Goal: Task Accomplishment & Management: Complete application form

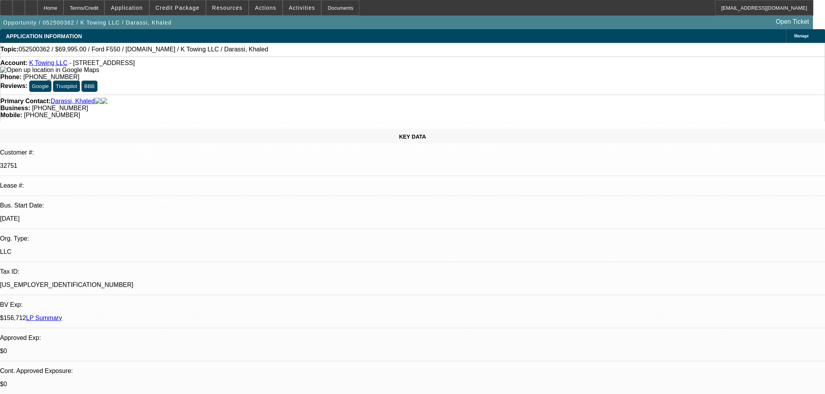
select select "0"
select select "2"
select select "0"
select select "6"
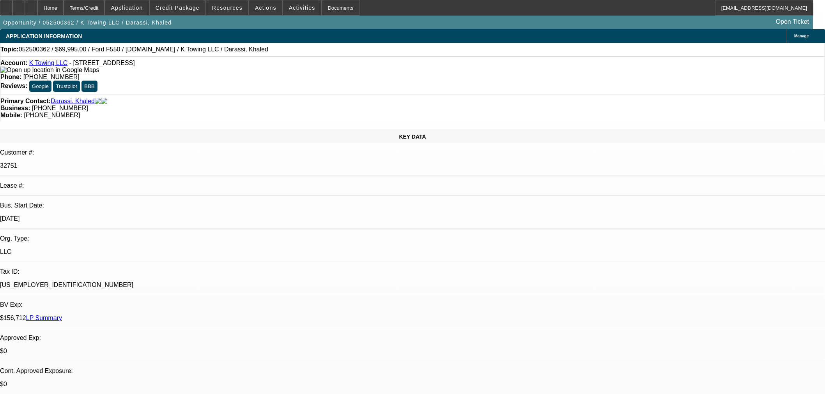
select select "0"
select select "6"
select select "0"
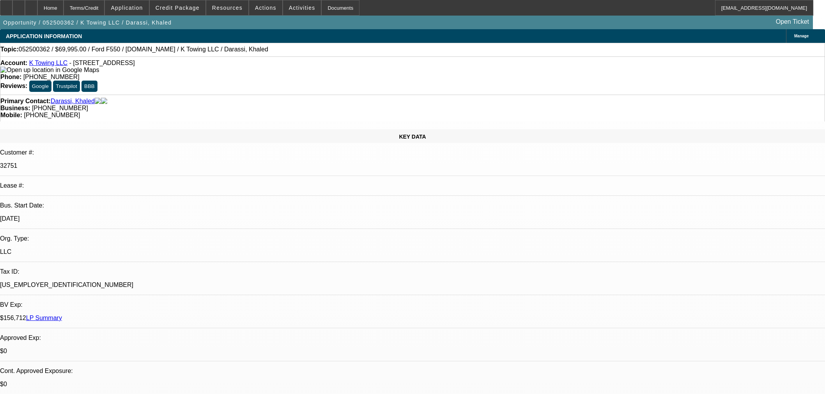
select select "2"
select select "0"
select select "6"
select select "0.1"
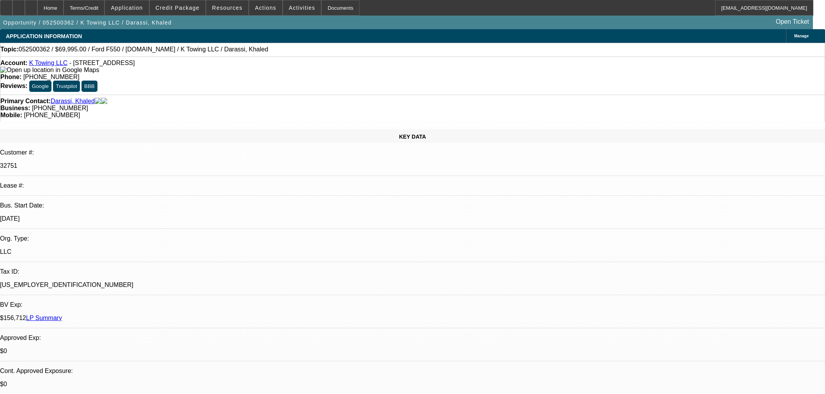
select select "2"
select select "0"
select select "6"
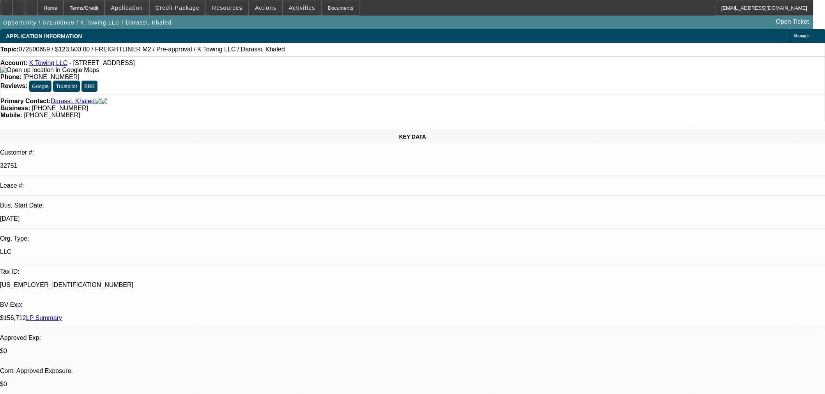
select select "0"
select select "2"
select select "0"
select select "1"
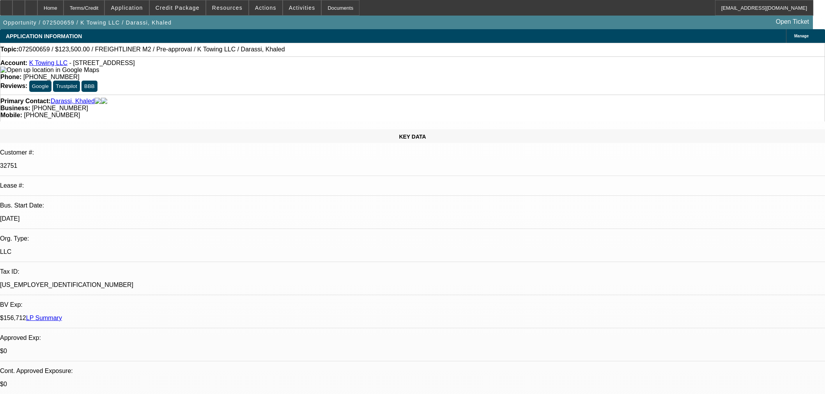
select select "0"
select select "2"
select select "0"
select select "1"
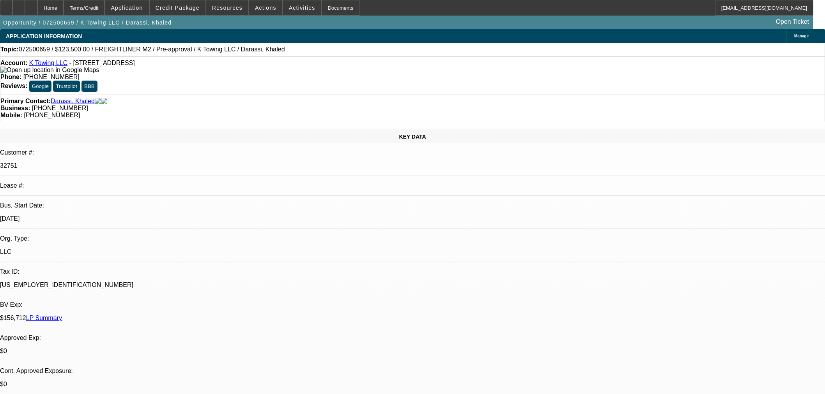
select select "2"
select select "0"
select select "6"
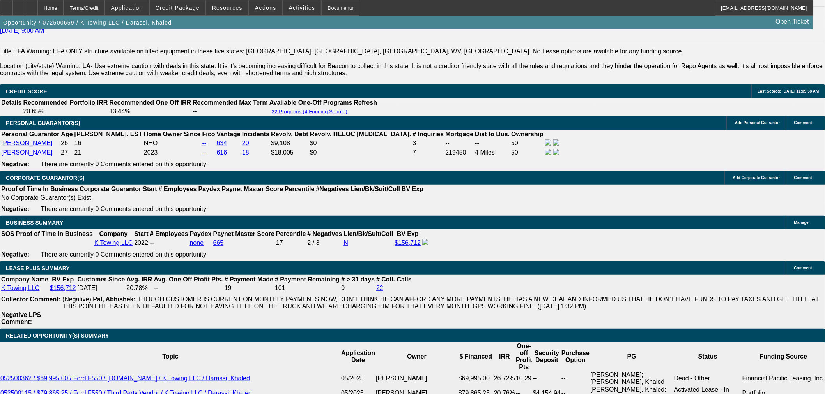
scroll to position [1169, 0]
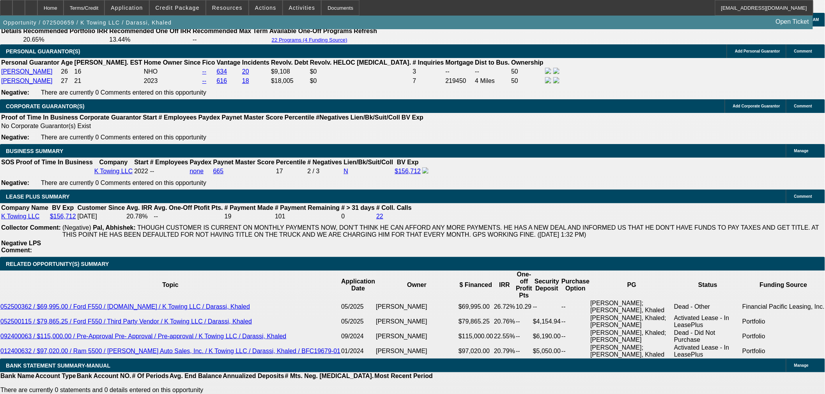
select select "0.15"
type input "$19,500.00"
type input "UNKNOWN"
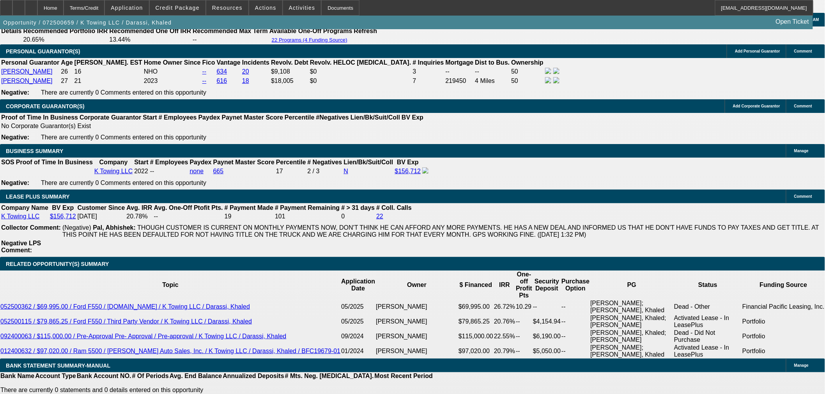
type input "$2,599.88"
type input "$5,199.76"
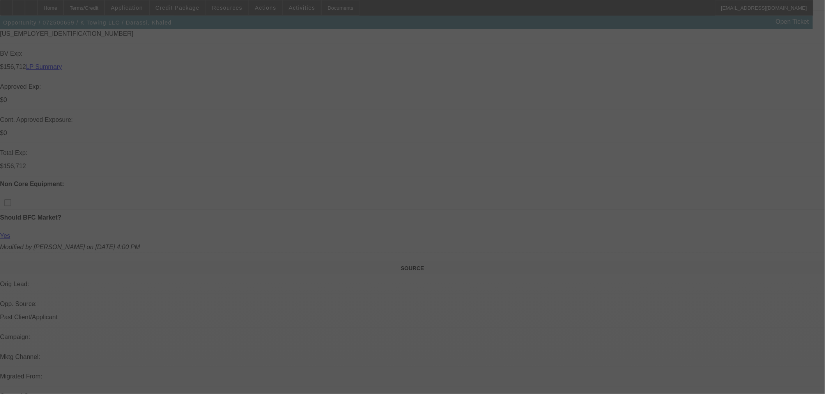
scroll to position [43, 0]
select select "0.15"
select select "2"
select select "0"
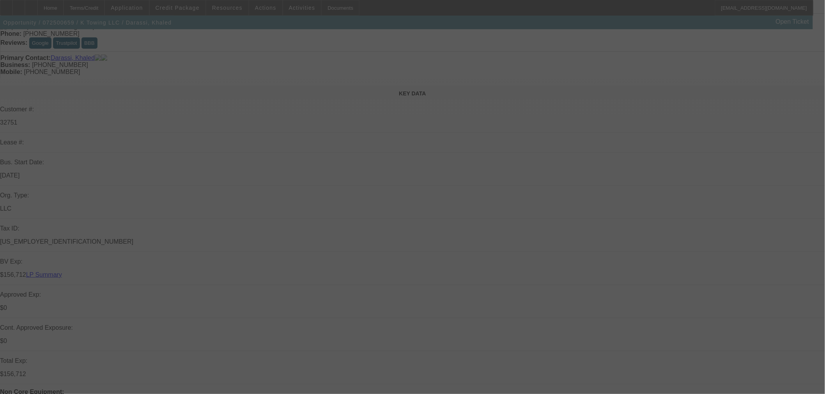
select select "6"
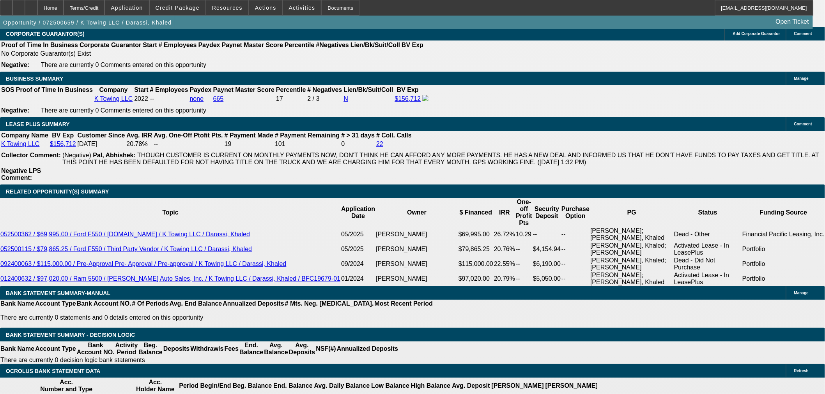
scroll to position [1299, 0]
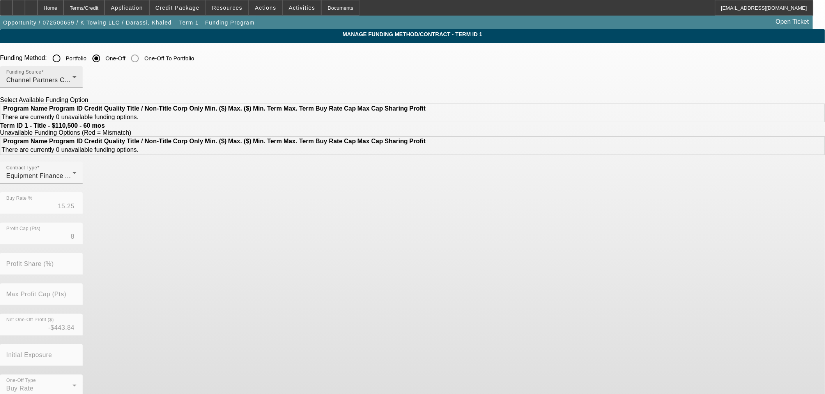
click at [72, 80] on div "Channel Partners Capital LLC (EF)" at bounding box center [39, 80] width 66 height 9
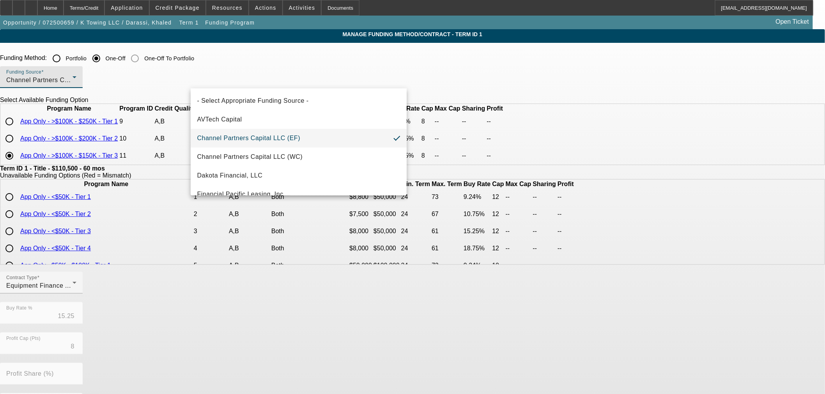
click at [258, 54] on div at bounding box center [412, 197] width 825 height 394
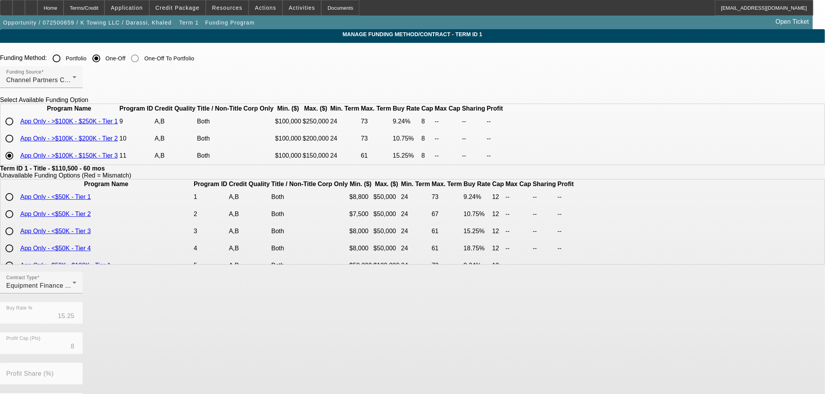
click at [66, 58] on div at bounding box center [56, 58] width 19 height 19
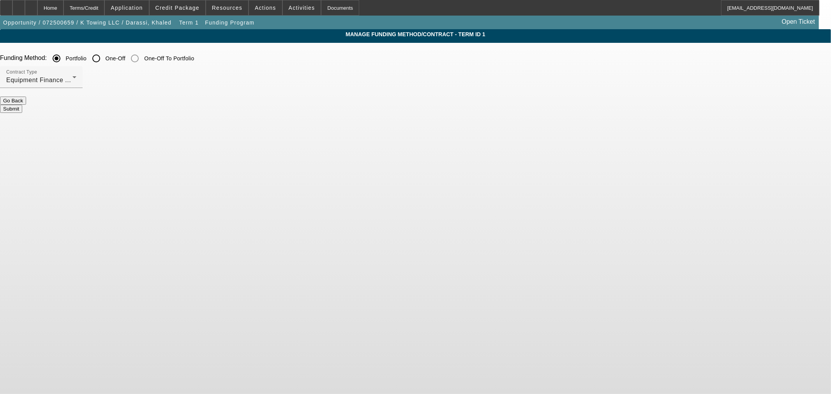
click at [22, 105] on button "Submit" at bounding box center [11, 109] width 22 height 8
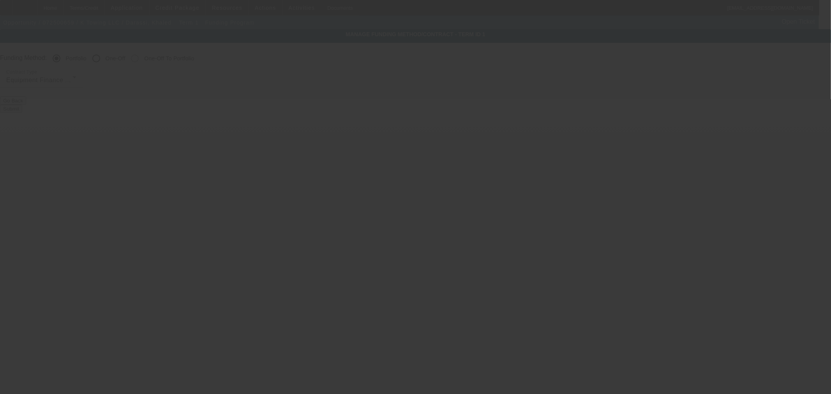
radio input "false"
radio input "true"
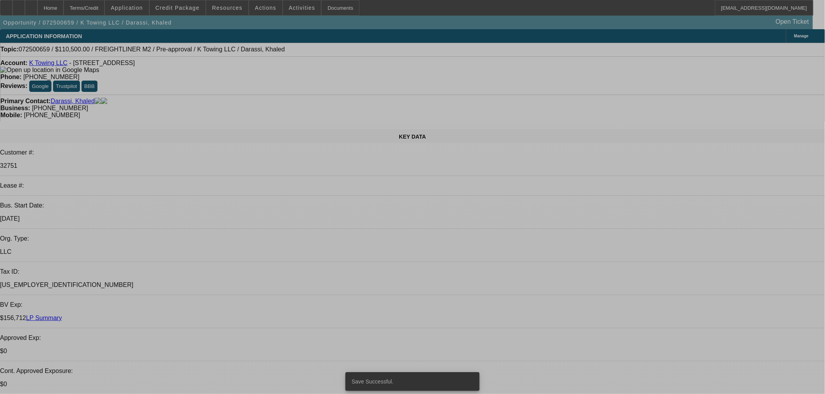
select select "0"
select select "2"
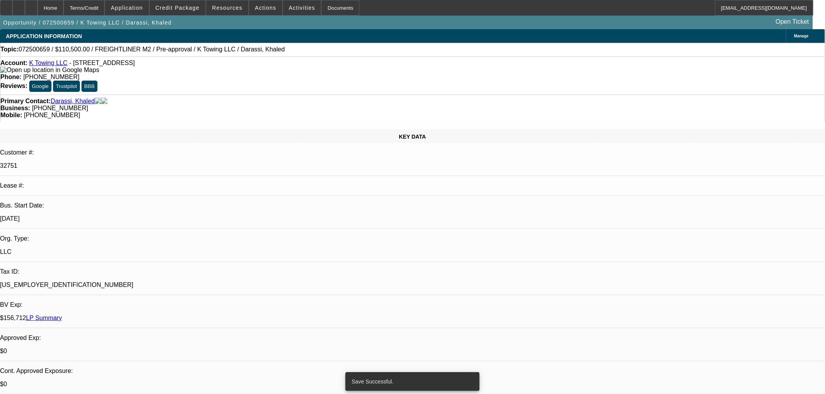
select select "0"
select select "1"
select select "0"
select select "2"
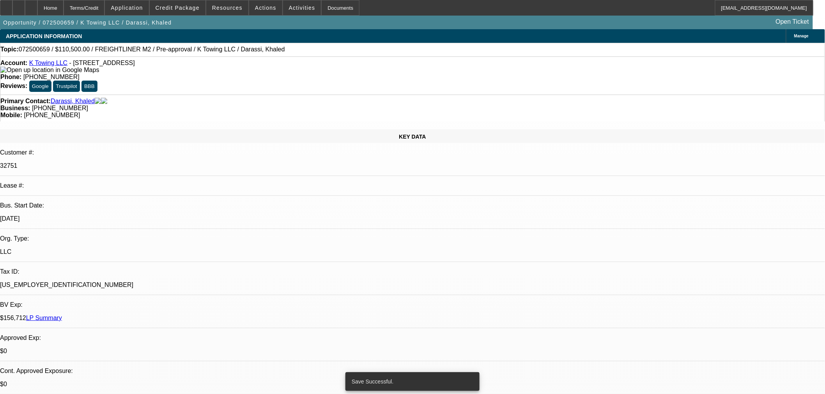
select select "0"
select select "1"
select select "0.15"
select select "2"
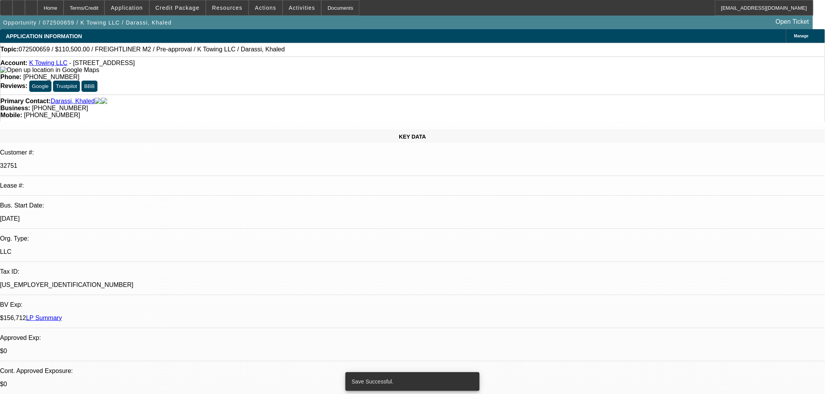
select select "0"
select select "6"
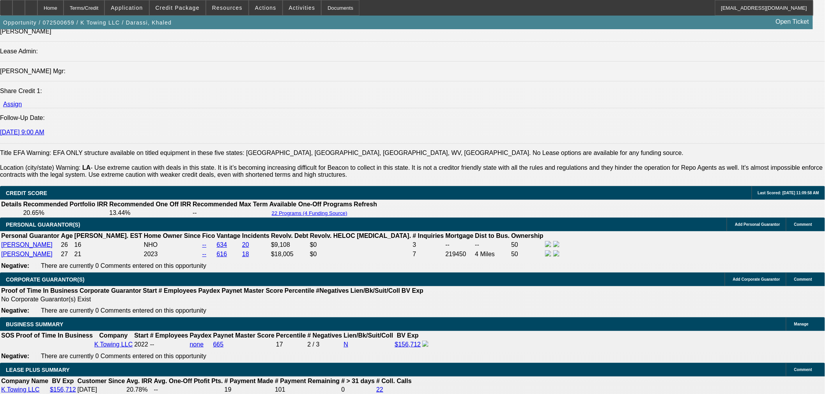
scroll to position [1256, 0]
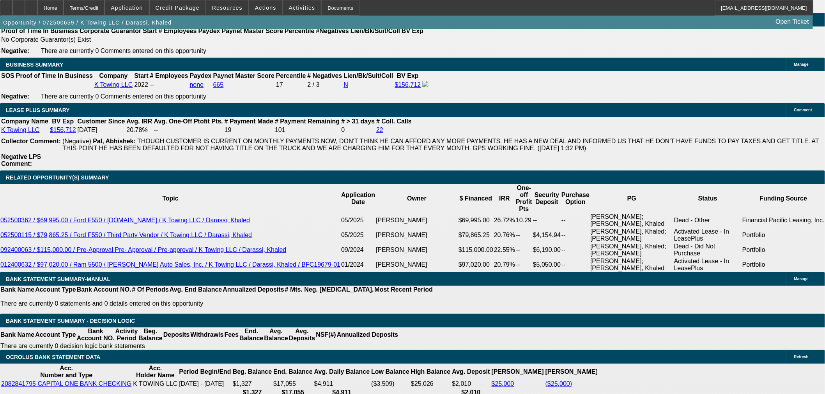
type input "UNKNOWN"
type input "1"
type input "$3,777.72"
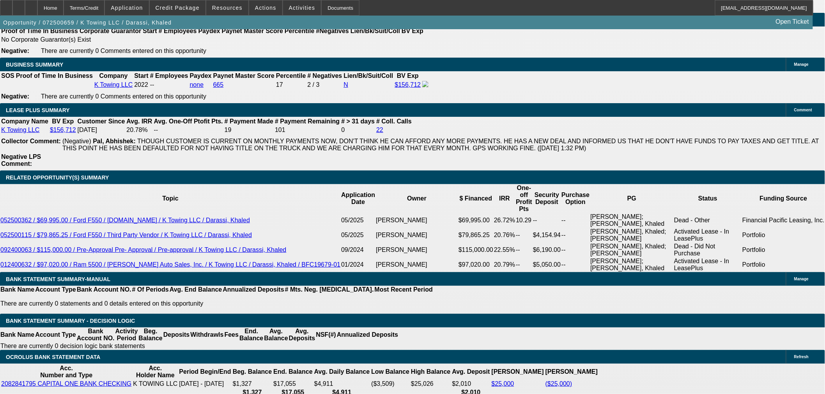
type input "$1,888.86"
type input "19"
type input "$5,732.86"
type input "$2,866.43"
type input "19.8"
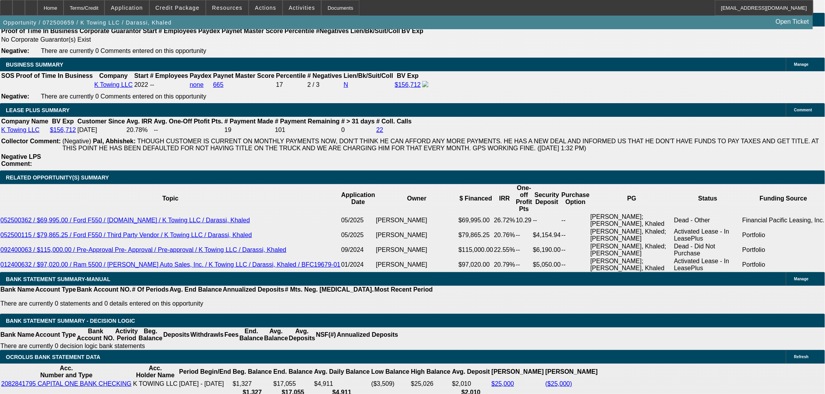
type input "$5,830.58"
type input "$2,915.29"
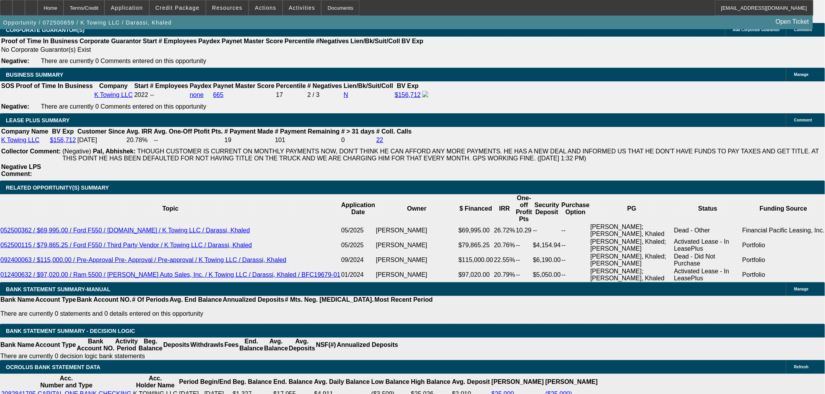
scroll to position [1212, 0]
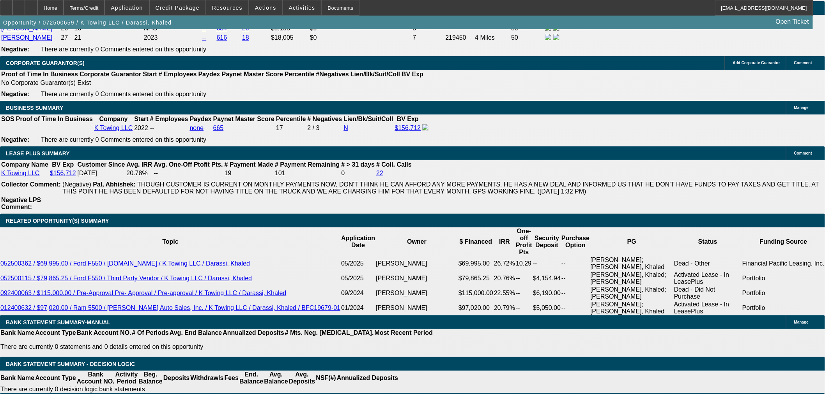
type input "19.8"
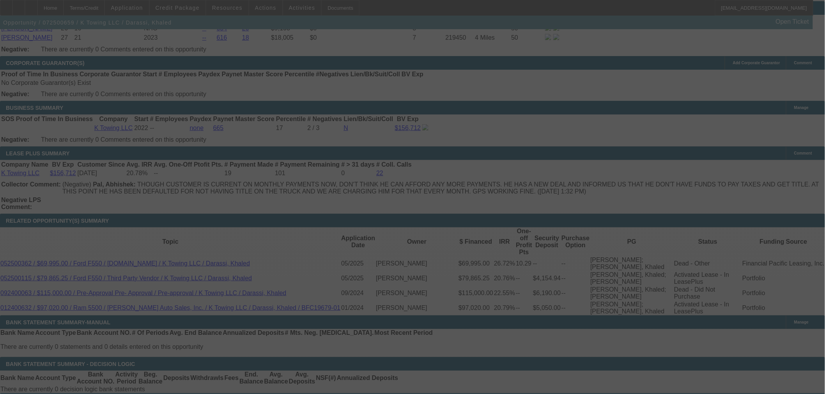
select select "0.15"
select select "2"
select select "0"
select select "6"
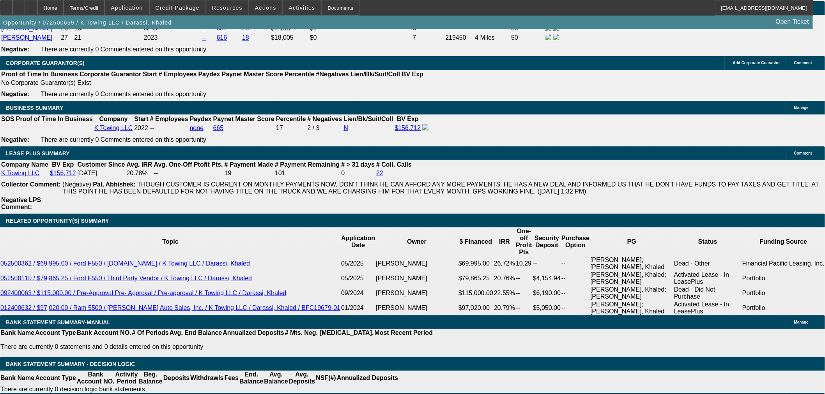
type input "1.8"
type input "UNKNOWN"
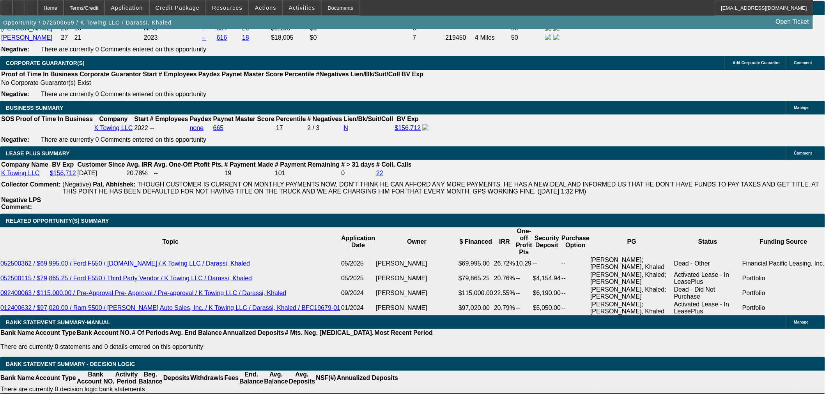
type input "18.8"
type input "$1,927.16"
type input "$3,854.32"
type input "$2,854.28"
type input "$5,708.56"
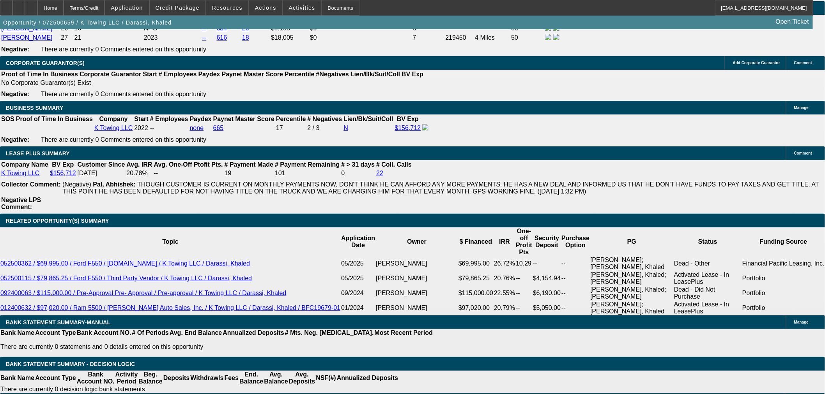
type input "18.8"
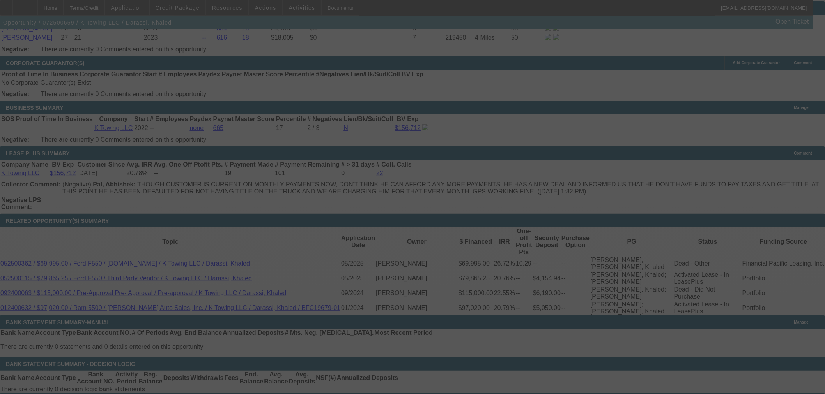
select select "0.15"
select select "2"
select select "0"
select select "6"
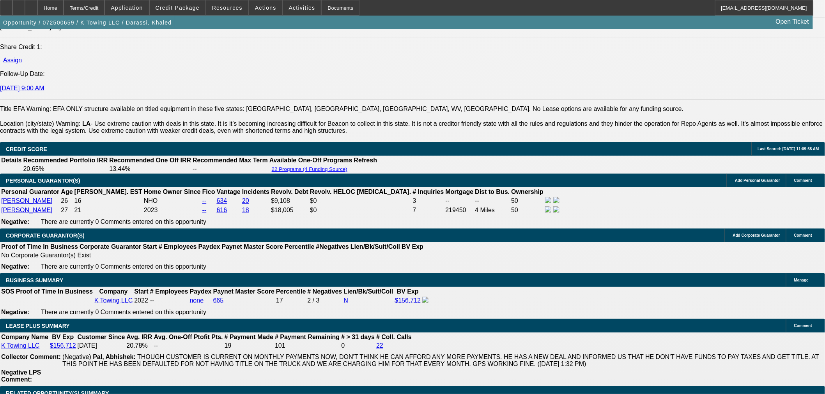
scroll to position [1039, 0]
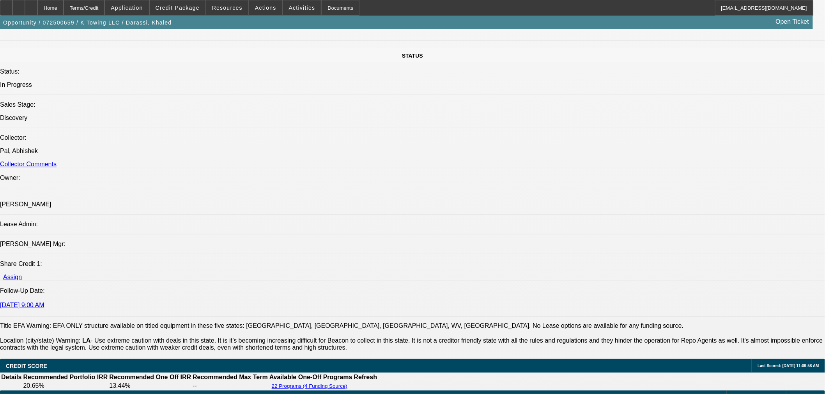
scroll to position [606, 0]
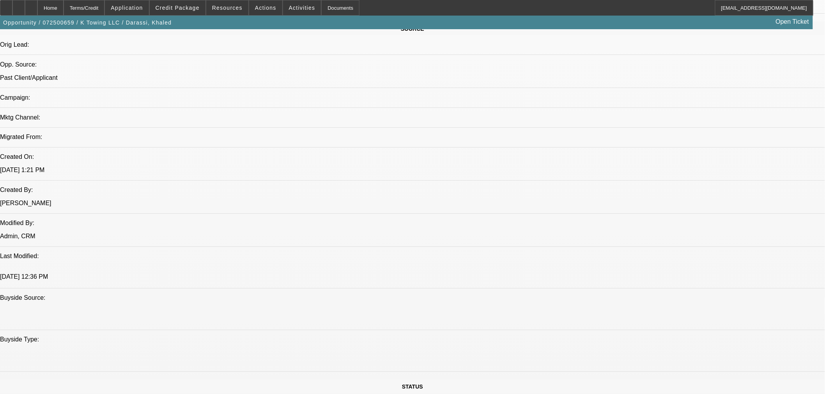
scroll to position [433, 0]
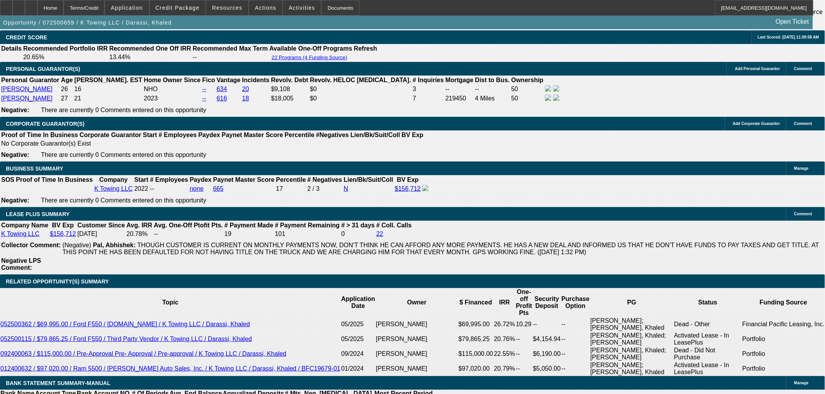
scroll to position [1039, 0]
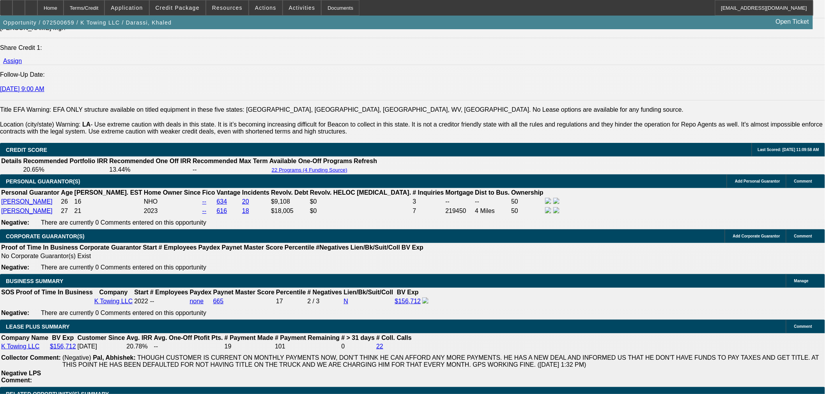
drag, startPoint x: 694, startPoint y: 76, endPoint x: 758, endPoint y: 127, distance: 81.5
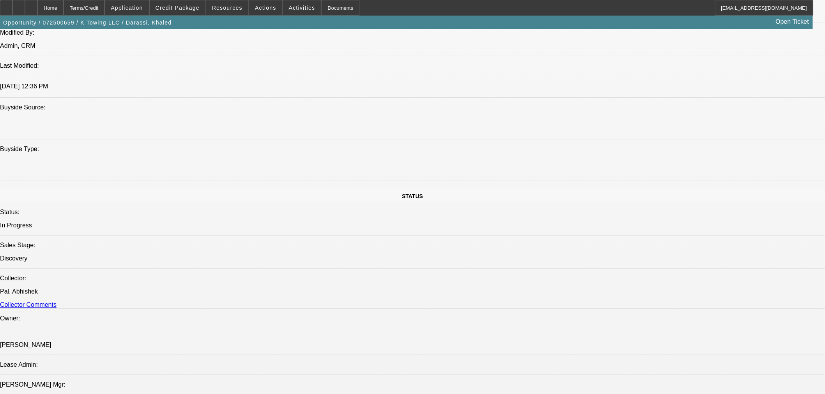
scroll to position [736, 0]
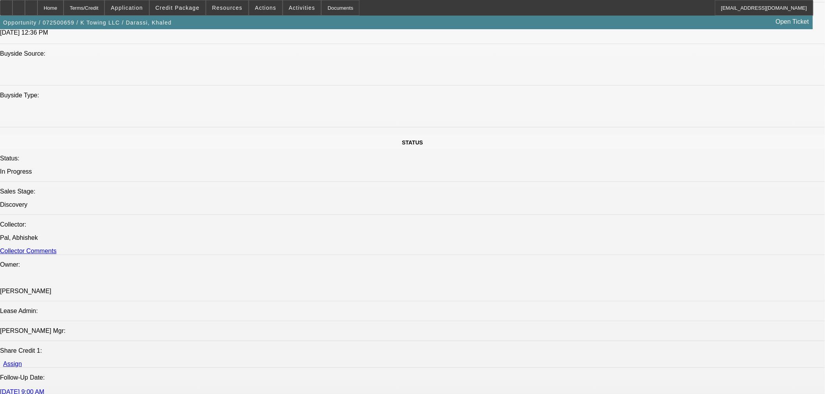
click at [200, 11] on span at bounding box center [178, 7] width 56 height 19
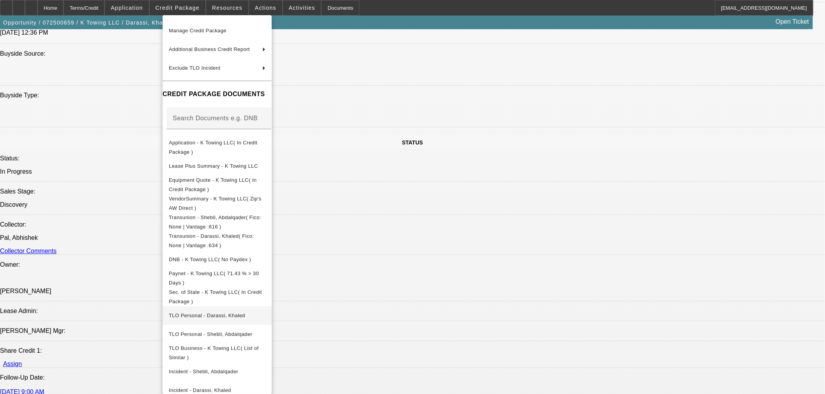
scroll to position [102, 0]
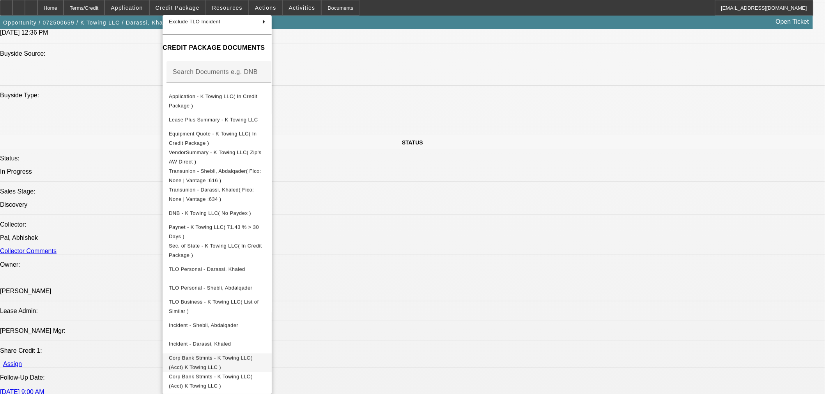
click at [229, 356] on span "Corp Bank Stmnts - K Towing LLC( (Acct) K Towing LLC )" at bounding box center [210, 362] width 83 height 15
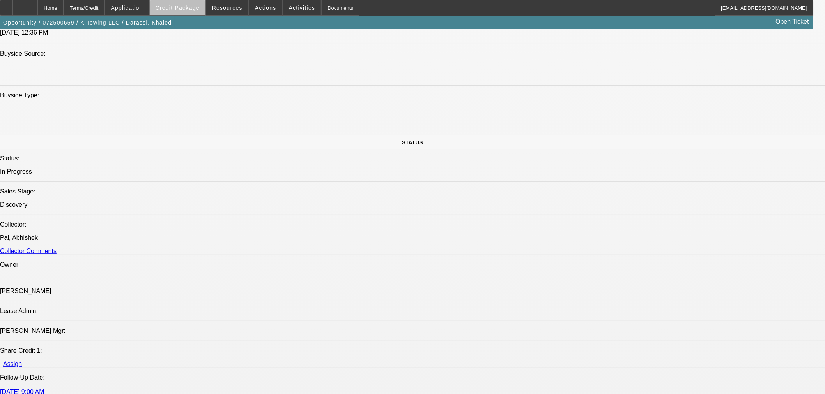
click at [196, 7] on span "Credit Package" at bounding box center [177, 8] width 44 height 6
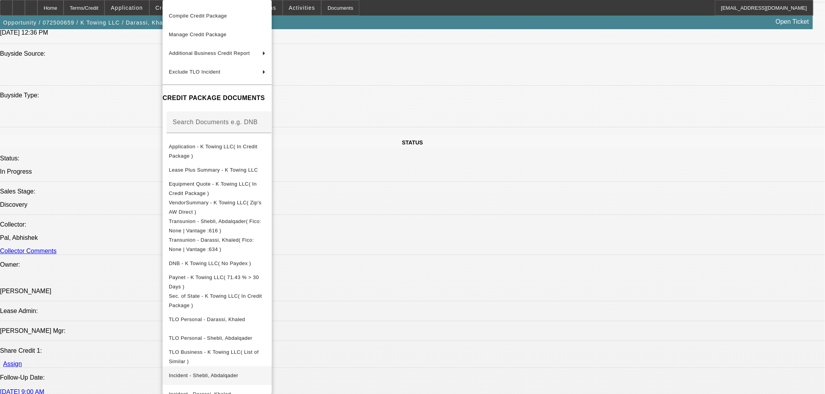
scroll to position [87, 0]
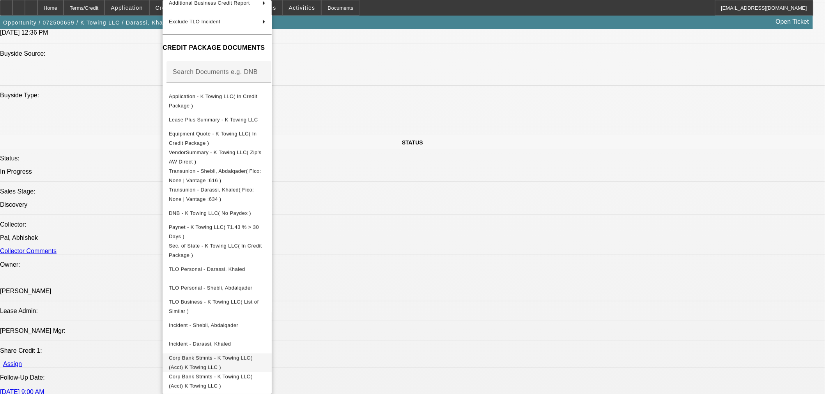
click at [272, 354] on button "Corp Bank Stmnts - K Towing LLC( (Acct) K Towing LLC )" at bounding box center [216, 363] width 109 height 19
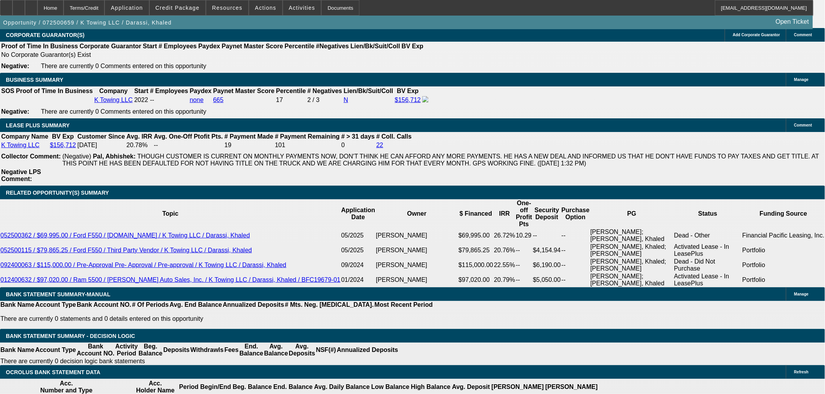
scroll to position [1256, 0]
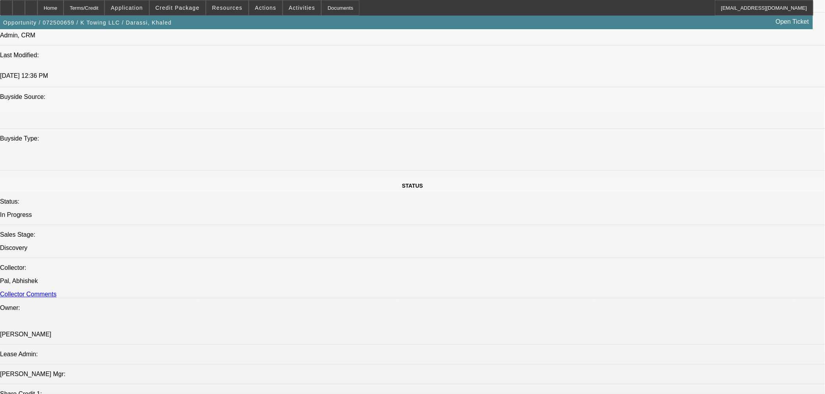
scroll to position [1039, 0]
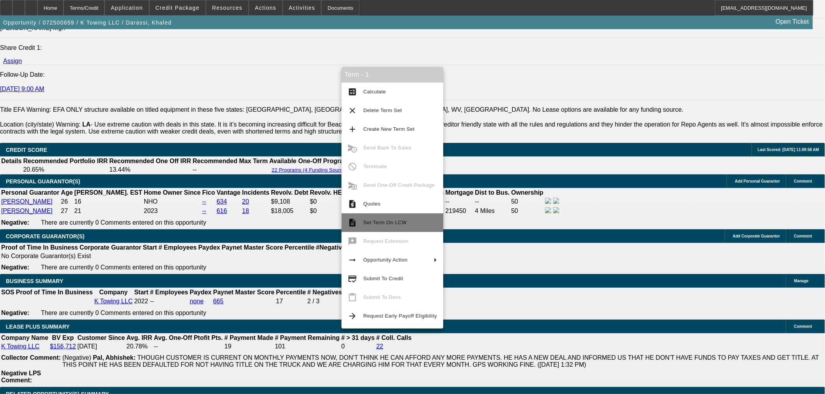
click at [399, 226] on span "Set Term On LCW" at bounding box center [400, 222] width 74 height 9
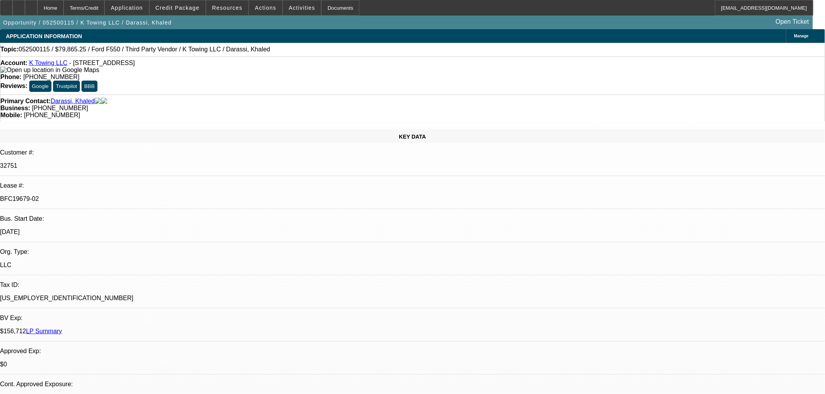
select select "0"
select select "2"
select select "0"
select select "6"
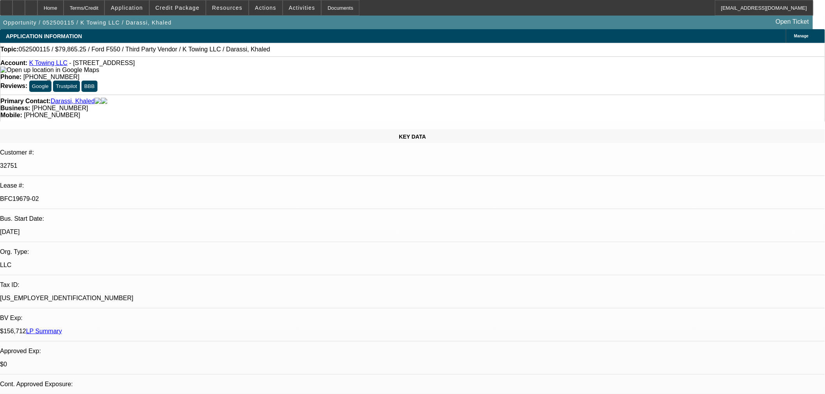
select select "0"
select select "2"
select select "0"
select select "6"
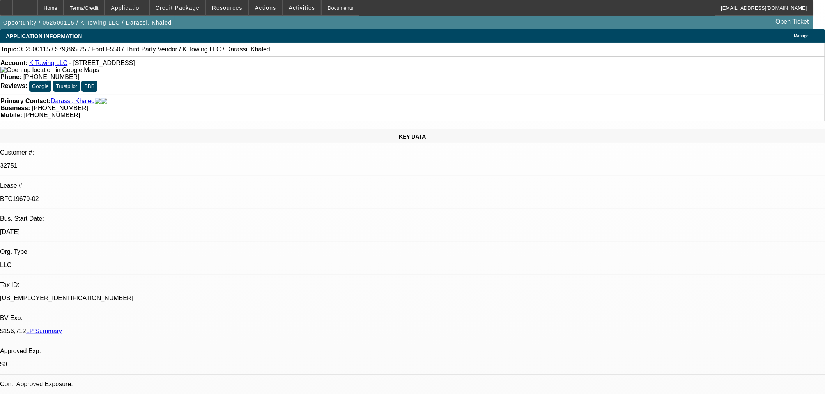
select select "0.1"
select select "2"
select select "0"
select select "6"
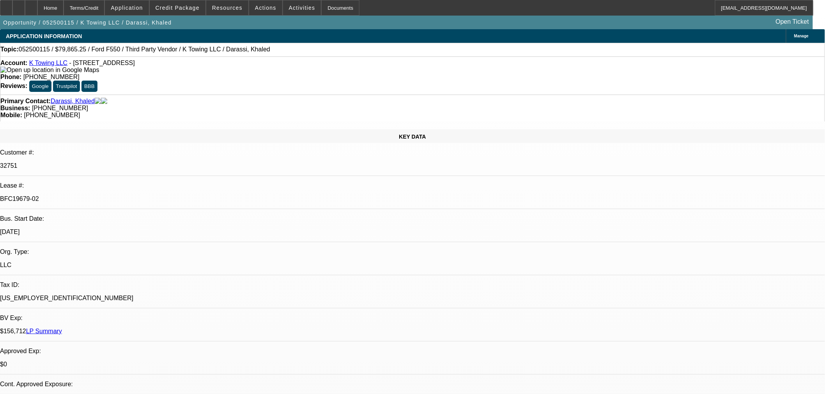
select select "0.15"
select select "2"
select select "0"
select select "6"
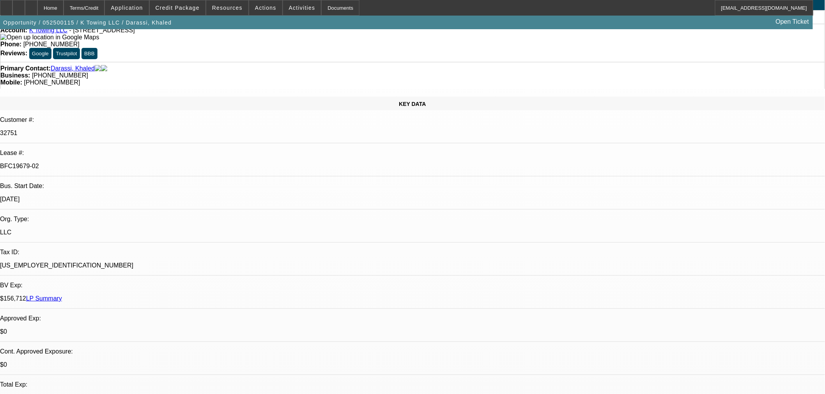
scroll to position [87, 0]
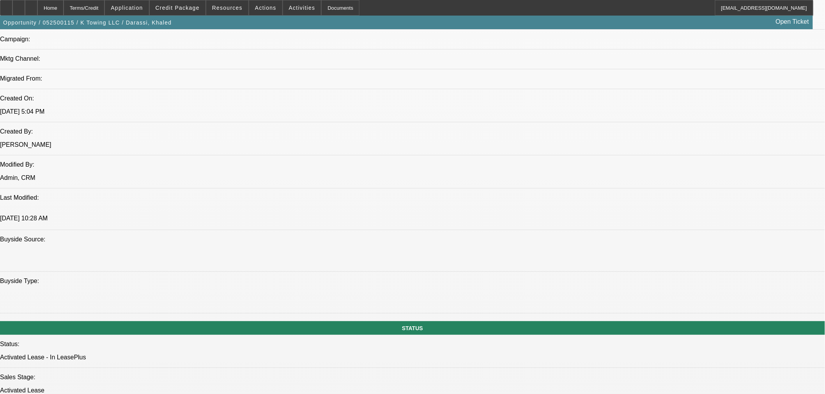
scroll to position [130, 0]
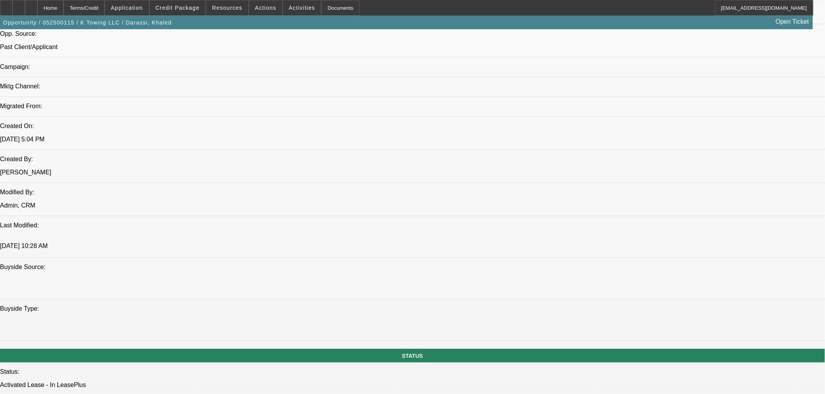
scroll to position [519, 0]
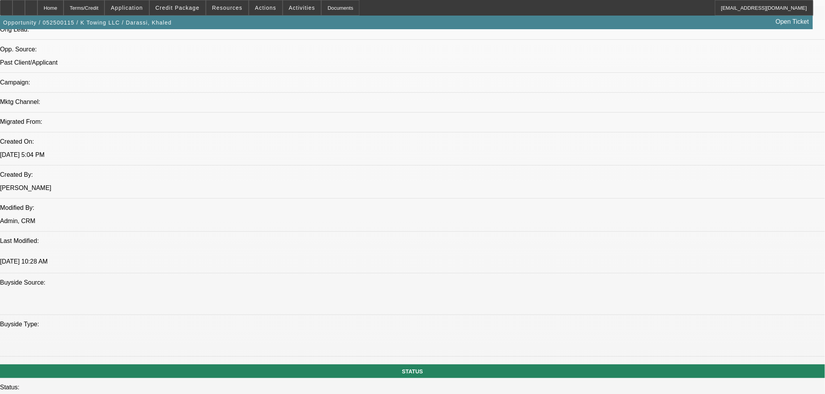
drag, startPoint x: 611, startPoint y: 67, endPoint x: 616, endPoint y: 67, distance: 5.8
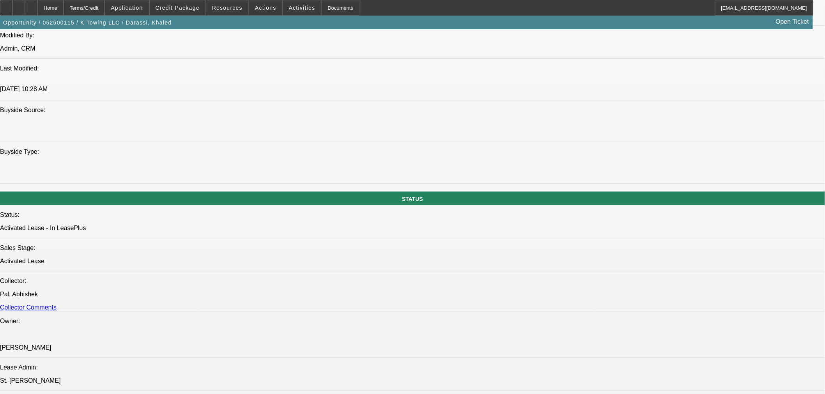
scroll to position [649, 0]
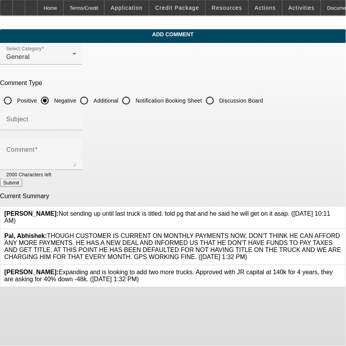
click at [118, 98] on label "Additional" at bounding box center [105, 101] width 26 height 8
click at [92, 98] on input "Additional" at bounding box center [84, 101] width 16 height 16
radio input "true"
click at [76, 125] on div "Subject" at bounding box center [41, 119] width 70 height 22
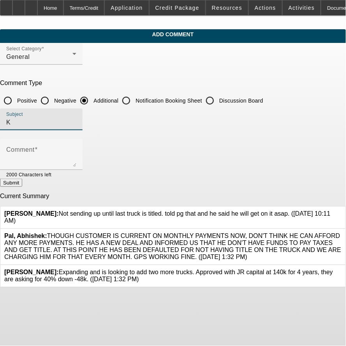
type input "K"
type input "Write Up"
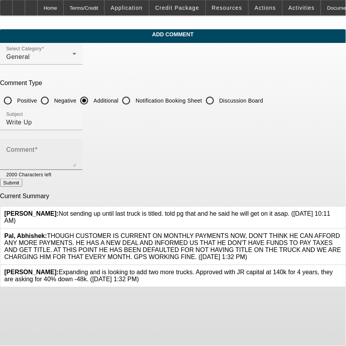
click at [76, 157] on textarea "Comment" at bounding box center [41, 157] width 70 height 19
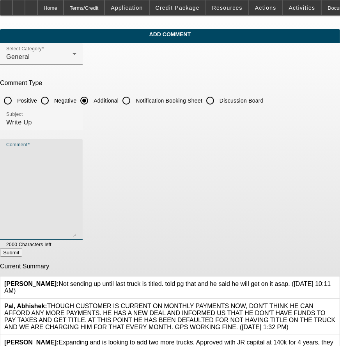
drag, startPoint x: 305, startPoint y: 158, endPoint x: 296, endPoint y: 228, distance: 70.7
click at [76, 228] on textarea "Comment" at bounding box center [41, 192] width 70 height 88
click at [76, 170] on textarea "Comment" at bounding box center [41, 192] width 70 height 88
type textarea "P"
click at [76, 165] on textarea "Comment" at bounding box center [41, 192] width 70 height 88
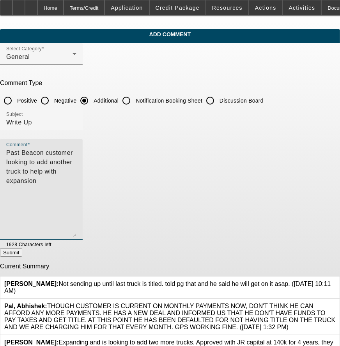
click at [76, 148] on textarea "Past Beacon customer looking to add another truck to help with expansion" at bounding box center [41, 192] width 70 height 88
click at [76, 150] on textarea "Past Beacon customer with great pay history looking to add another truck to hel…" at bounding box center [41, 192] width 70 height 88
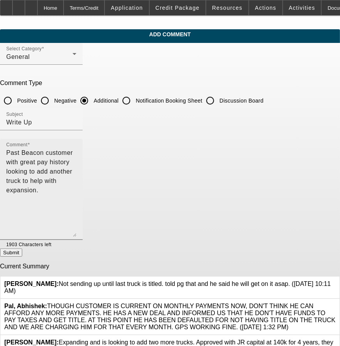
click at [76, 148] on textarea "Past Beacon customer with great pay history looking to add another truck to hel…" at bounding box center [41, 192] width 70 height 88
click at [76, 165] on textarea "Past Beacon customer with great pay history looking to add another truck to hel…" at bounding box center [41, 192] width 70 height 88
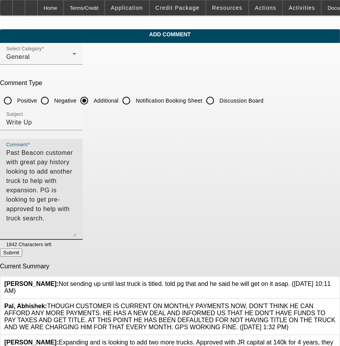
click at [76, 185] on textarea "Past Beacon customer with great pay history looking to add another truck to hel…" at bounding box center [41, 192] width 70 height 88
click at [76, 182] on textarea "Past Beacon customer with great pay history looking to add another truck to hel…" at bounding box center [41, 192] width 70 height 88
click at [76, 180] on textarea "Past Beacon customer with great pay history looking to add another truck to hel…" at bounding box center [41, 192] width 70 height 88
click at [76, 162] on textarea "Past Beacon customer with great pay history looking to add another truck to hel…" at bounding box center [41, 192] width 70 height 88
click at [76, 163] on textarea "Past Beacon customer with great pay history looking to add another truck to hel…" at bounding box center [41, 192] width 70 height 88
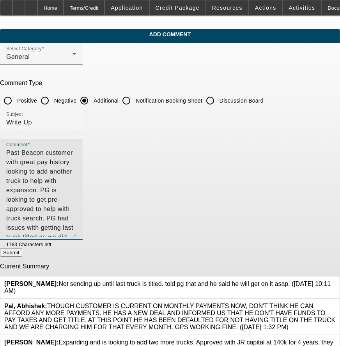
click at [76, 162] on textarea "Past Beacon customer with great pay history looking to add another truck to hel…" at bounding box center [41, 192] width 70 height 88
click at [76, 161] on textarea "Past Beacon customer with great pay history looking to add another truck to hel…" at bounding box center [41, 192] width 70 height 88
click at [76, 159] on textarea "Past Beacon customer with great pay history looking to add another truck to hel…" at bounding box center [41, 192] width 70 height 88
click at [76, 187] on textarea "Past Beacon customer with great pay history looking to add another truck to hel…" at bounding box center [41, 192] width 70 height 88
click at [76, 174] on textarea "Past Beacon customer with great pay history looking to add another truck to hel…" at bounding box center [41, 192] width 70 height 88
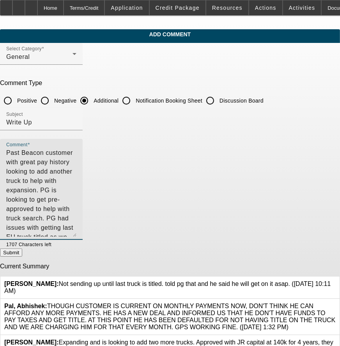
click at [76, 176] on textarea "Past Beacon customer with great pay history looking to add another truck to hel…" at bounding box center [41, 192] width 70 height 88
click at [76, 171] on textarea "Past Beacon customer with great pay history looking to add another truck to hel…" at bounding box center [41, 192] width 70 height 88
click at [76, 173] on textarea "Past Beacon customer with great pay history looking to add another truck to hel…" at bounding box center [41, 192] width 70 height 88
click at [76, 177] on textarea "Past Beacon customer with great pay history looking to add another truck to hel…" at bounding box center [41, 192] width 70 height 88
click at [83, 174] on div "Comment Past Beacon customer with great pay history looking to add another truc…" at bounding box center [41, 189] width 83 height 101
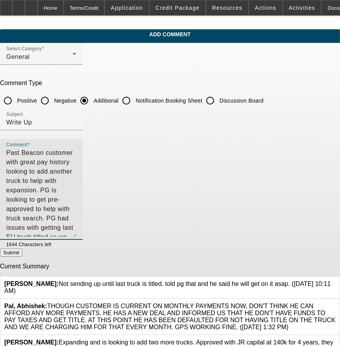
click at [76, 172] on textarea "Past Beacon customer with great pay history looking to add another truck to hel…" at bounding box center [41, 192] width 70 height 88
type textarea "Past Beacon customer with great pay history looking to add another truck to hel…"
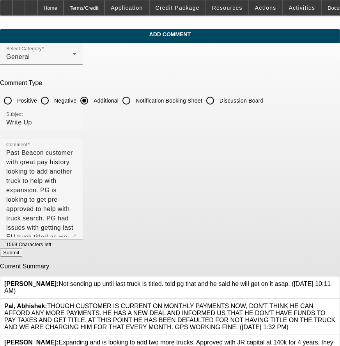
click at [22, 251] on button "Submit" at bounding box center [11, 252] width 22 height 8
radio input "true"
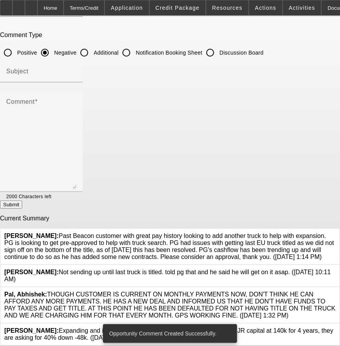
scroll to position [62, 0]
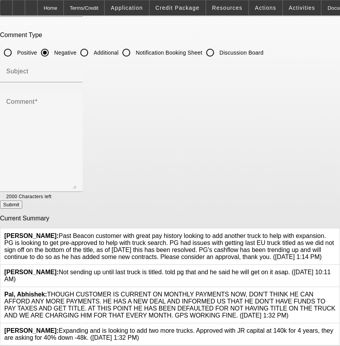
click at [336, 268] on div at bounding box center [336, 275] width 0 height 14
click at [336, 268] on icon at bounding box center [336, 268] width 0 height 0
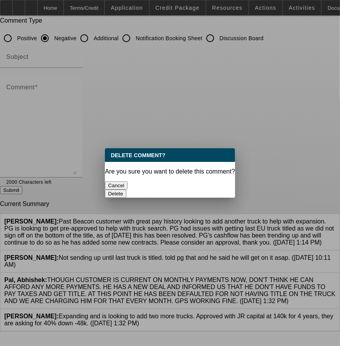
click at [126, 189] on button "Delete" at bounding box center [115, 193] width 21 height 8
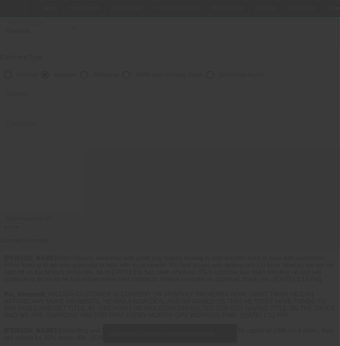
scroll to position [40, 0]
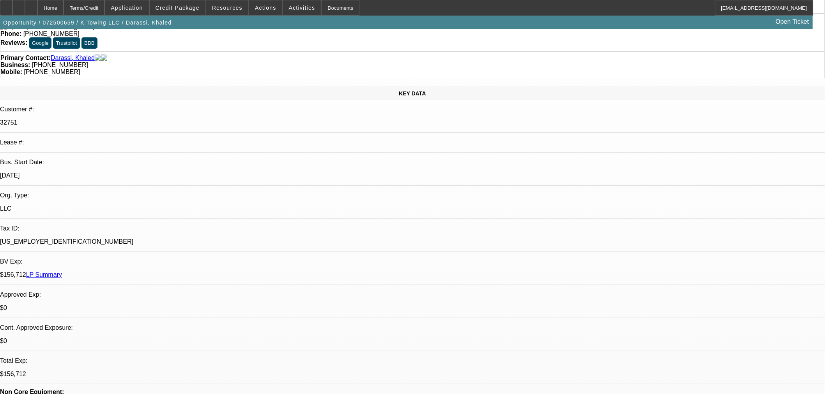
select select "0"
select select "2"
select select "0"
select select "1"
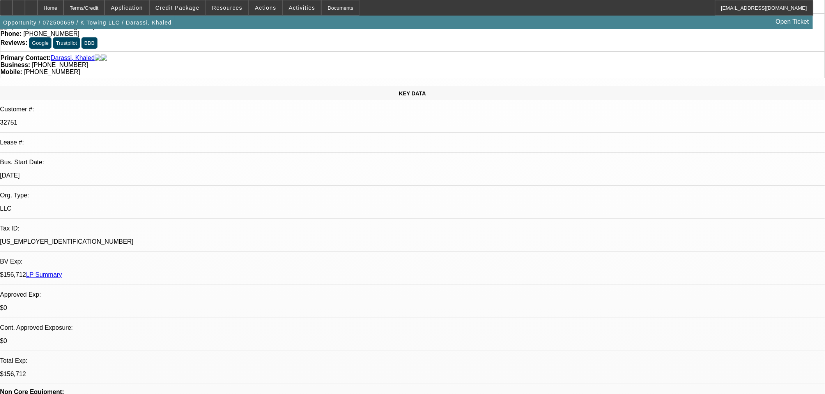
select select "0"
select select "2"
select select "0"
select select "1"
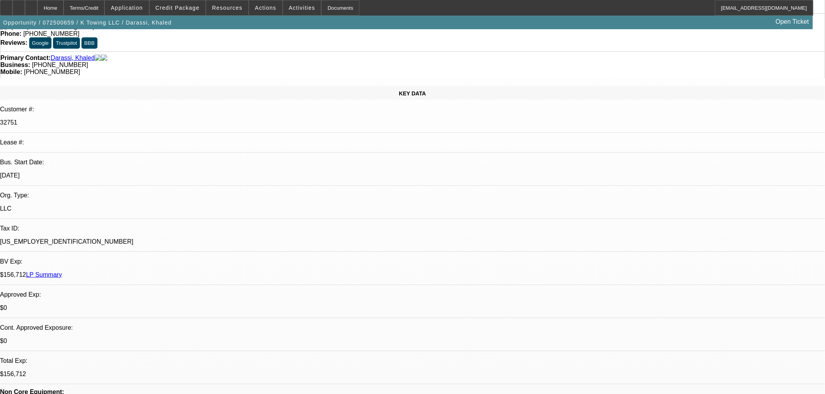
select select "0.15"
select select "2"
select select "0"
select select "6"
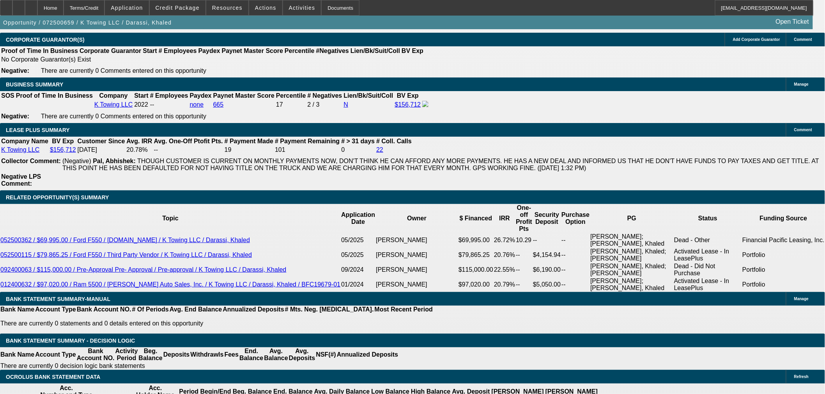
scroll to position [1256, 0]
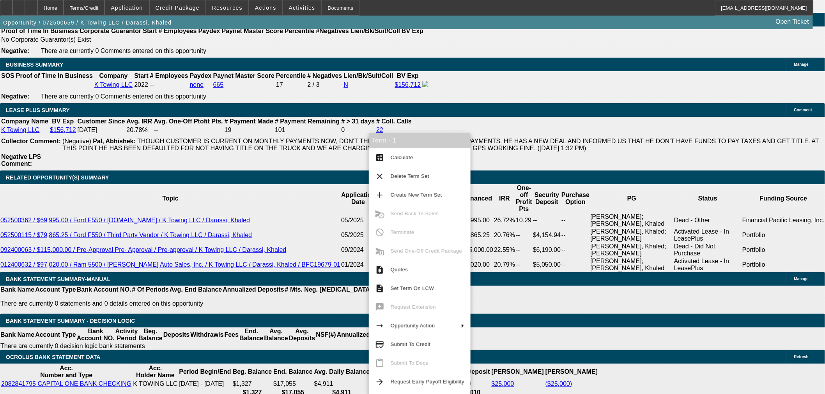
drag, startPoint x: 434, startPoint y: 351, endPoint x: 543, endPoint y: 207, distance: 180.0
click at [560, 209] on body "Home Terms/Credit Application Credit Package Resources Actions Activities Docum…" at bounding box center [412, 301] width 825 height 3114
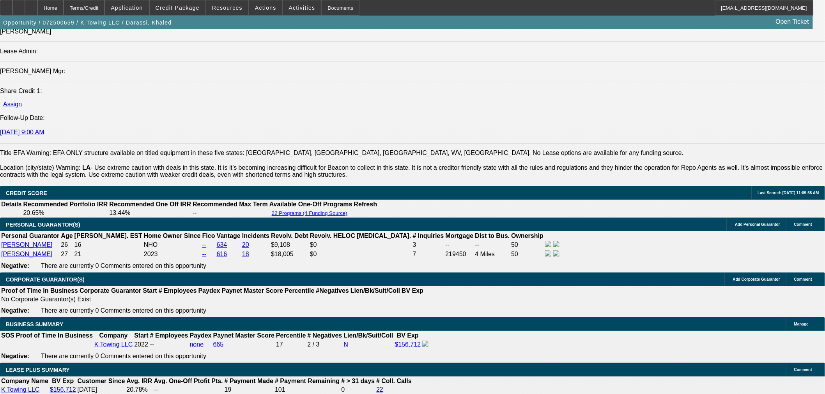
scroll to position [866, 0]
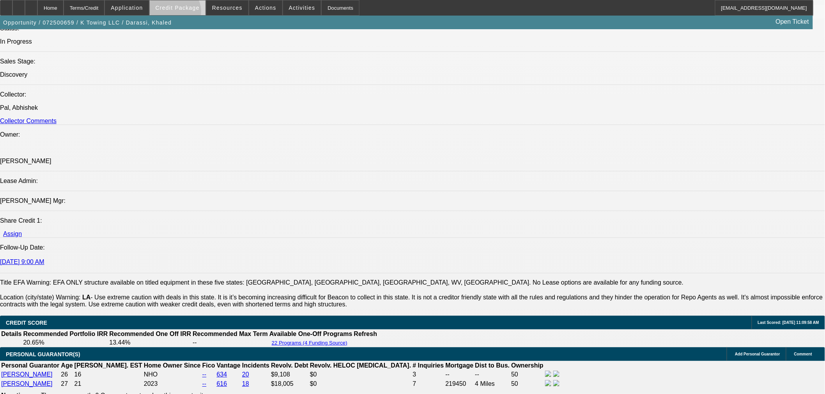
click at [187, 13] on span at bounding box center [178, 7] width 56 height 19
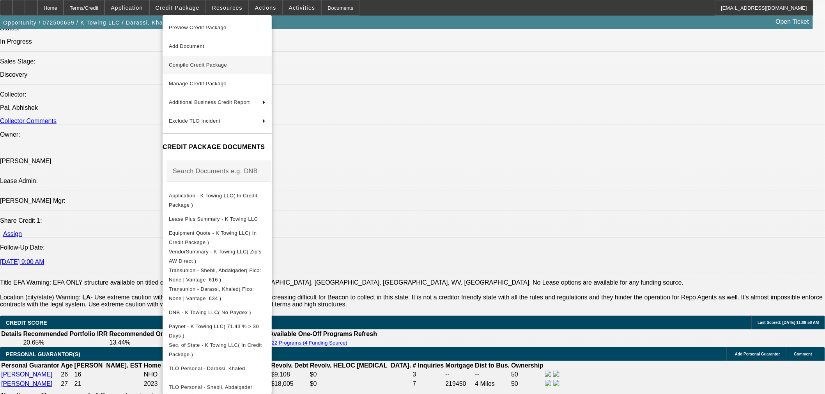
click at [215, 60] on span "Compile Credit Package" at bounding box center [217, 64] width 97 height 9
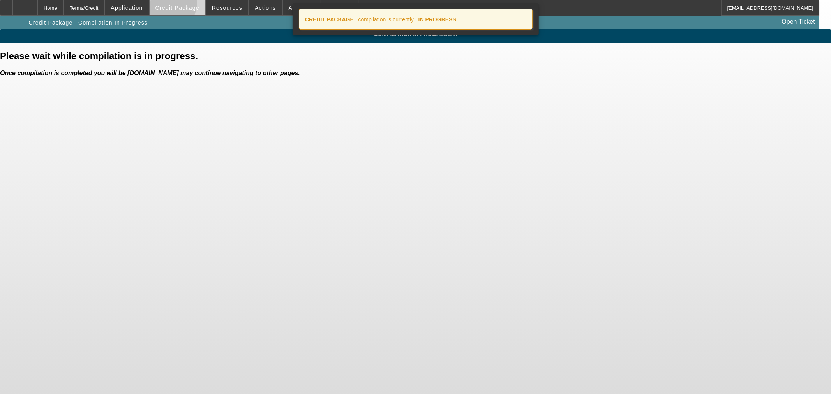
click at [176, 4] on span at bounding box center [178, 7] width 56 height 19
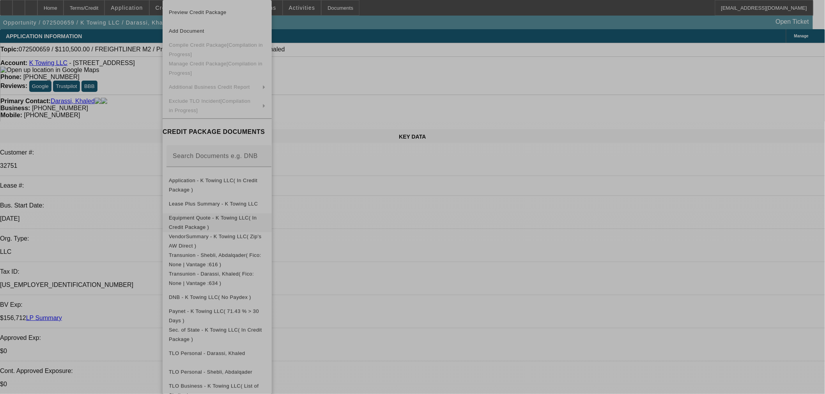
select select "0"
select select "2"
select select "0"
select select "1"
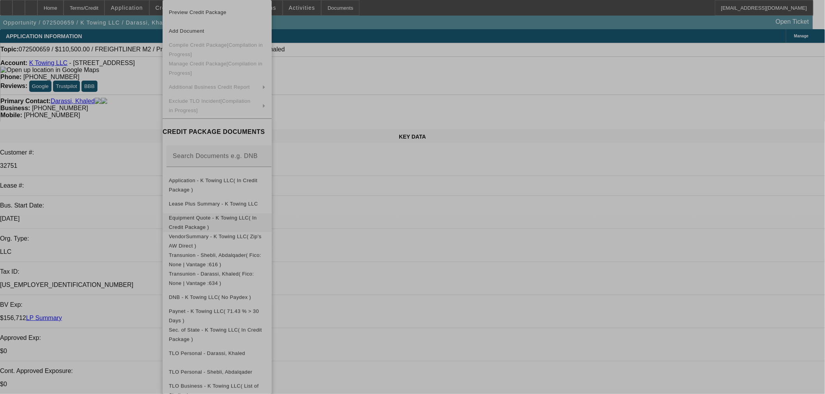
select select "0"
select select "2"
select select "0"
select select "1"
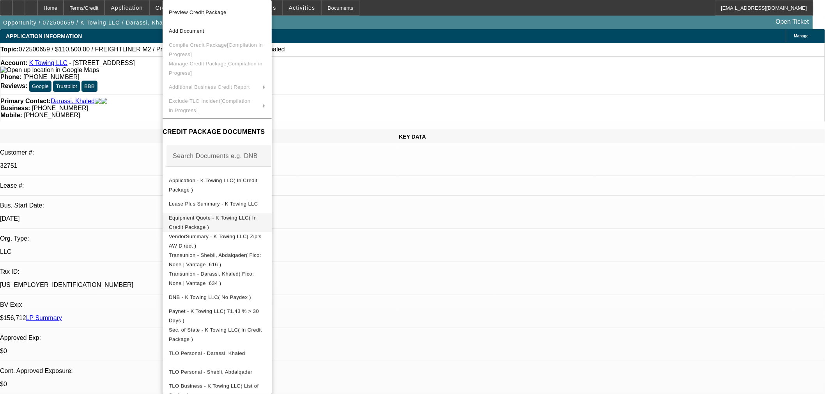
select select "0.15"
select select "2"
select select "0"
select select "6"
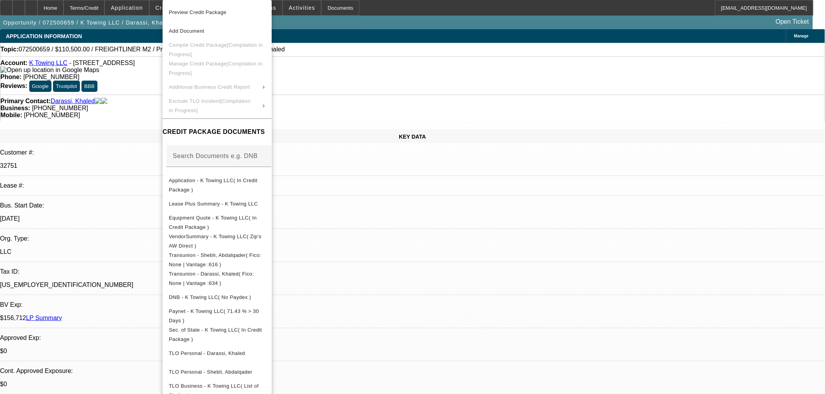
click at [418, 106] on div at bounding box center [412, 197] width 825 height 394
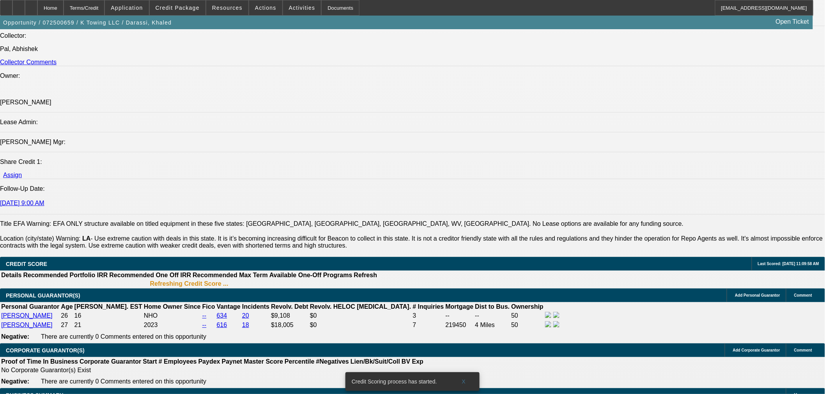
scroll to position [1185, 0]
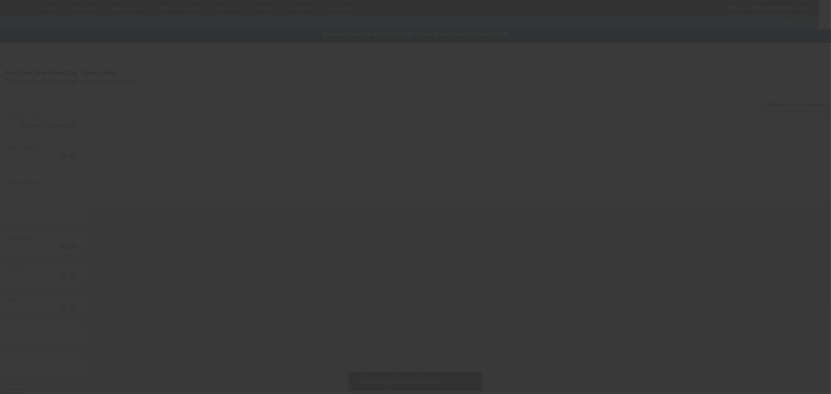
type input "$130,000.00"
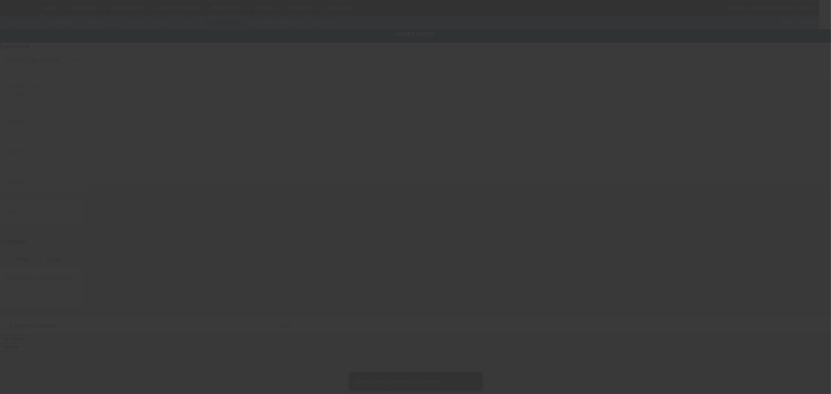
type input "1FVACWFCXTHWP4618"
type input "Freightliner"
type input "M2"
radio input "true"
type textarea "Rollback"
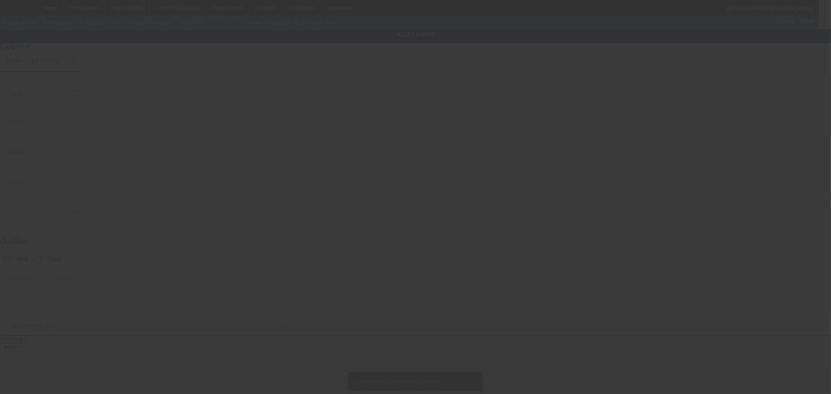
type input "163 Drolla Park"
type input "River Ridge"
type input "70123"
type input "Jefferson Parish"
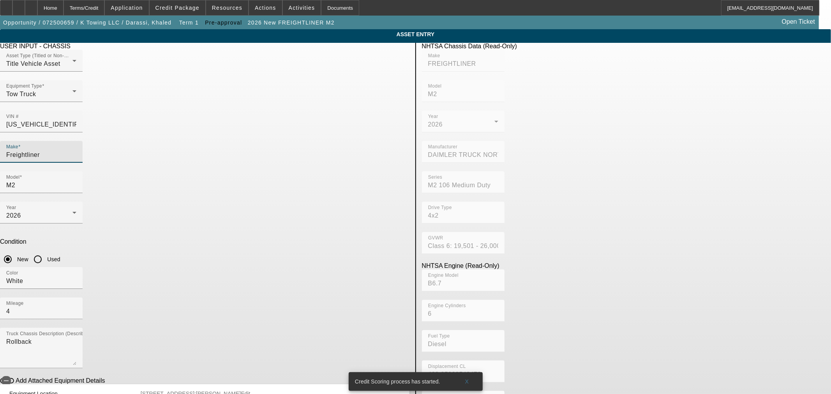
drag, startPoint x: 247, startPoint y: 137, endPoint x: 5, endPoint y: 65, distance: 252.3
click at [3, 66] on app-asset-collateral-manage "ASSET ENTRY Delete asset USER INPUT - CHASSIS Asset Type (Titled or Non-Titled)…" at bounding box center [415, 245] width 831 height 432
type input "pre-"
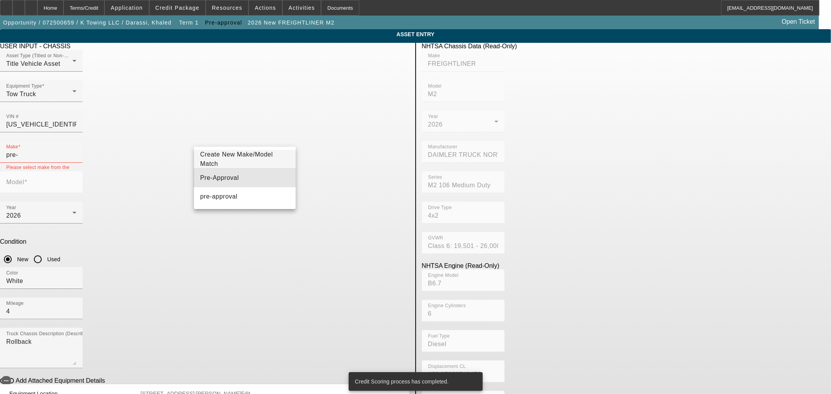
drag, startPoint x: 220, startPoint y: 182, endPoint x: 302, endPoint y: 130, distance: 96.5
click at [223, 180] on span "Pre-Approval" at bounding box center [219, 177] width 39 height 9
type input "Pre-Approval"
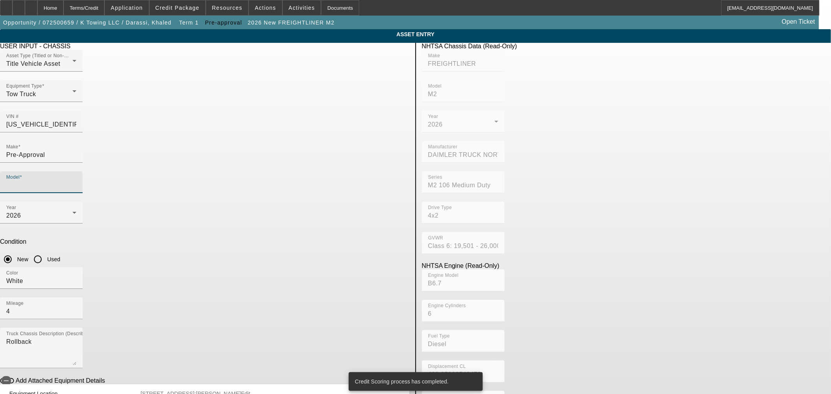
click at [76, 181] on input "Model" at bounding box center [41, 185] width 70 height 9
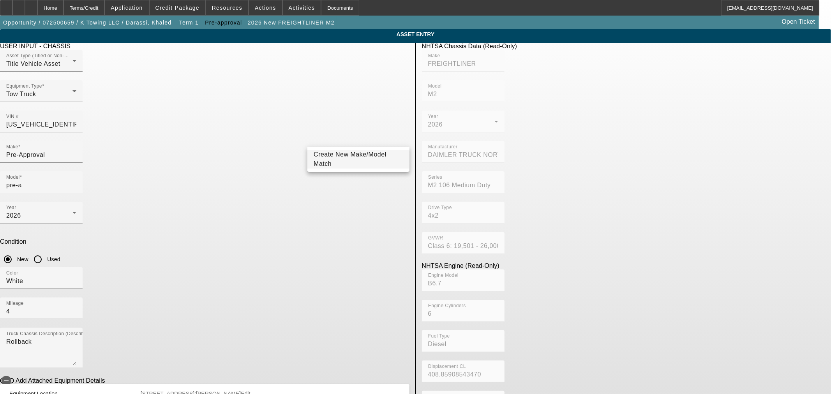
click at [28, 252] on div "New" at bounding box center [14, 260] width 28 height 16
click at [76, 181] on input "pre-a" at bounding box center [41, 185] width 70 height 9
click at [337, 182] on span "Pre- Approval" at bounding box center [334, 177] width 40 height 9
type input "Pre- Approval"
click at [76, 202] on div "Year 2026" at bounding box center [41, 213] width 70 height 22
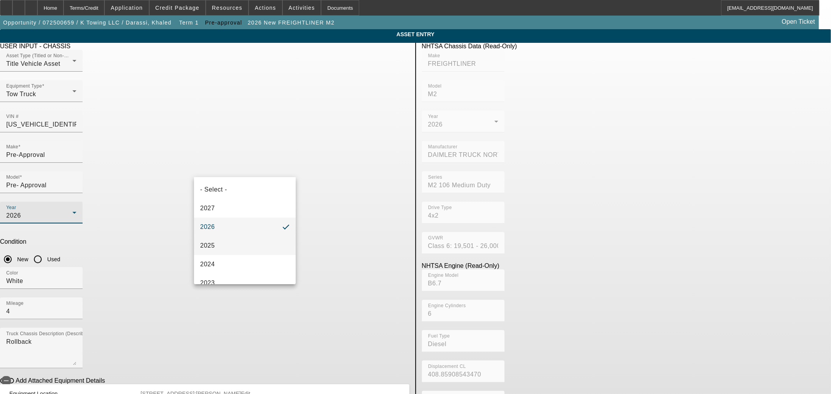
click at [229, 243] on mat-option "2025" at bounding box center [245, 246] width 102 height 19
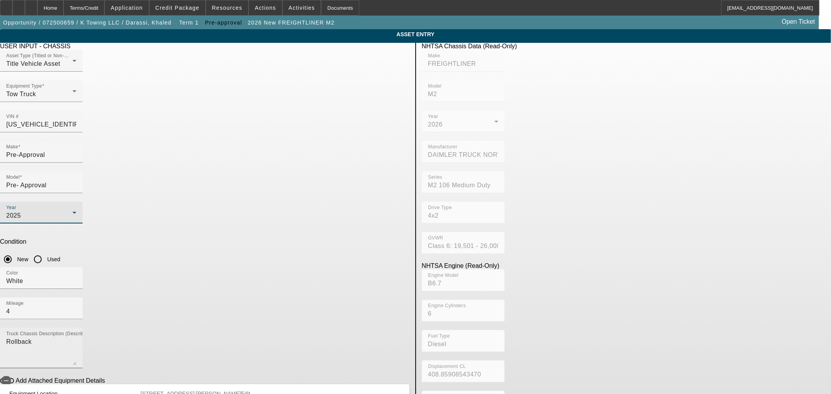
click at [76, 337] on textarea "Rollback" at bounding box center [41, 351] width 70 height 28
drag, startPoint x: 197, startPoint y: 111, endPoint x: 144, endPoint y: 101, distance: 54.0
click at [168, 106] on app-asset-collateral-manage "ASSET ENTRY Delete asset USER INPUT - CHASSIS Asset Type (Titled or Non-Titled)…" at bounding box center [415, 245] width 831 height 432
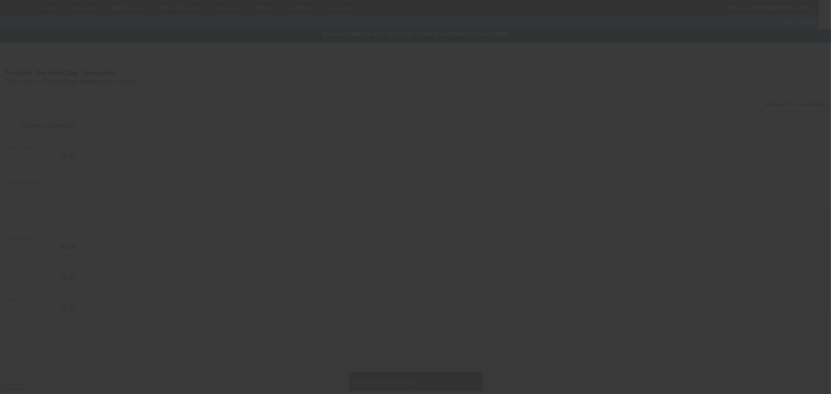
type input "$130,000.00"
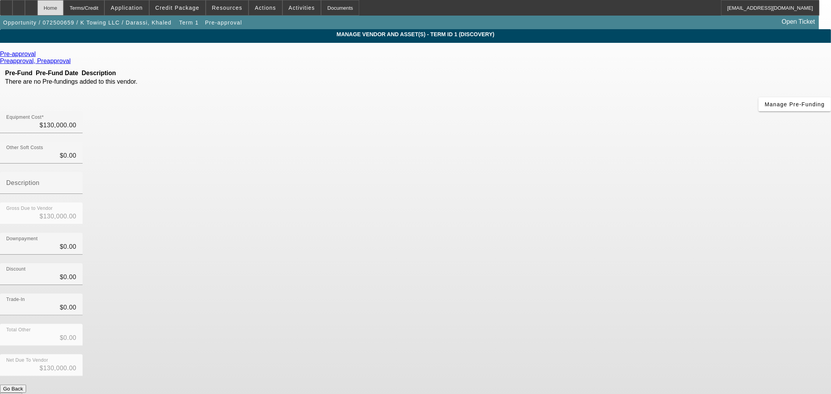
click at [64, 8] on div "Home" at bounding box center [50, 8] width 26 height 16
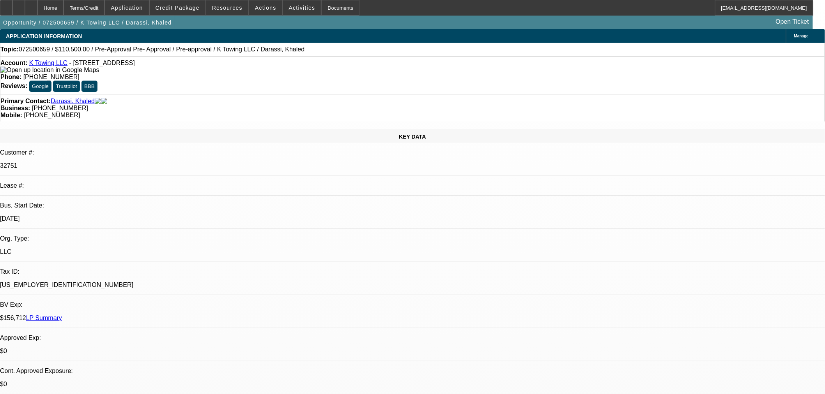
select select "0"
select select "2"
select select "0"
select select "1"
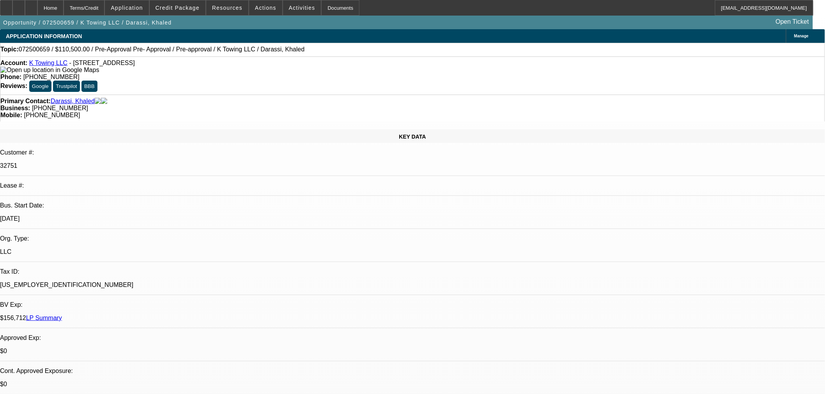
select select "0"
select select "2"
select select "0"
select select "1"
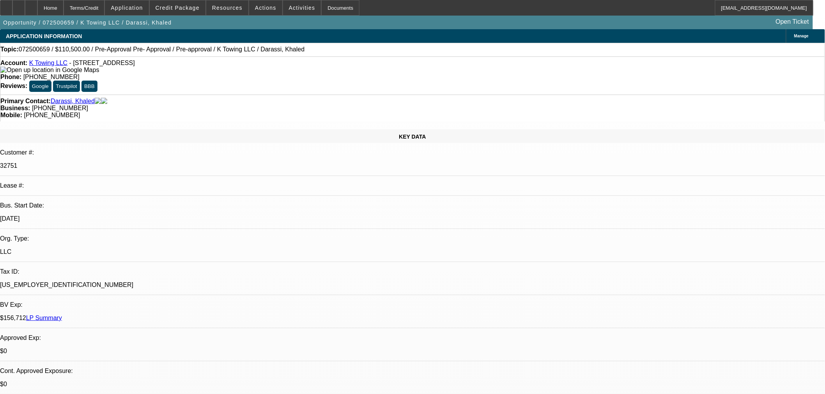
select select "0.15"
select select "2"
select select "0"
select select "6"
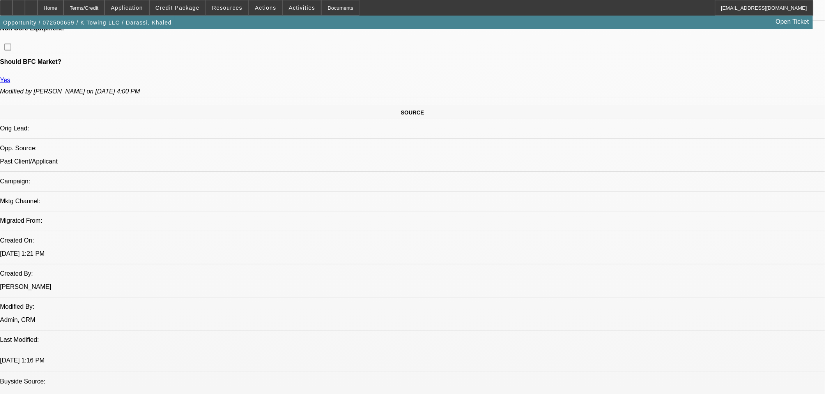
scroll to position [606, 0]
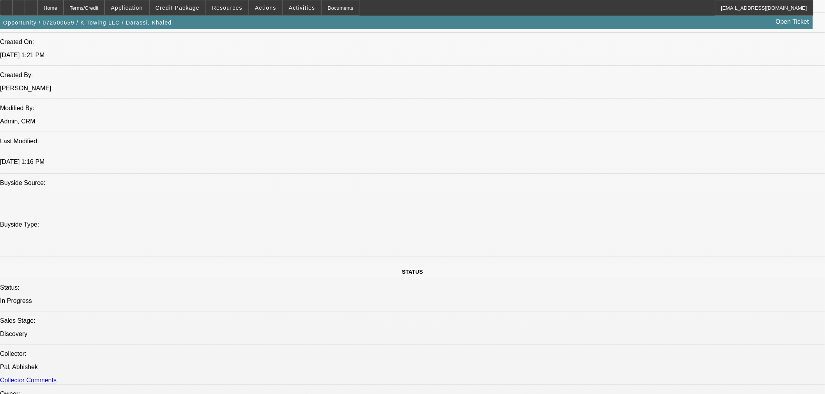
drag, startPoint x: 749, startPoint y: 250, endPoint x: 559, endPoint y: 219, distance: 192.3
copy div "Past Beacon customer with great pay history looking to add another truck to hel…"
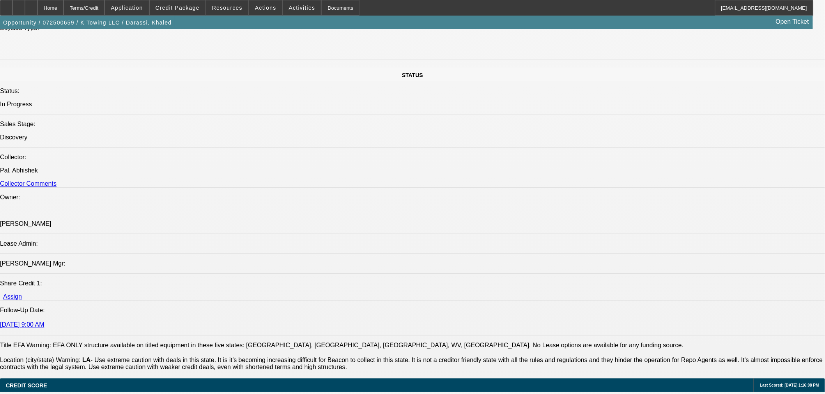
scroll to position [952, 0]
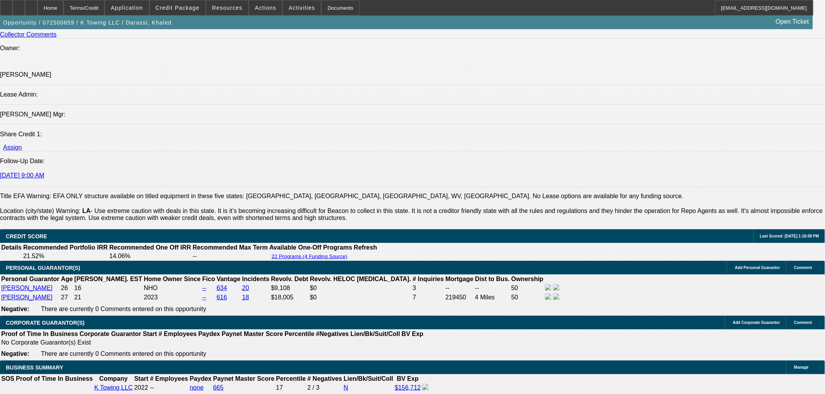
click at [37, 4] on div at bounding box center [31, 8] width 12 height 16
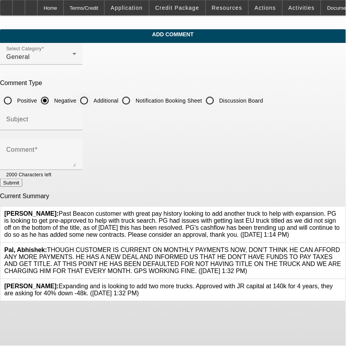
click at [118, 97] on label "Additional" at bounding box center [105, 101] width 26 height 8
click at [92, 97] on input "Additional" at bounding box center [84, 101] width 16 height 16
radio input "true"
click at [76, 118] on input "Subject" at bounding box center [41, 122] width 70 height 9
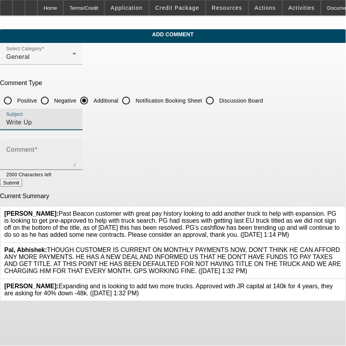
type input "Write Up"
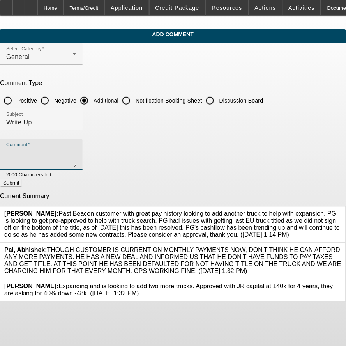
click at [76, 148] on textarea "Comment" at bounding box center [41, 157] width 70 height 19
paste textarea "Past Beacon customer with great pay history looking to add another truck to hel…"
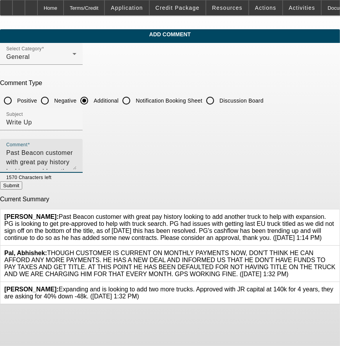
drag, startPoint x: 301, startPoint y: 164, endPoint x: 300, endPoint y: 213, distance: 48.3
click at [76, 170] on textarea "Past Beacon customer with great pay history looking to add another truck to hel…" at bounding box center [41, 158] width 70 height 21
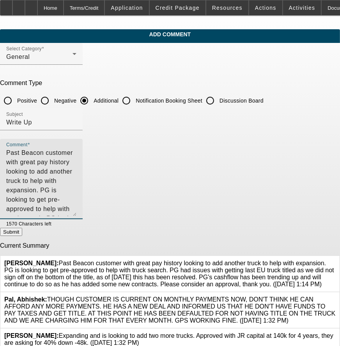
drag, startPoint x: 200, startPoint y: 151, endPoint x: 189, endPoint y: 151, distance: 10.9
click at [76, 151] on textarea "Past Beacon customer with great pay history looking to add another truck to hel…" at bounding box center [41, 182] width 70 height 68
drag, startPoint x: 243, startPoint y: 185, endPoint x: 197, endPoint y: 275, distance: 100.9
click at [76, 189] on textarea "Past Beacon customer with great pay history looking to add another rollback to …" at bounding box center [41, 182] width 70 height 68
type textarea "Past Beacon customer with great pay history looking to add another rollback to …"
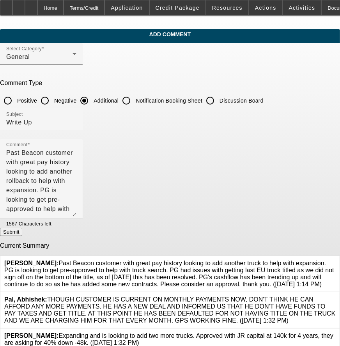
drag, startPoint x: 272, startPoint y: 244, endPoint x: 265, endPoint y: 240, distance: 7.7
click at [272, 243] on p "Current Summary" at bounding box center [170, 245] width 340 height 7
click at [22, 228] on button "Submit" at bounding box center [11, 232] width 22 height 8
radio input "true"
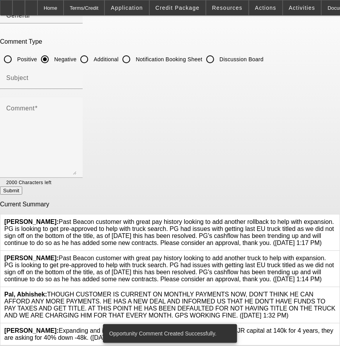
scroll to position [62, 0]
click at [293, 251] on div "Leach, Ethan: Past Beacon customer with great pay history looking to add anothe…" at bounding box center [169, 269] width 339 height 36
click at [336, 254] on div at bounding box center [336, 268] width 0 height 28
click at [336, 254] on icon at bounding box center [336, 254] width 0 height 0
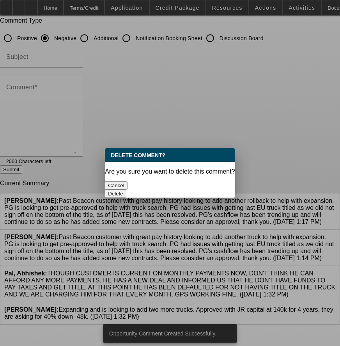
scroll to position [0, 0]
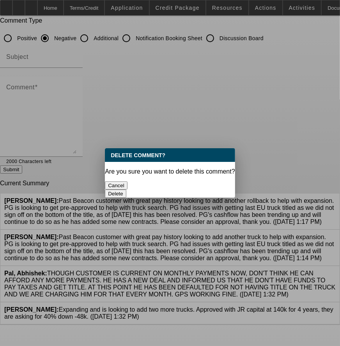
click at [209, 191] on div "Delete" at bounding box center [170, 193] width 130 height 8
click at [126, 189] on button "Delete" at bounding box center [115, 193] width 21 height 8
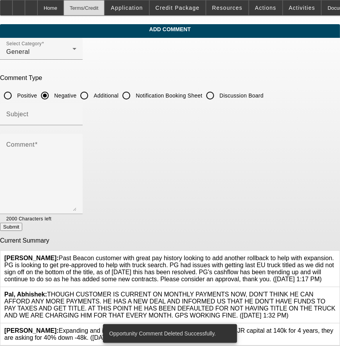
scroll to position [19, 0]
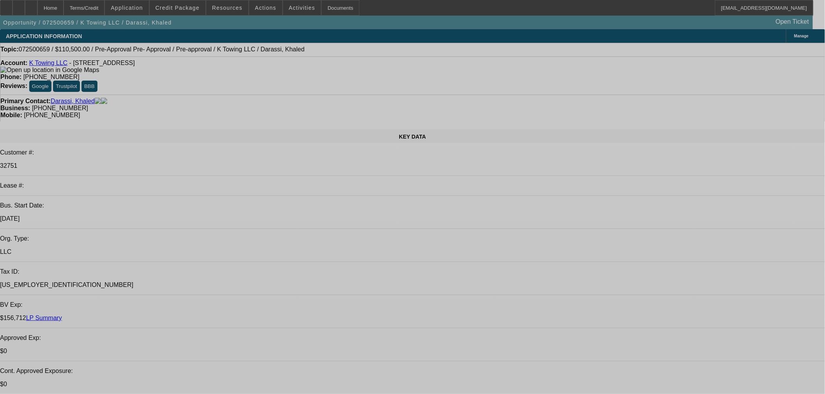
select select "0"
select select "2"
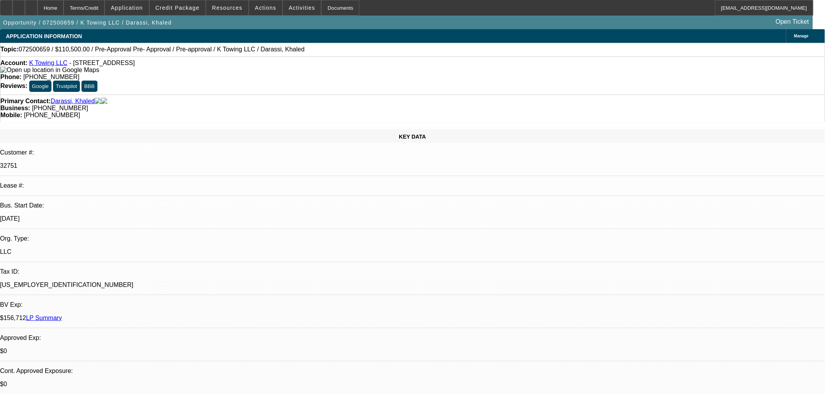
select select "0"
select select "1"
select select "0"
select select "2"
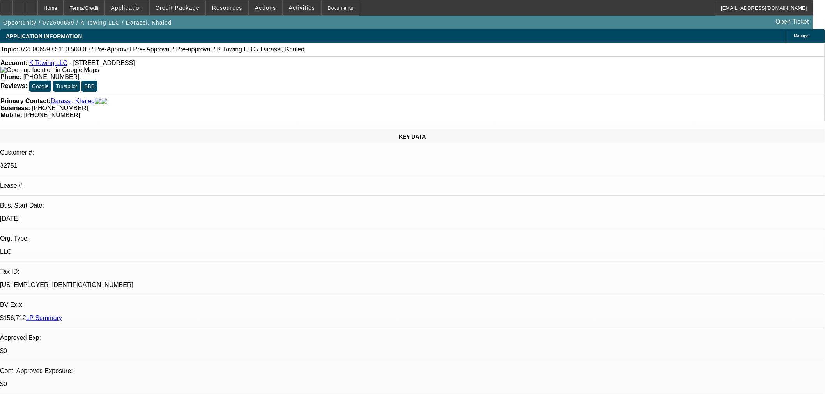
select select "0"
select select "1"
select select "0.15"
select select "2"
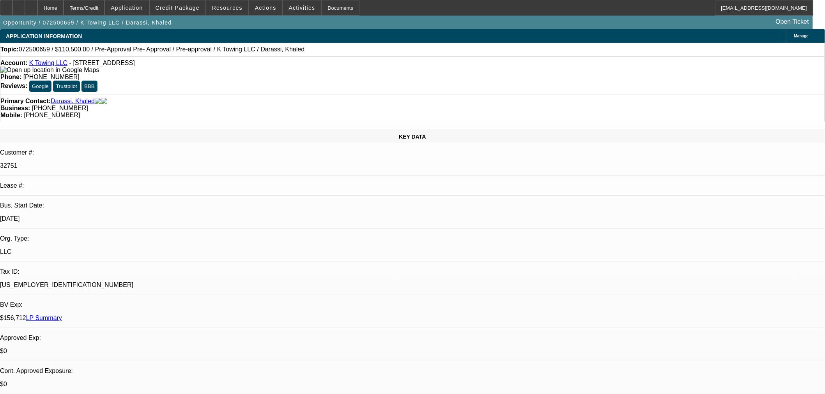
select select "0"
select select "6"
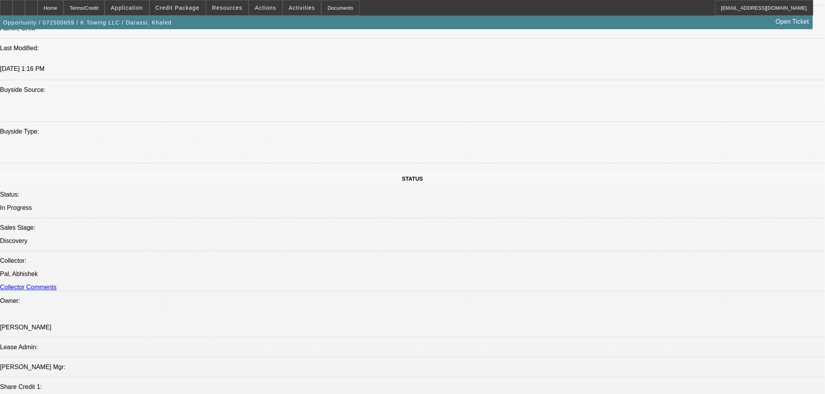
scroll to position [692, 0]
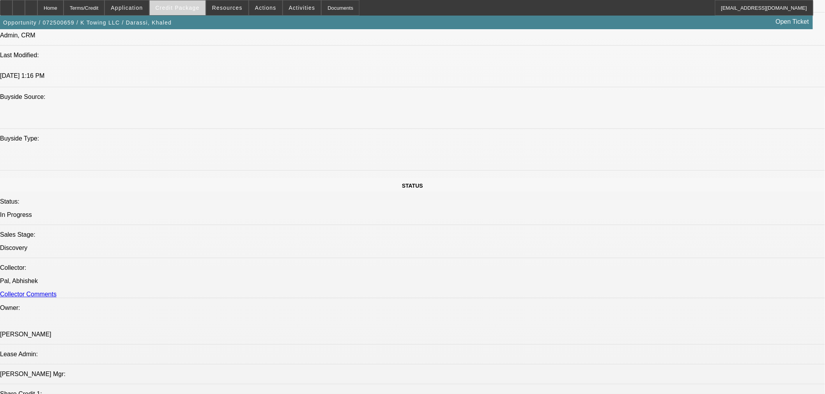
click at [190, 6] on span "Credit Package" at bounding box center [177, 8] width 44 height 6
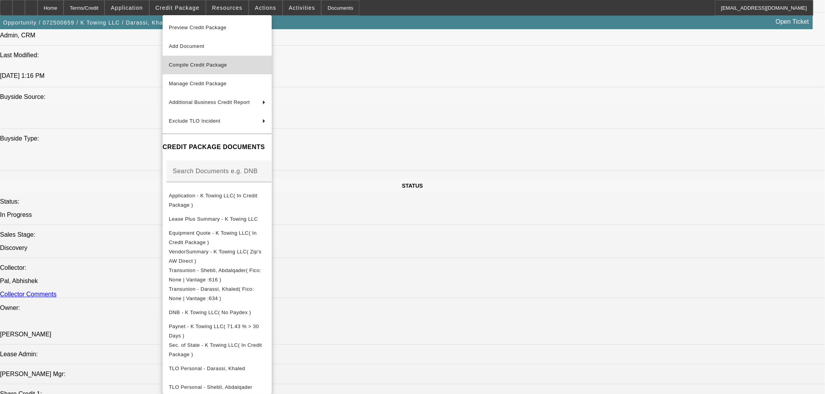
click at [213, 65] on span "Compile Credit Package" at bounding box center [198, 65] width 58 height 6
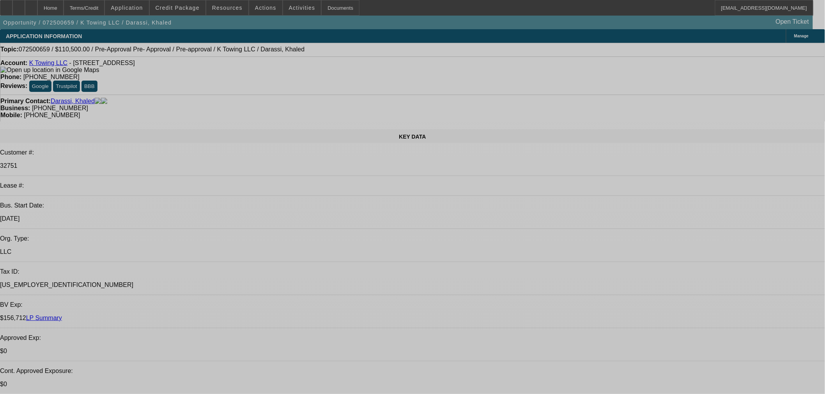
select select "0"
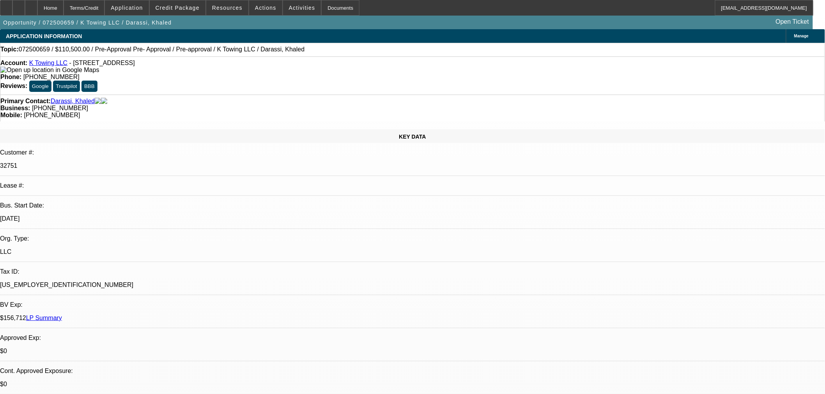
select select "2"
select select "0"
select select "1"
select select "0"
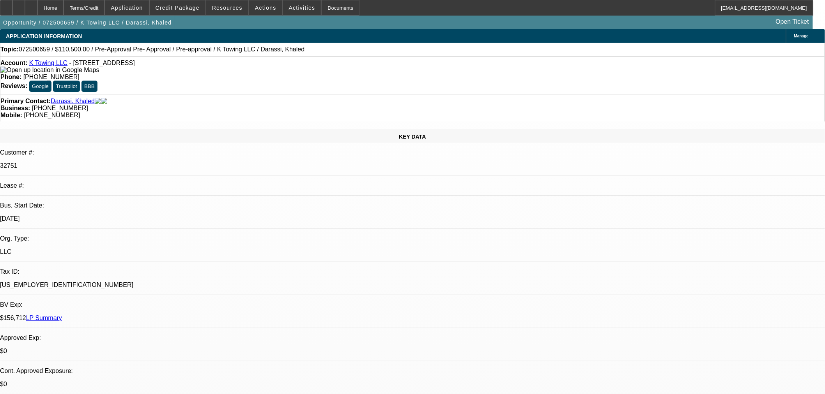
select select "2"
select select "0"
select select "1"
select select "0.15"
select select "2"
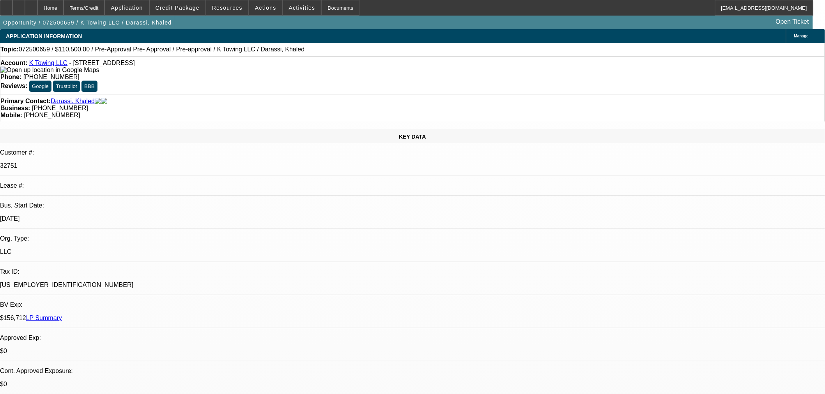
select select "2"
select select "0"
select select "6"
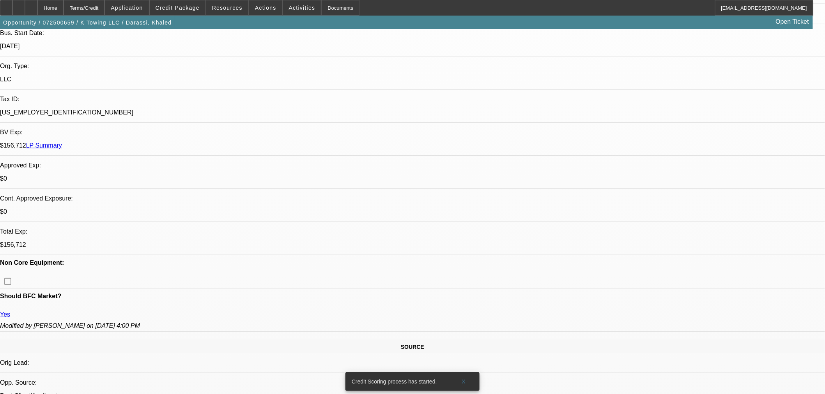
scroll to position [173, 0]
click at [31, 5] on icon at bounding box center [31, 5] width 0 height 0
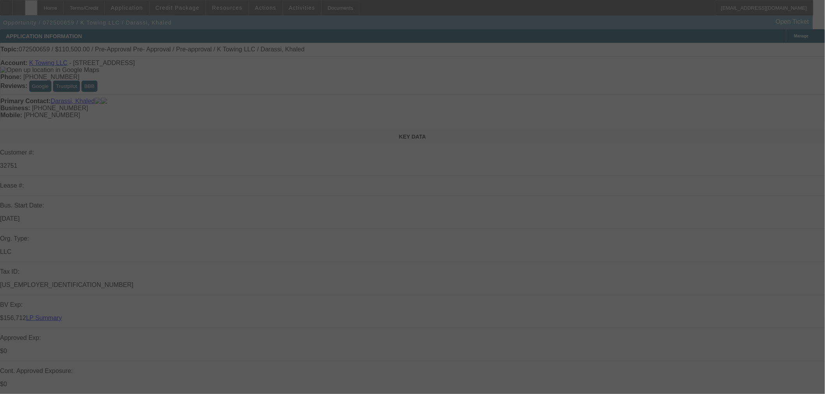
select select "0"
select select "2"
select select "0"
select select "1"
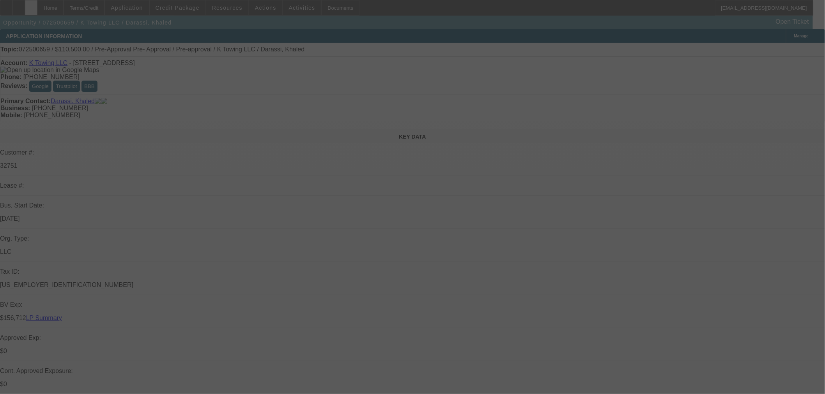
select select "0"
select select "2"
select select "0"
select select "1"
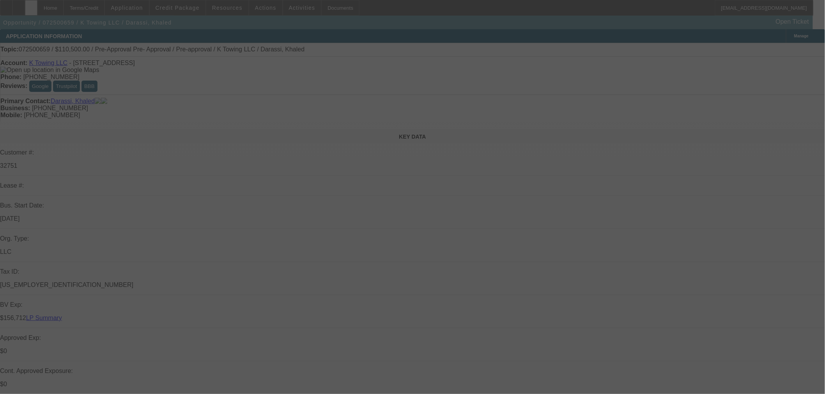
select select "0.15"
select select "2"
select select "0"
select select "6"
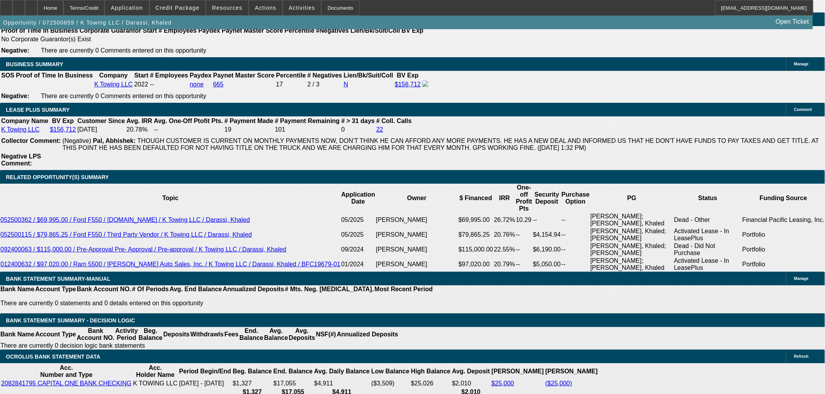
scroll to position [1299, 0]
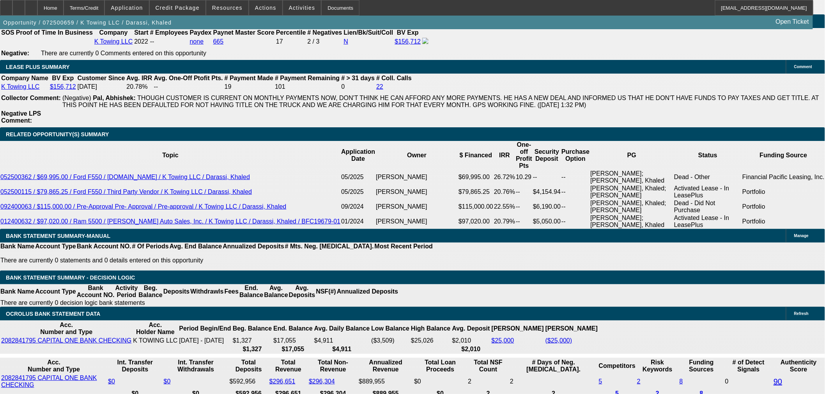
drag, startPoint x: 379, startPoint y: 178, endPoint x: 382, endPoint y: 182, distance: 5.2
type input "UNKNOWN"
type input "1.8"
type input "$3,854.32"
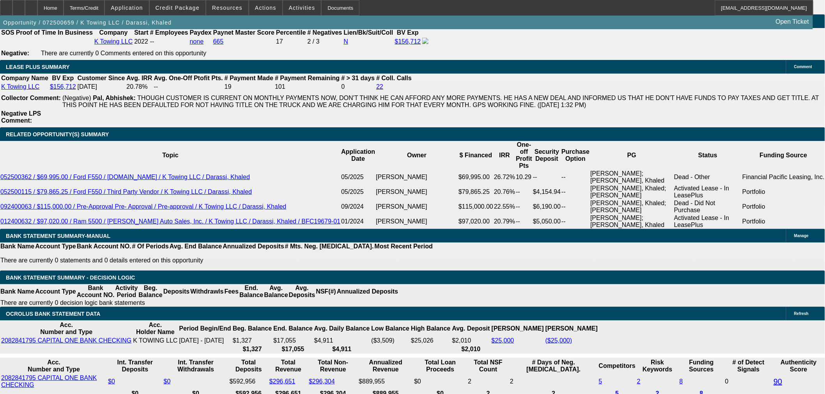
type input "$1,927.16"
type input "19.8"
type input "$5,830.58"
type input "$2,915.29"
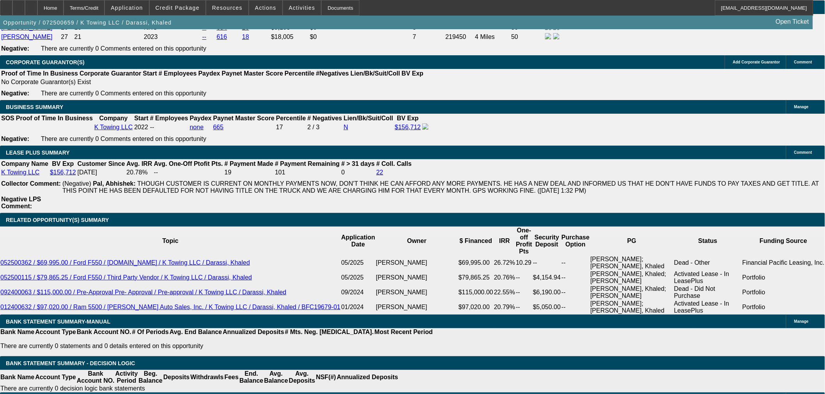
scroll to position [1212, 0]
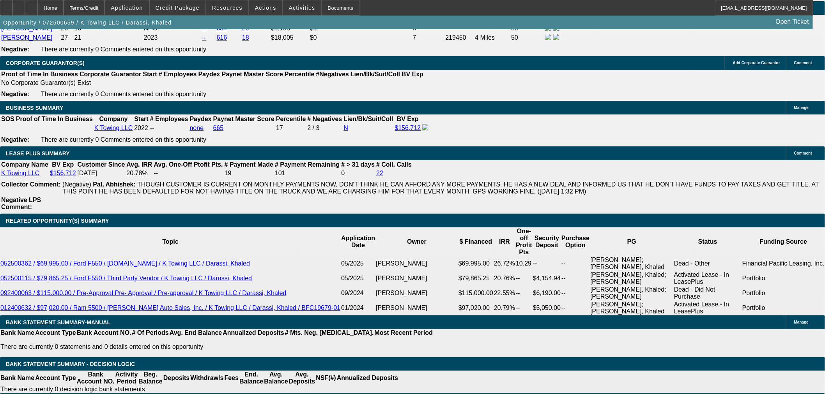
type input "19.8"
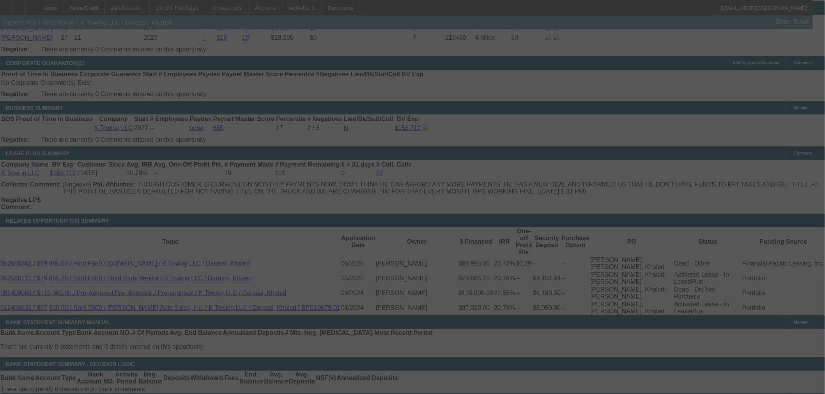
select select "0.15"
select select "2"
select select "0"
select select "6"
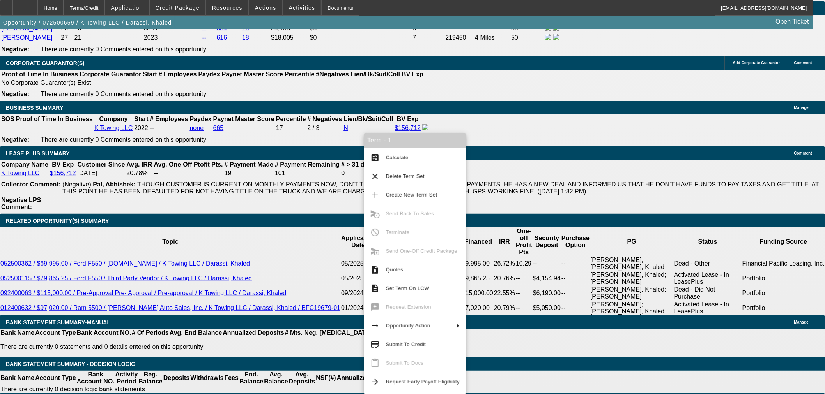
drag, startPoint x: 749, startPoint y: 248, endPoint x: 552, endPoint y: 220, distance: 198.3
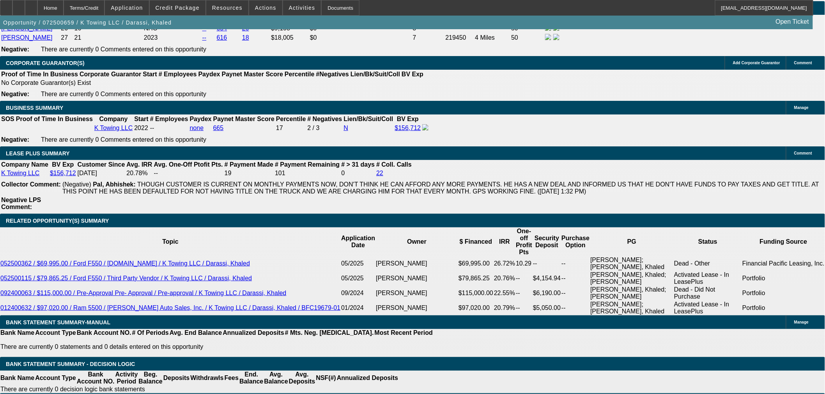
copy div "Past Beacon customer with great pay history looking to add another rollback to …"
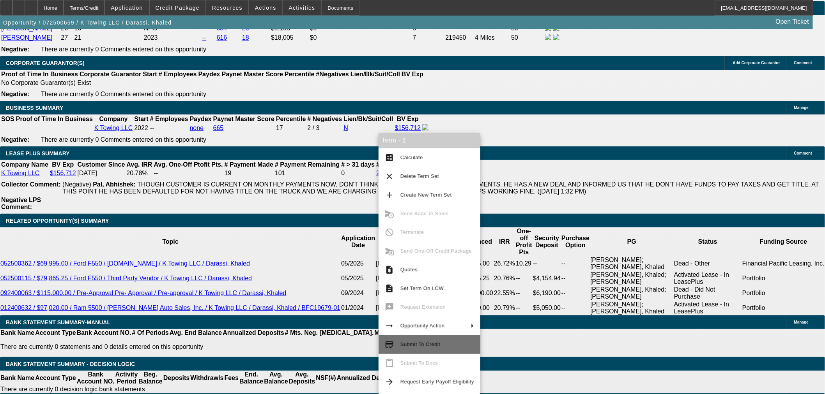
click at [433, 337] on button "credit_score Submit To Credit" at bounding box center [429, 345] width 102 height 19
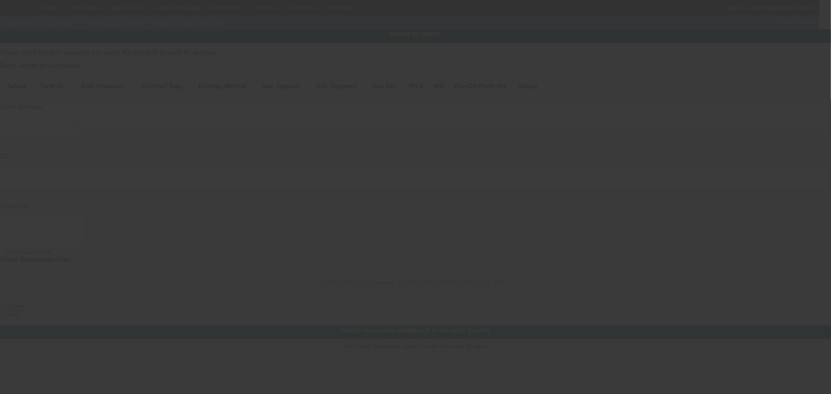
click at [182, 11] on div at bounding box center [415, 197] width 831 height 394
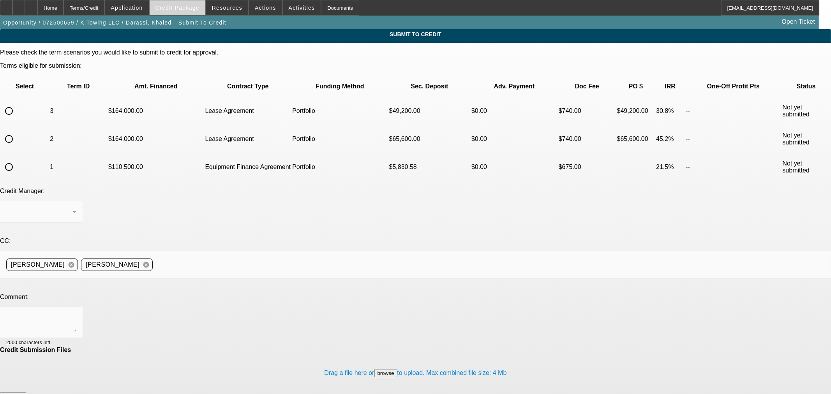
click at [178, 10] on span "Credit Package" at bounding box center [177, 8] width 44 height 6
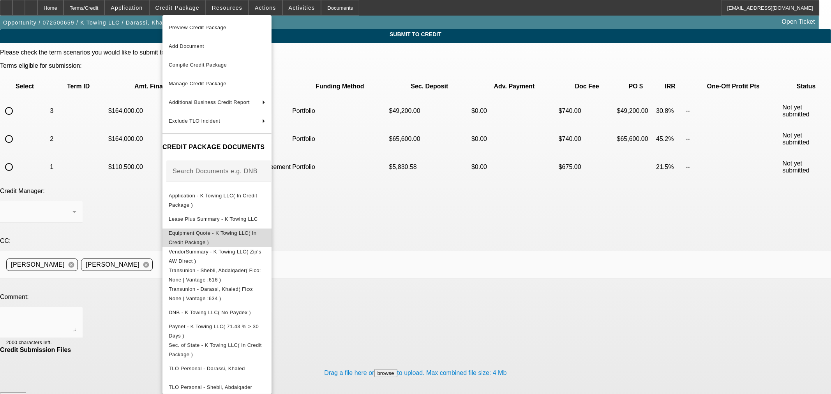
click at [217, 234] on span "Equipment Quote - K Towing LLC( In Credit Package )" at bounding box center [213, 237] width 88 height 15
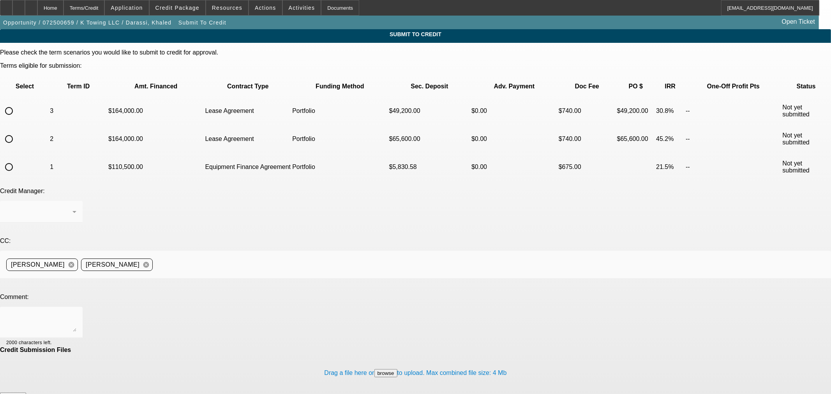
click at [17, 159] on input "radio" at bounding box center [9, 167] width 16 height 16
radio input "true"
click at [72, 207] on div at bounding box center [39, 211] width 66 height 9
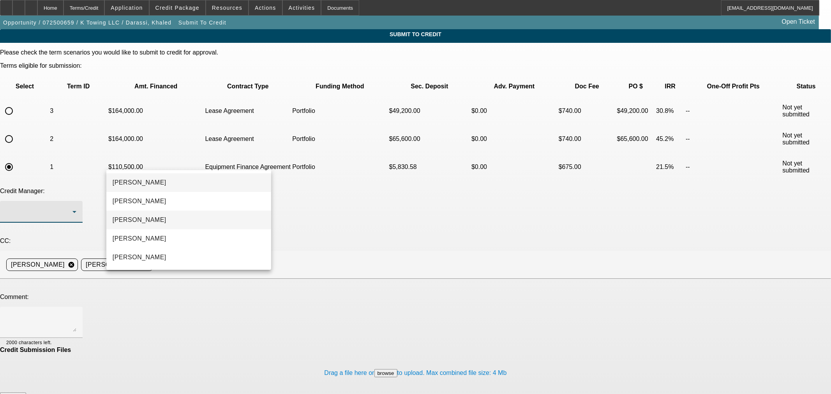
click at [189, 223] on mat-option "Arida, Michael" at bounding box center [188, 220] width 165 height 19
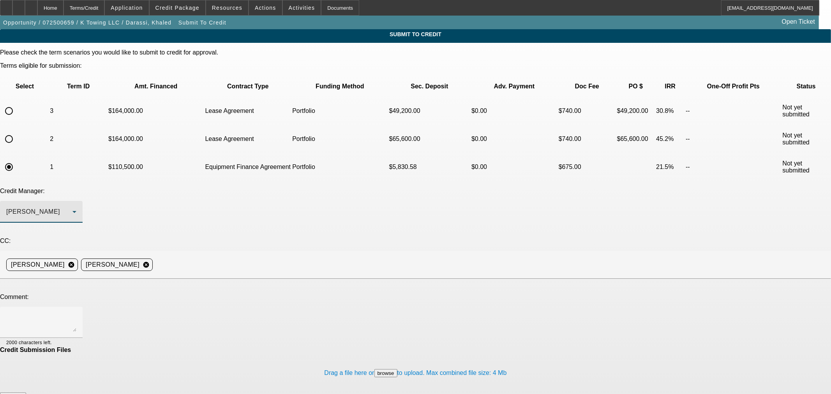
click at [308, 188] on div "Credit Manager: Arida, Michael" at bounding box center [415, 210] width 831 height 44
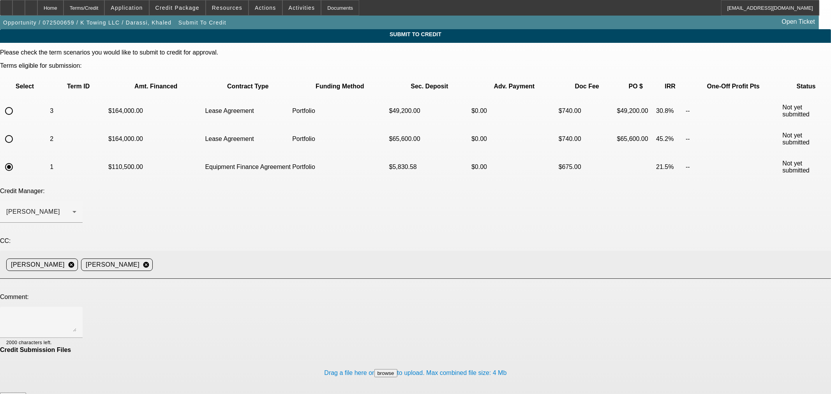
click at [207, 257] on div "Ethan Leach cancel Sean Dunphy cancel" at bounding box center [412, 265] width 819 height 16
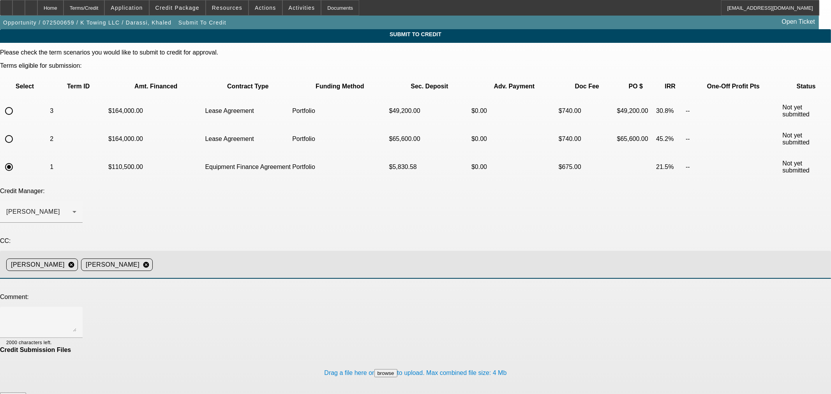
click at [153, 259] on span "cancel" at bounding box center [146, 265] width 13 height 12
click at [153, 261] on mat-icon "cancel" at bounding box center [146, 264] width 13 height 7
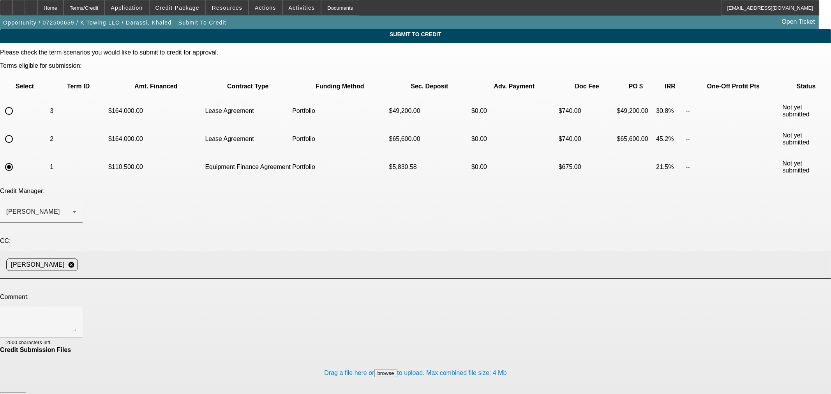
click at [334, 188] on div "Credit Manager: Arida, Michael" at bounding box center [415, 210] width 831 height 44
click at [76, 313] on textarea at bounding box center [41, 322] width 70 height 19
paste textarea "Past Beacon customer with great pay history looking to add another rollback to …"
drag, startPoint x: 528, startPoint y: 237, endPoint x: 519, endPoint y: 332, distance: 95.9
click at [76, 332] on textarea "Hi Michael- Past Beacon customer with great pay history looking to add another …" at bounding box center [41, 322] width 70 height 19
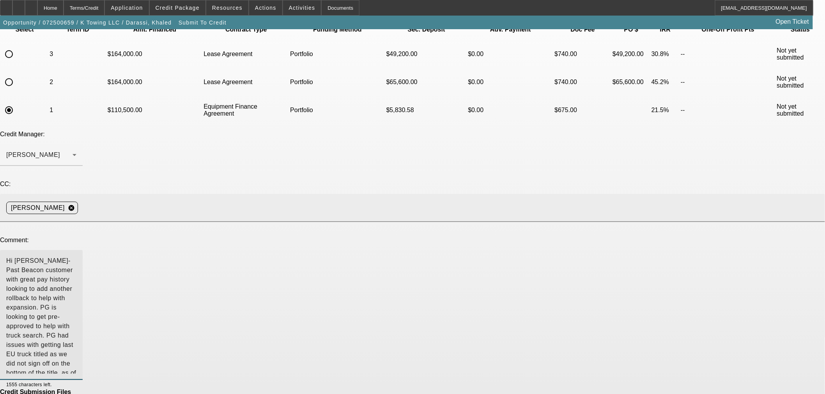
scroll to position [65, 0]
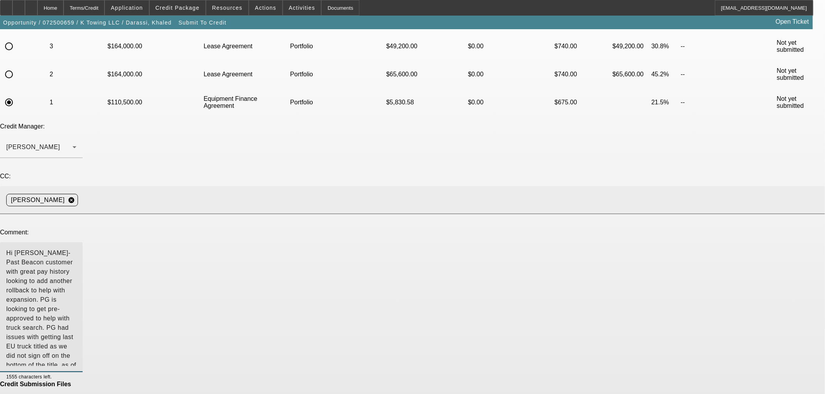
type textarea "Hi Michael- Past Beacon customer with great pay history looking to add another …"
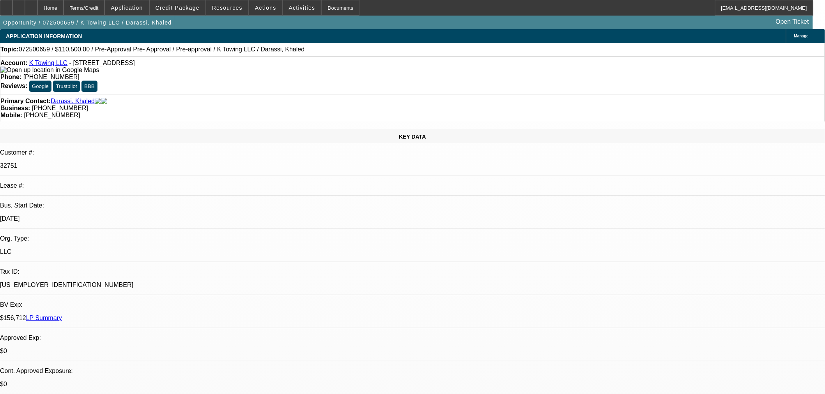
select select "0"
select select "2"
select select "0"
select select "1"
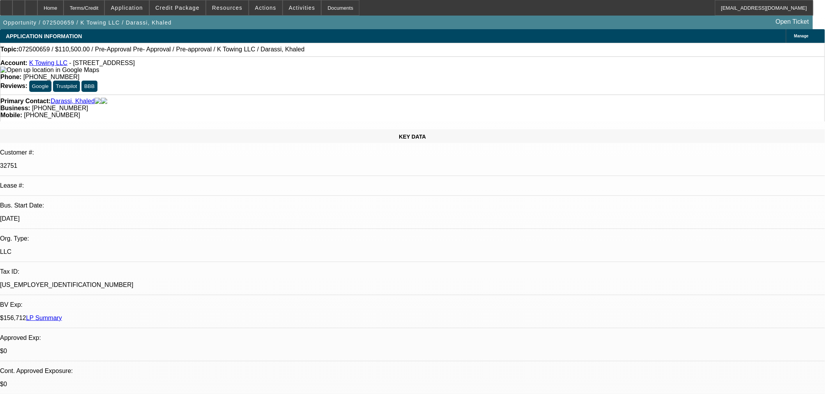
select select "0"
select select "2"
select select "0"
select select "1"
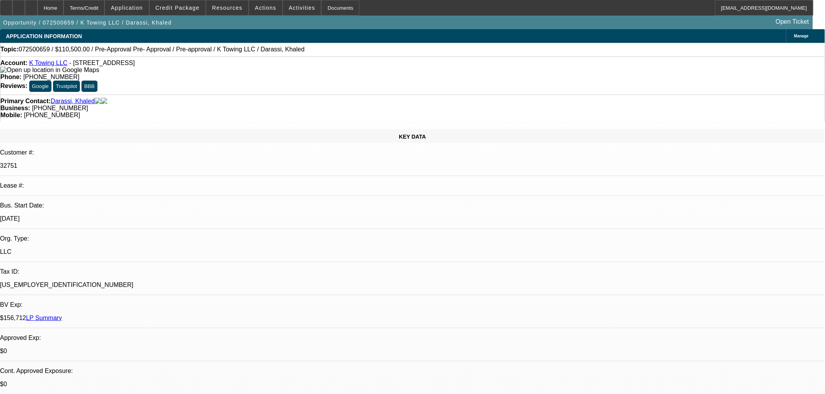
select select "0.15"
select select "2"
select select "0"
select select "6"
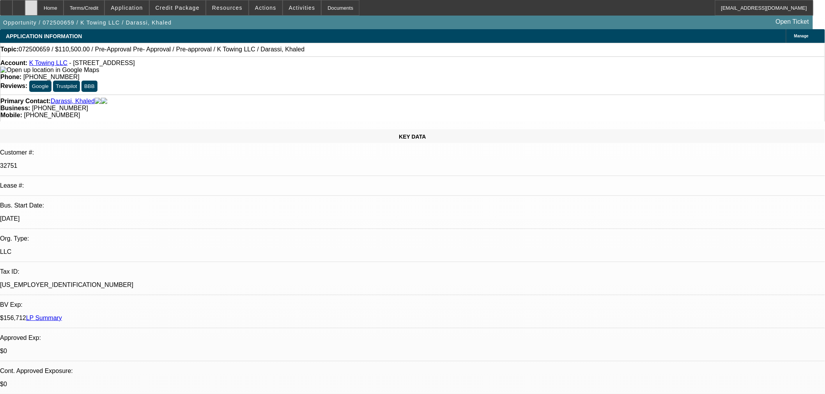
click at [37, 5] on div at bounding box center [31, 8] width 12 height 16
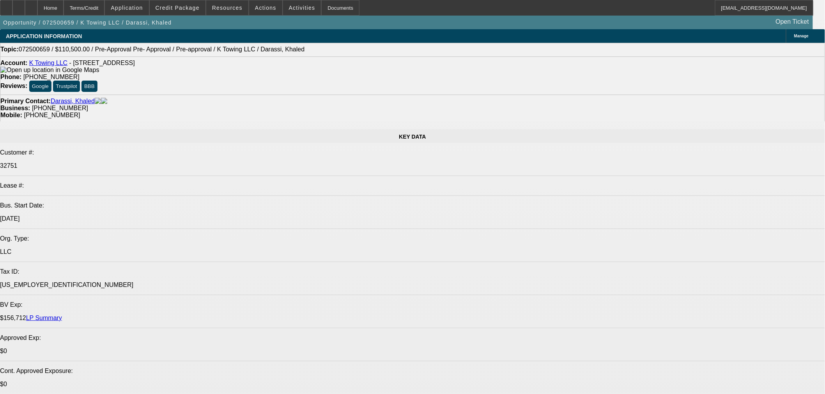
select select "0"
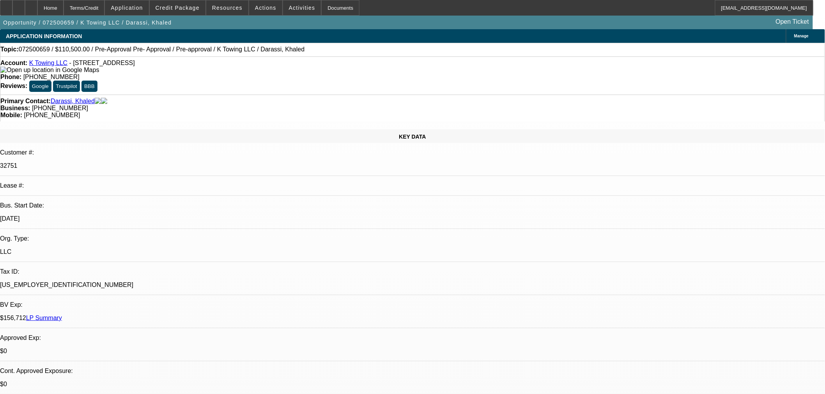
select select "0"
select select "2"
select select "0"
select select "1"
select select "0"
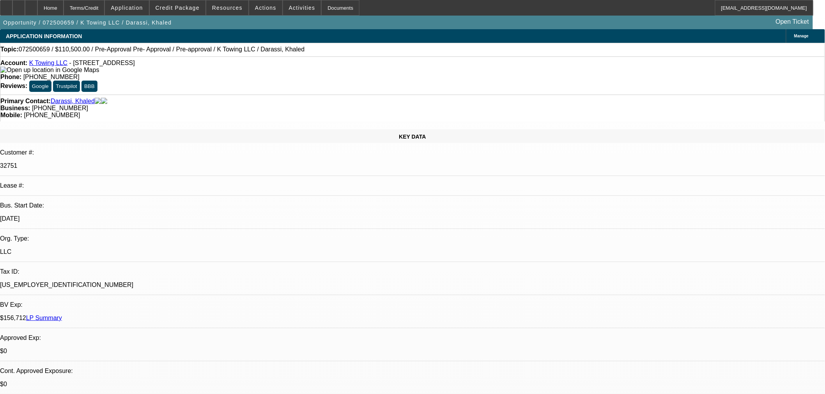
select select "0"
select select "2"
select select "0"
select select "1"
select select "0.15"
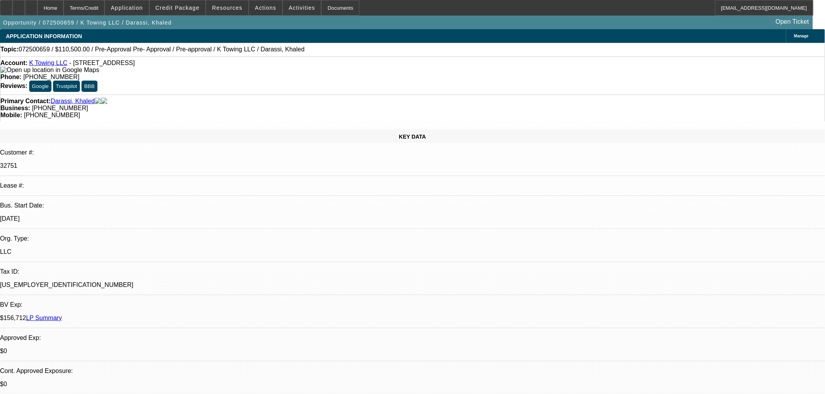
select select "2"
select select "0"
select select "6"
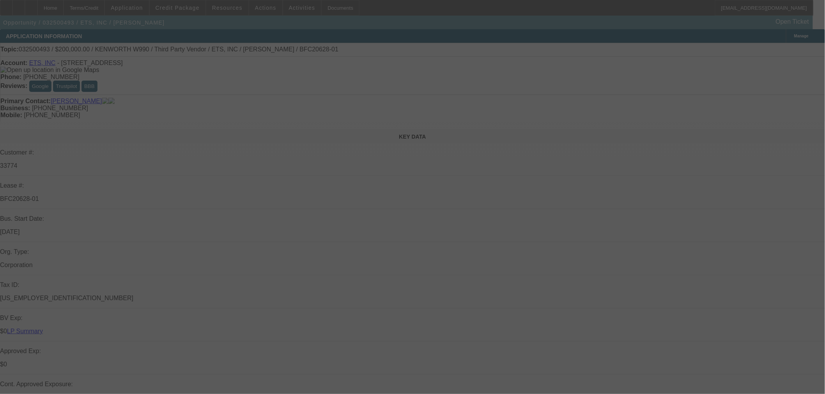
select select "0"
select select "6"
select select "0"
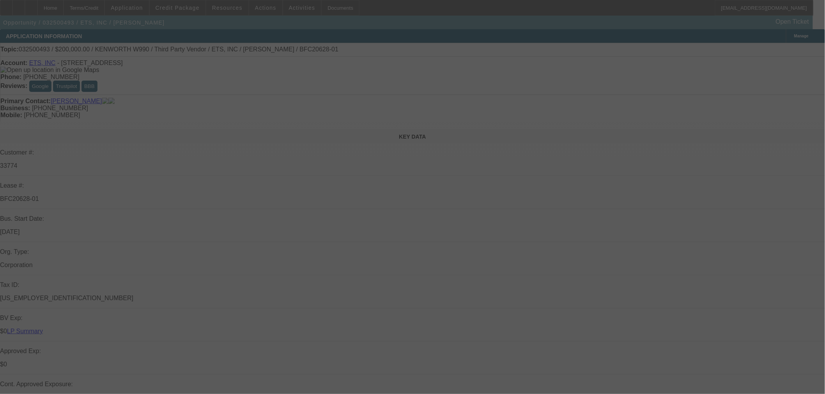
select select "0"
select select "6"
select select "0"
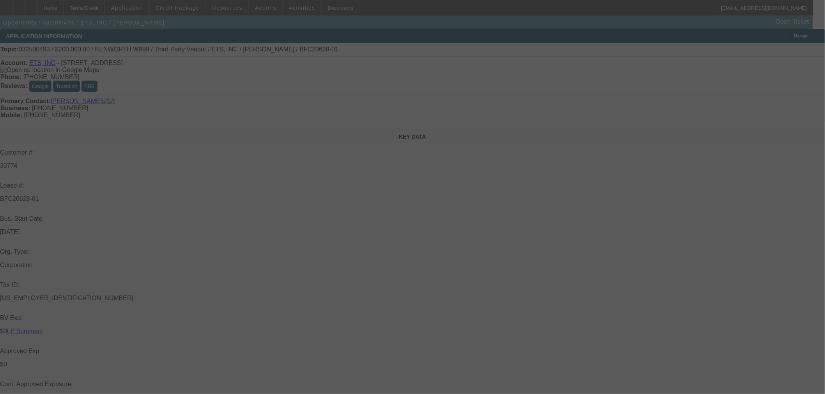
select select "0"
select select "6"
select select "0"
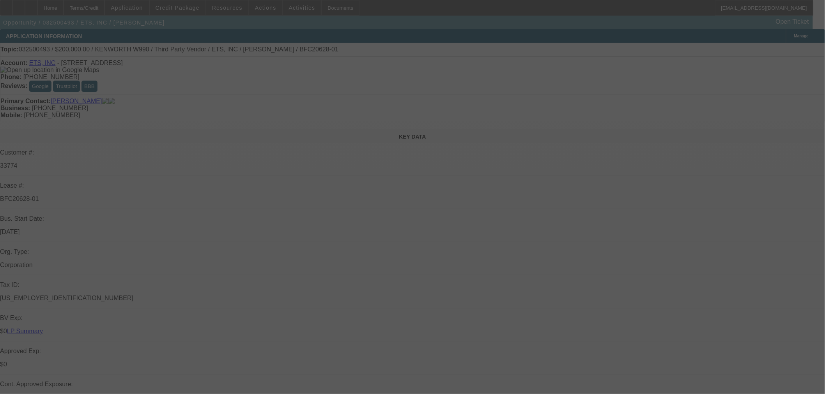
select select "6"
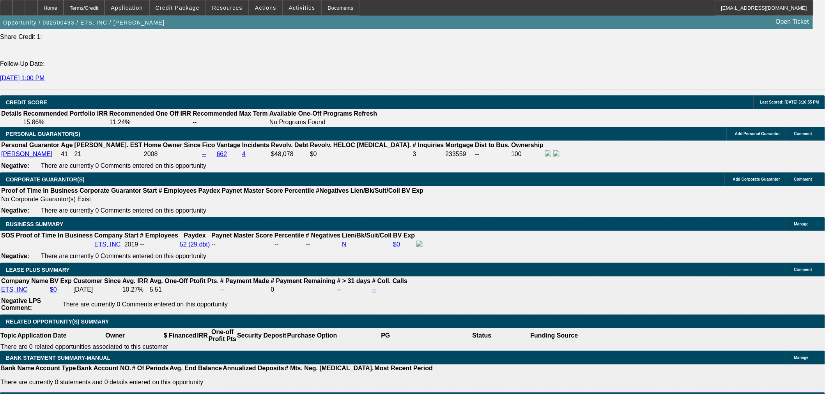
scroll to position [1169, 0]
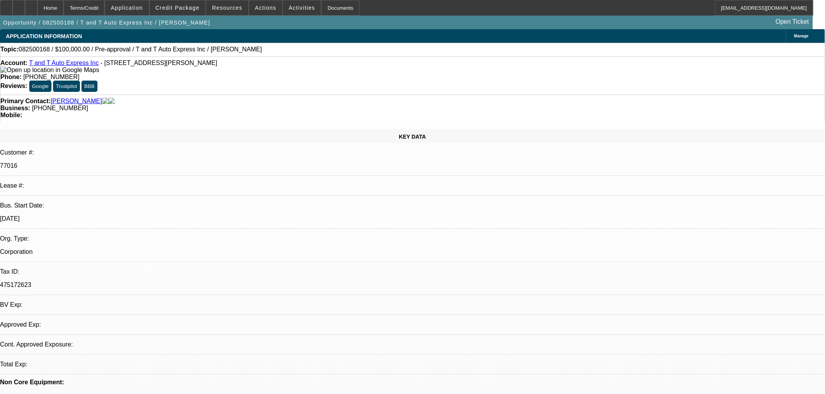
select select "0"
select select "2"
select select "0.1"
select select "4"
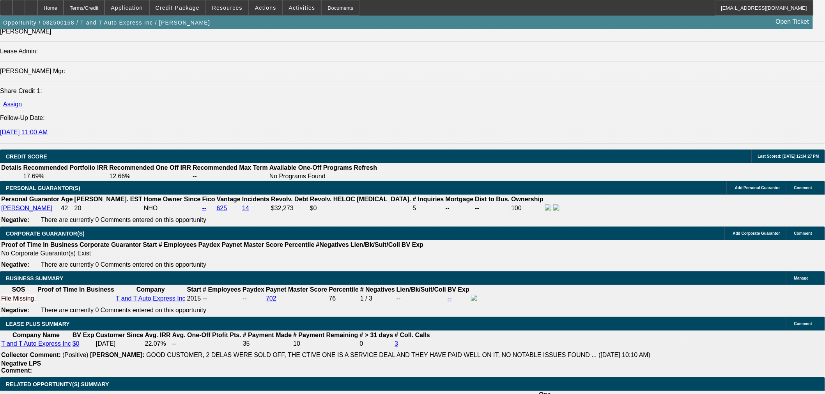
scroll to position [909, 0]
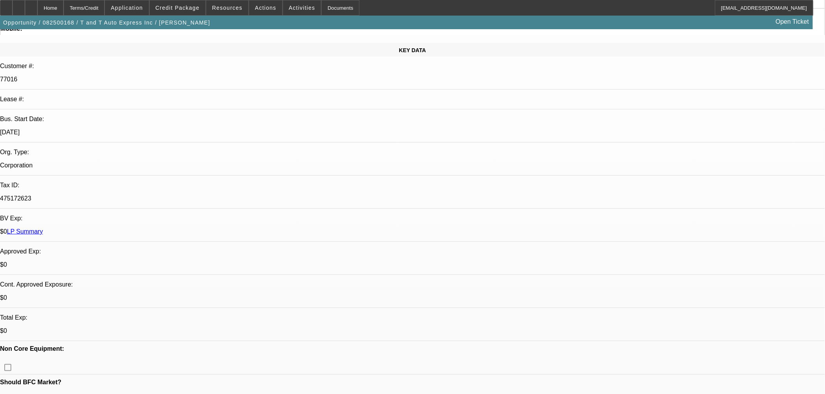
scroll to position [0, 0]
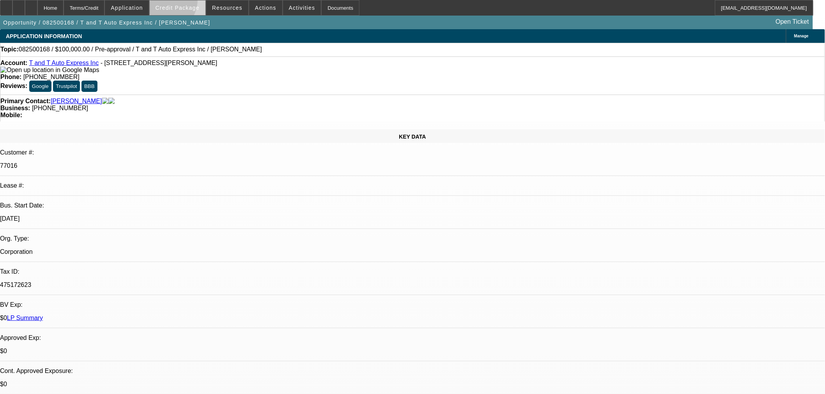
click at [174, 2] on span at bounding box center [178, 7] width 56 height 19
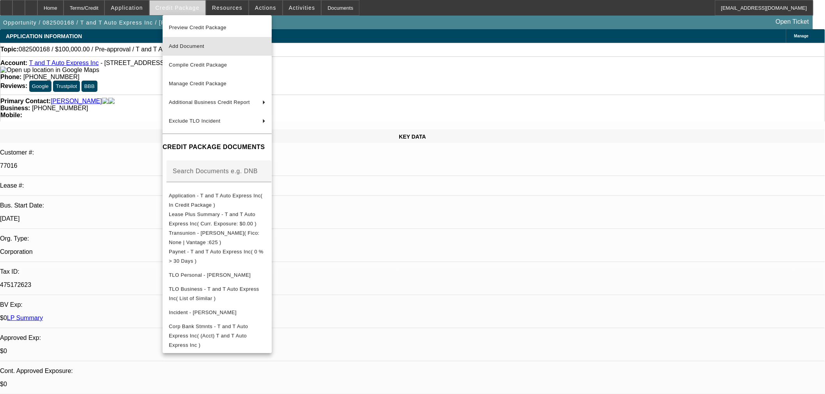
click at [204, 51] on button "Add Document" at bounding box center [216, 46] width 109 height 19
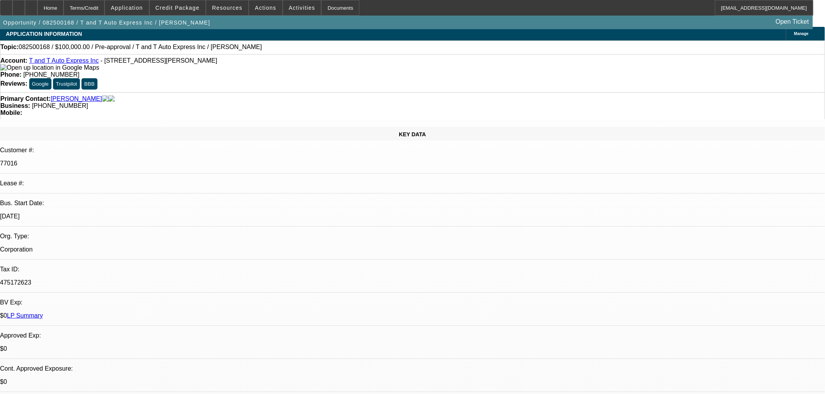
scroll to position [216, 0]
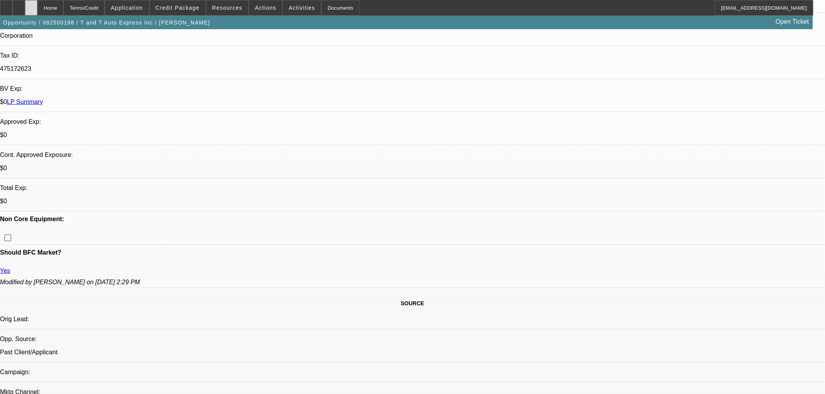
click at [31, 5] on icon at bounding box center [31, 5] width 0 height 0
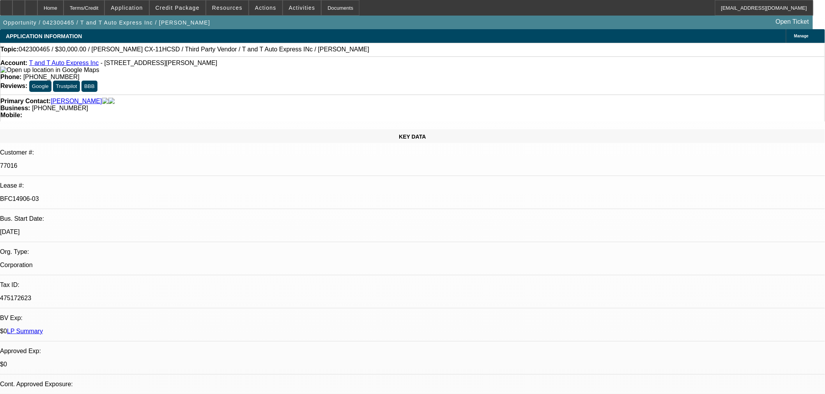
select select "0"
select select "2"
select select "0"
select select "6"
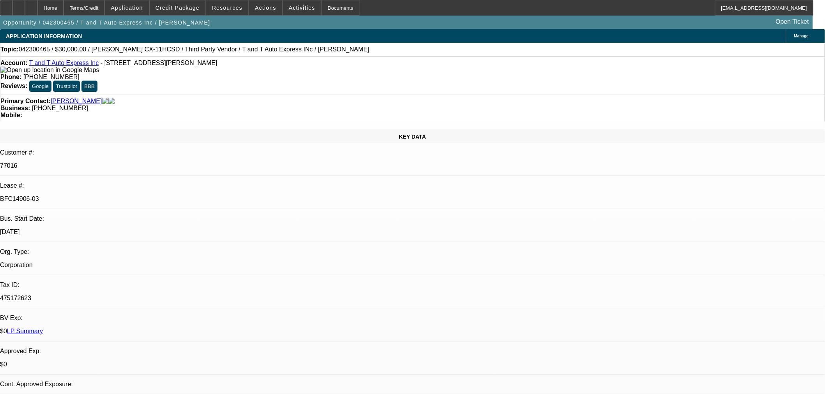
select select "0"
select select "2"
select select "0"
select select "6"
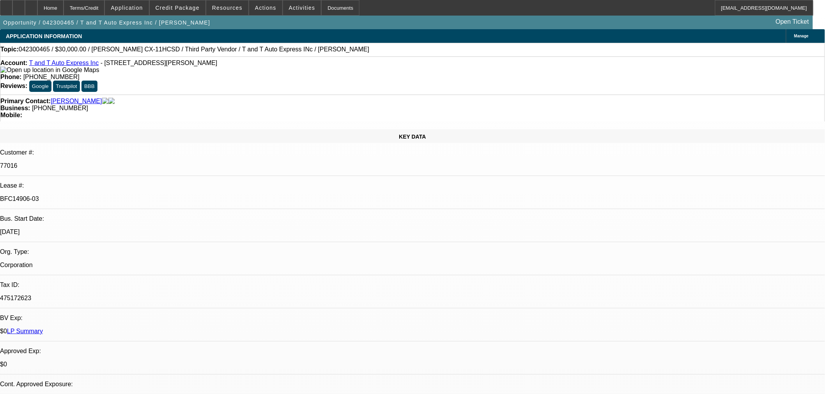
select select "0"
select select "2"
select select "0"
select select "6"
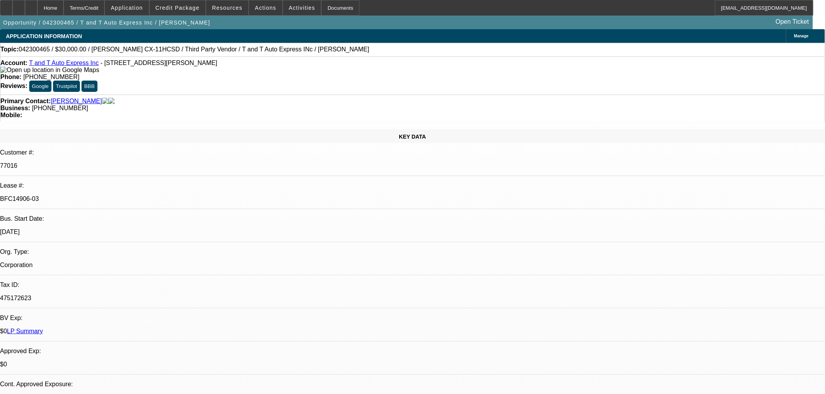
select select "0.1"
select select "2"
select select "0"
select select "6"
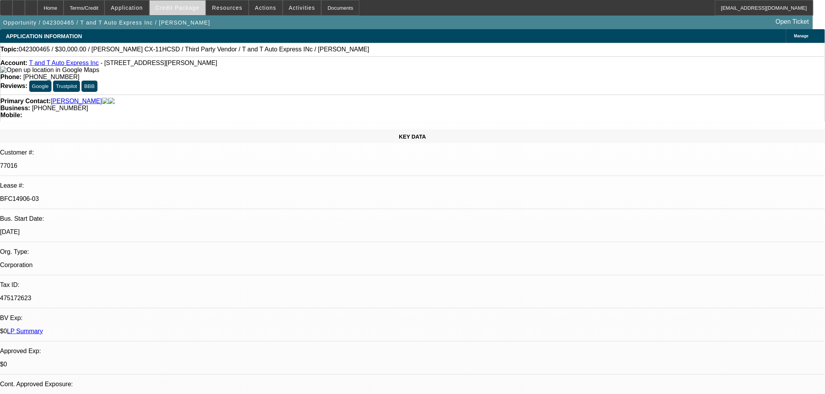
click at [179, 1] on span at bounding box center [178, 7] width 56 height 19
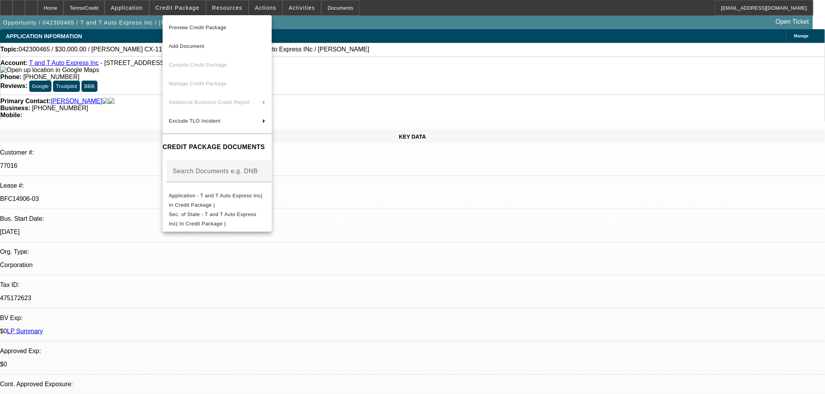
click at [215, 27] on span "Preview Credit Package" at bounding box center [198, 28] width 58 height 6
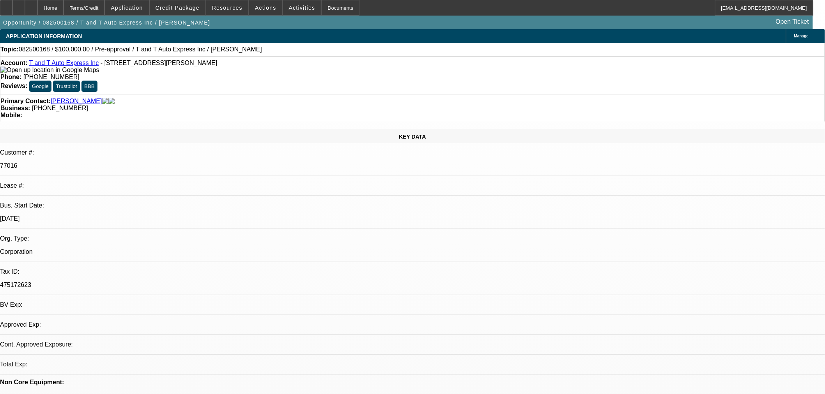
select select "0"
select select "2"
select select "0.1"
select select "4"
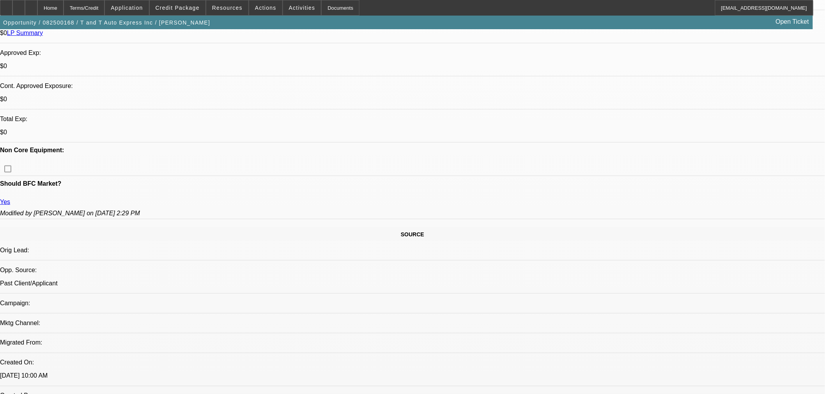
scroll to position [390, 0]
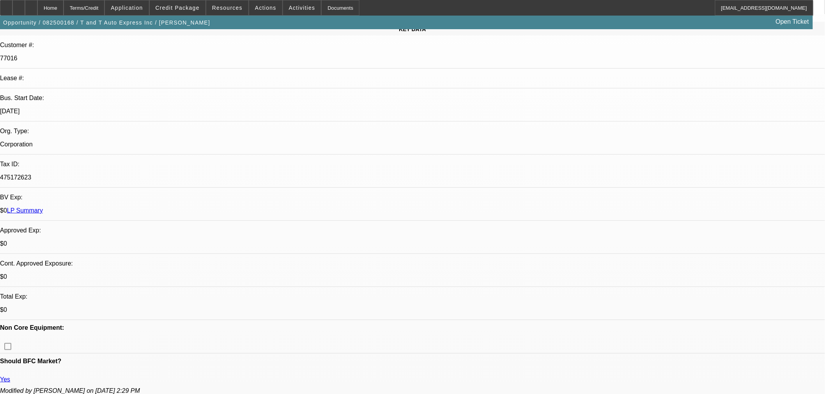
scroll to position [0, 0]
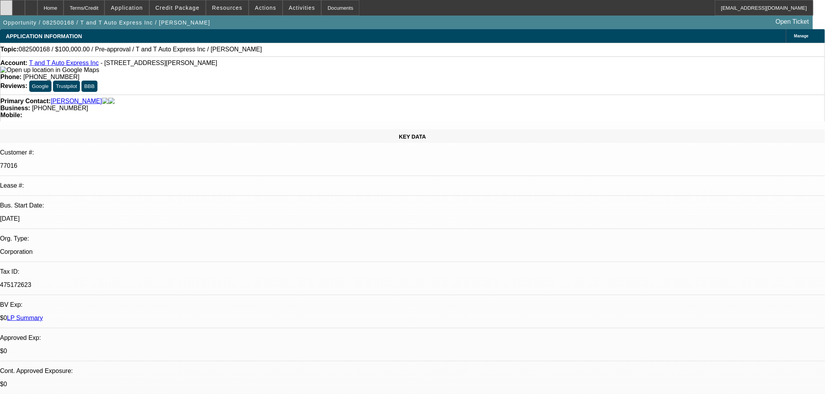
click at [6, 5] on icon at bounding box center [6, 5] width 0 height 0
drag, startPoint x: 52, startPoint y: 10, endPoint x: 52, endPoint y: 2, distance: 8.2
click at [37, 9] on div at bounding box center [31, 8] width 12 height 16
select select "0"
select select "2"
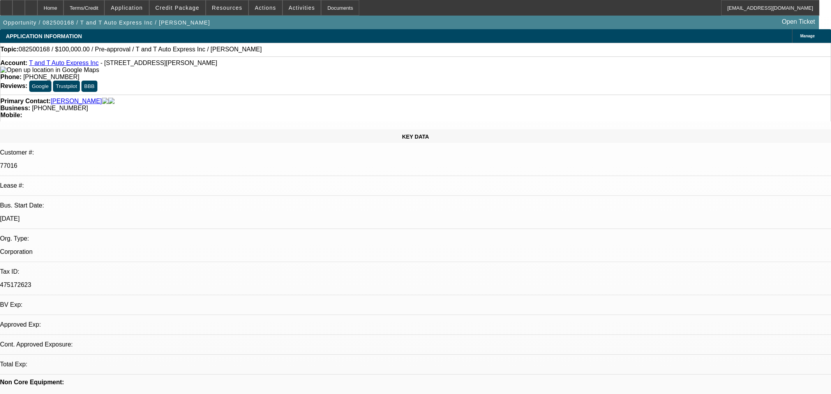
select select "2"
select select "0.1"
select select "4"
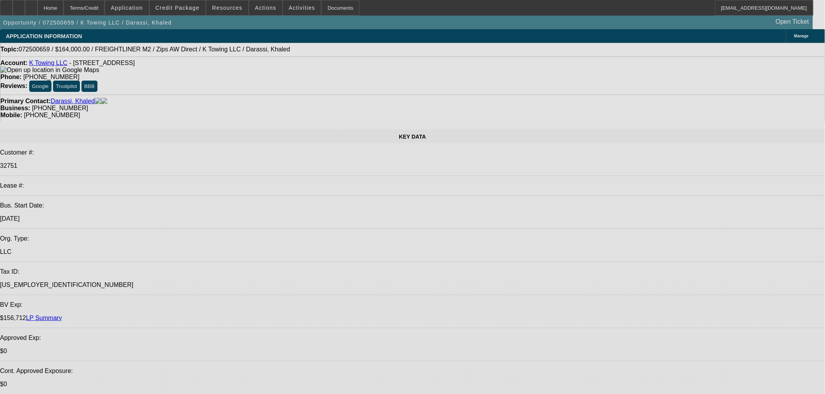
select select "0"
select select "2"
select select "0"
select select "1"
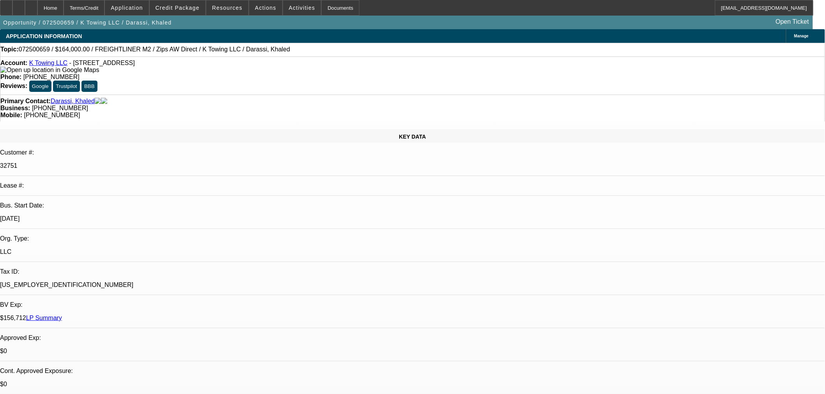
select select "0"
select select "2"
select select "0"
select select "1"
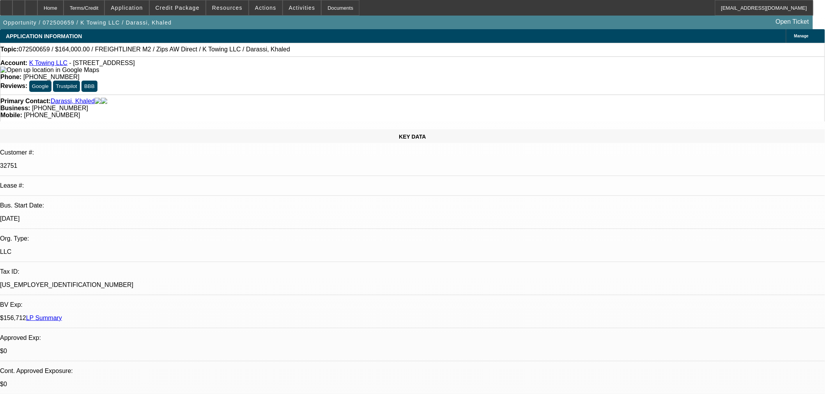
select select "0.15"
select select "2"
select select "0"
select select "6"
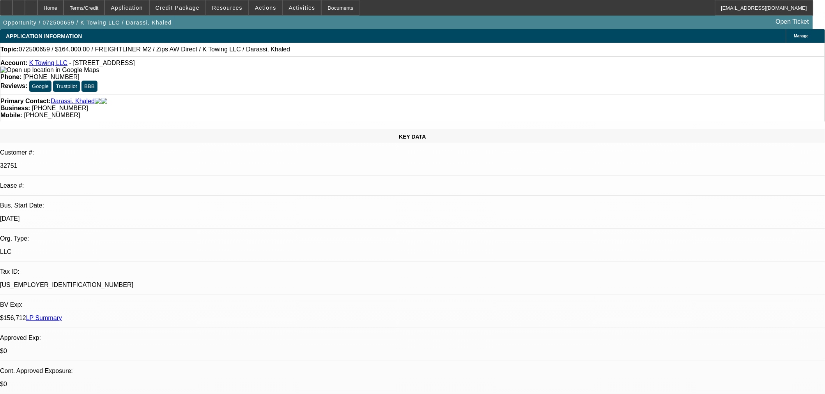
drag, startPoint x: 629, startPoint y: 113, endPoint x: 624, endPoint y: 121, distance: 9.3
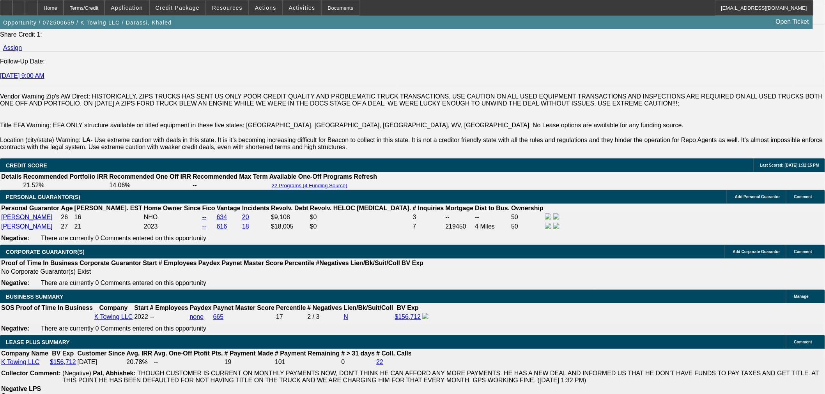
scroll to position [1256, 0]
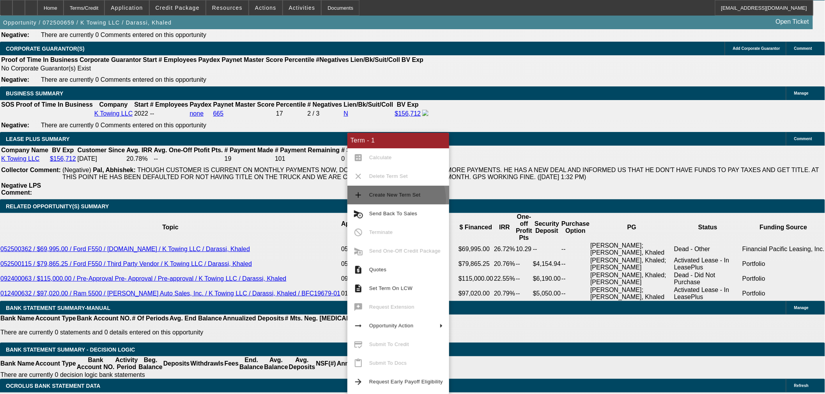
click at [391, 200] on span "Create New Term Set" at bounding box center [406, 195] width 74 height 9
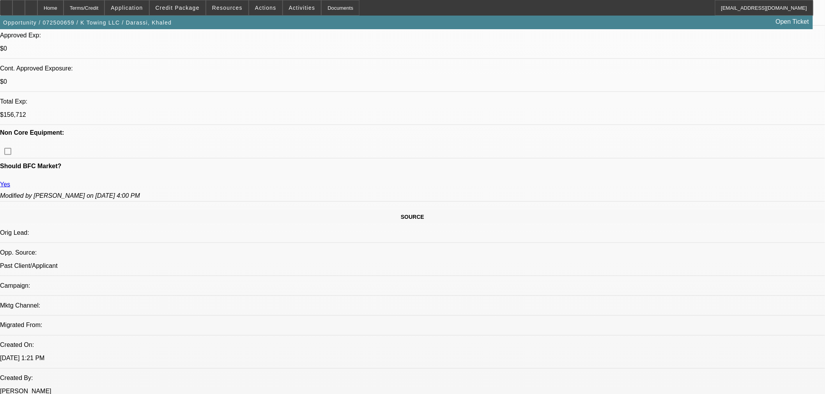
select select "0.15"
select select "2"
select select "0"
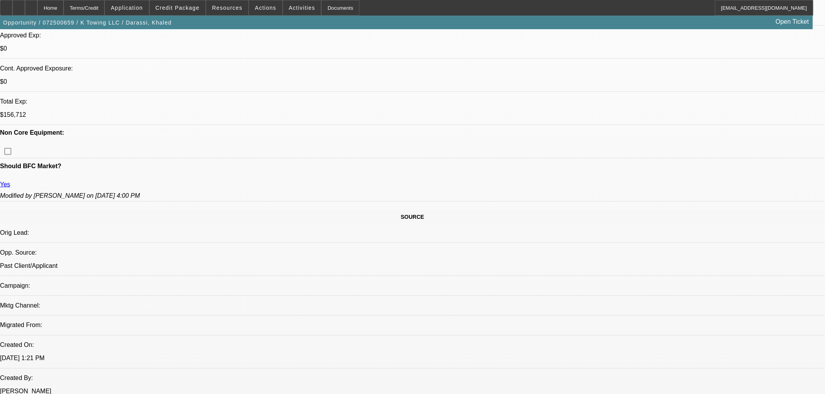
select select "0"
select select "0.15"
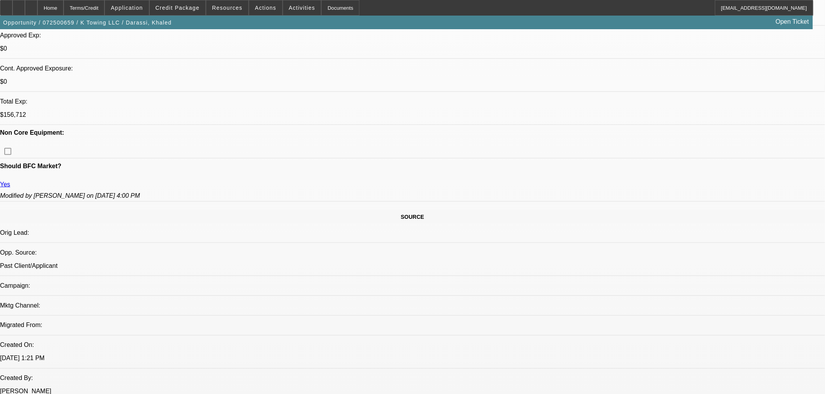
select select "2"
select select "0"
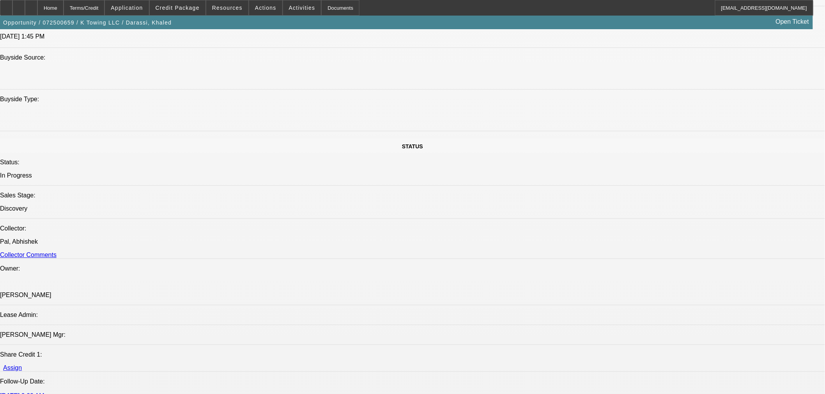
select select "1"
select select "2"
select select "6"
select select "1"
select select "2"
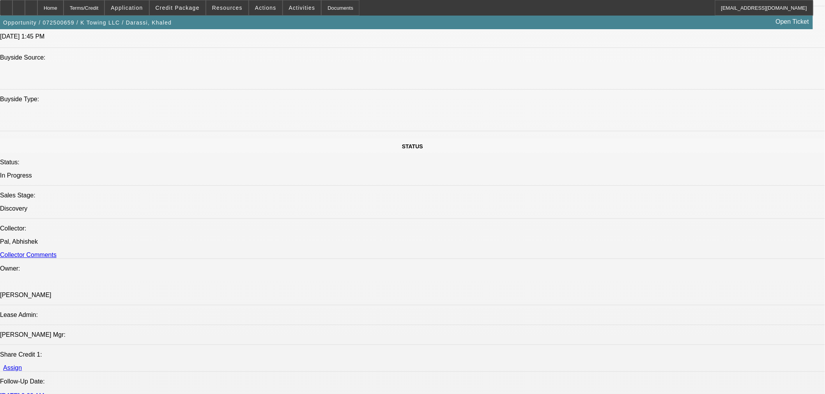
select select "1"
select select "2"
select select "1"
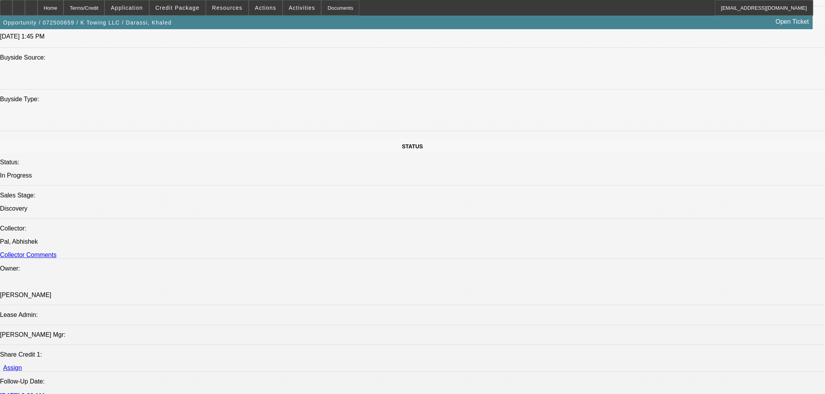
select select "2"
select select "6"
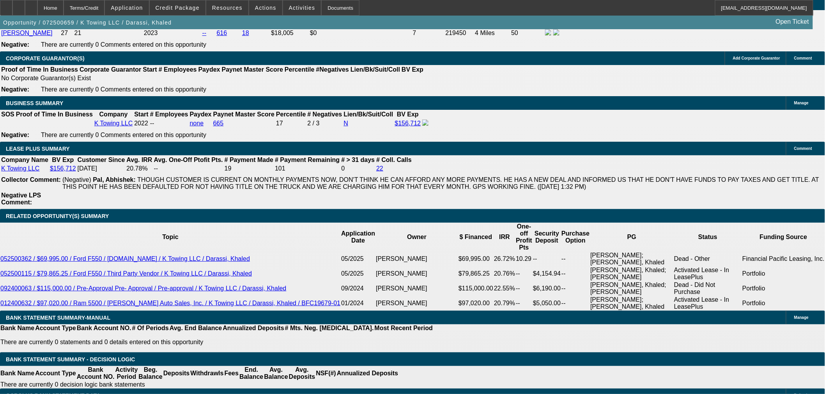
scroll to position [1322, 0]
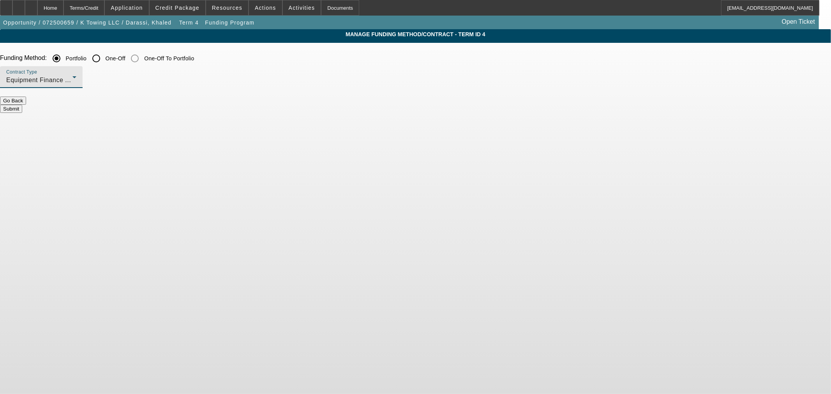
click at [97, 82] on span "Equipment Finance Agreement" at bounding box center [51, 80] width 91 height 7
click at [264, 118] on span "Equipment Finance Agreement" at bounding box center [238, 119] width 76 height 19
click at [104, 56] on input "One-Off" at bounding box center [96, 59] width 16 height 16
radio input "true"
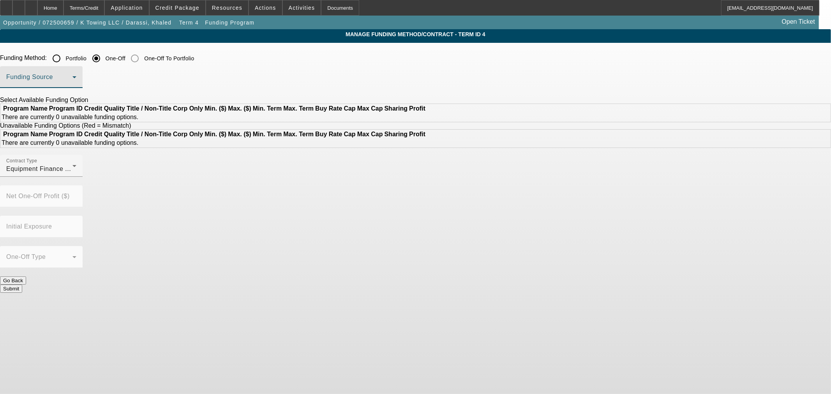
click at [72, 78] on span at bounding box center [39, 80] width 66 height 9
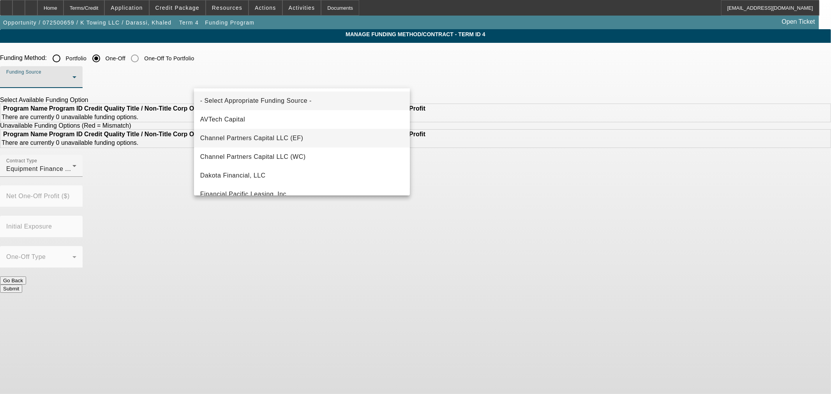
click at [260, 135] on span "Channel Partners Capital LLC (EF)" at bounding box center [251, 138] width 103 height 9
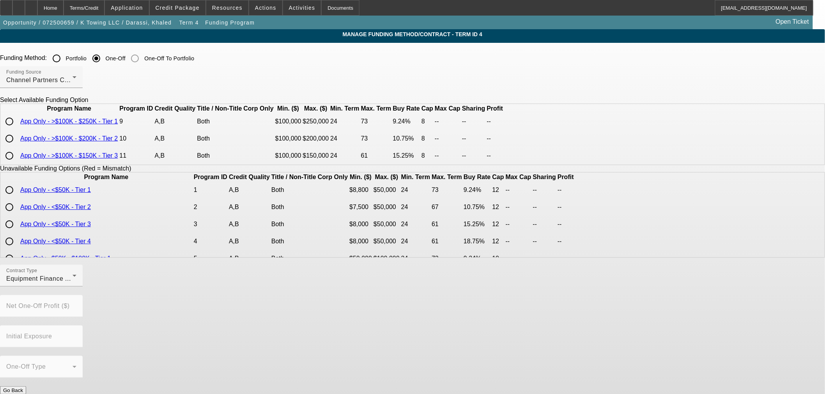
click at [17, 164] on input "radio" at bounding box center [10, 156] width 16 height 16
radio input "true"
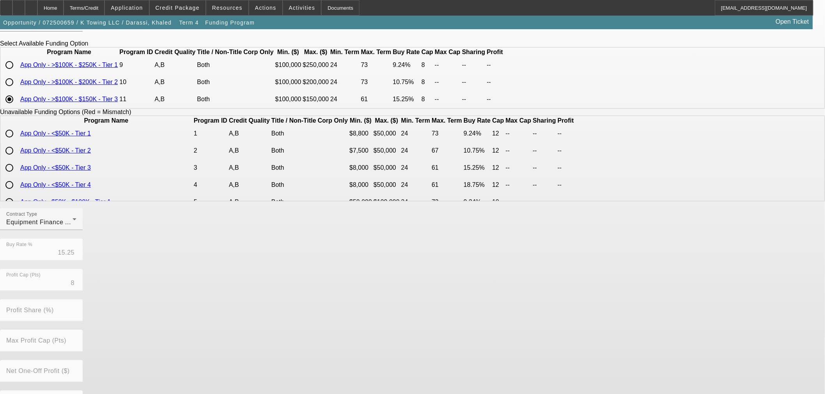
scroll to position [126, 0]
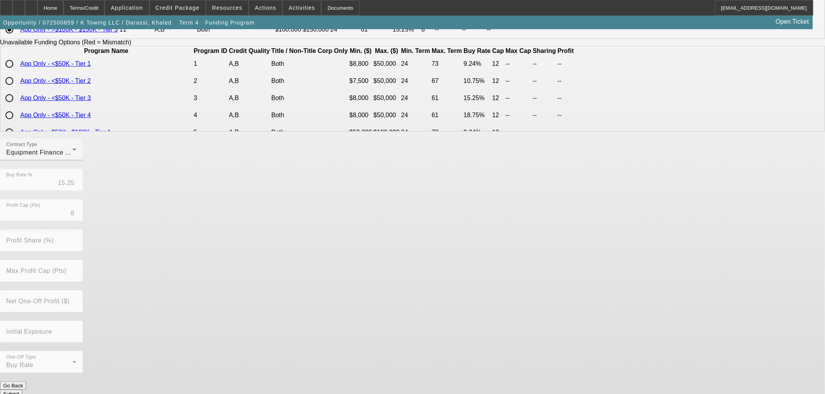
click at [22, 390] on button "Submit" at bounding box center [11, 394] width 22 height 8
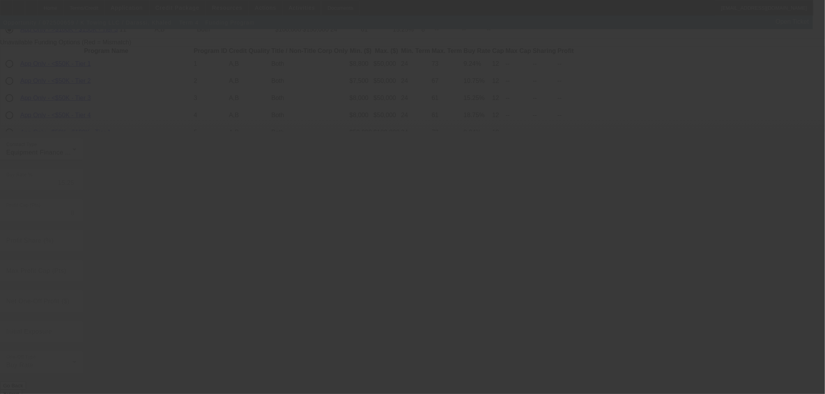
radio input "true"
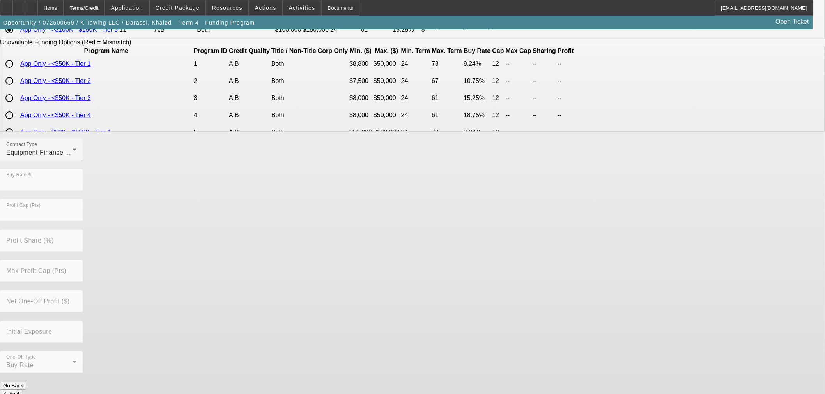
scroll to position [0, 0]
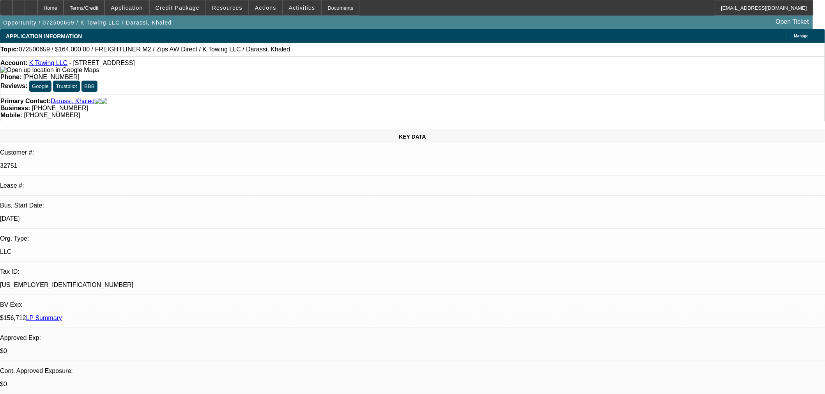
select select "0.15"
select select "2"
select select "0"
select select "6"
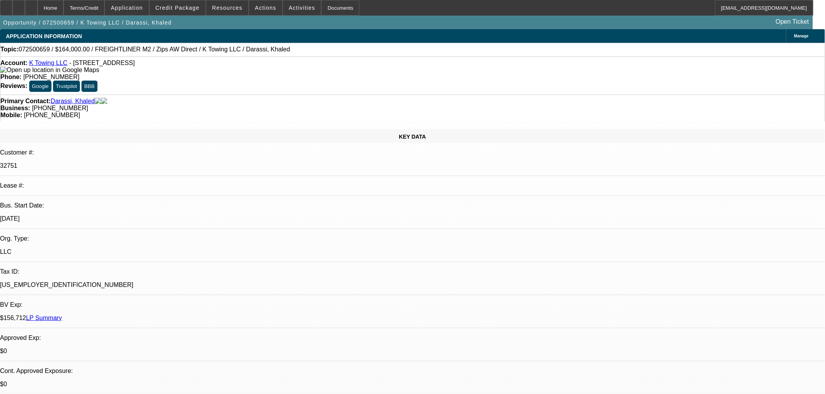
select select "0"
select select "2"
select select "0"
select select "1"
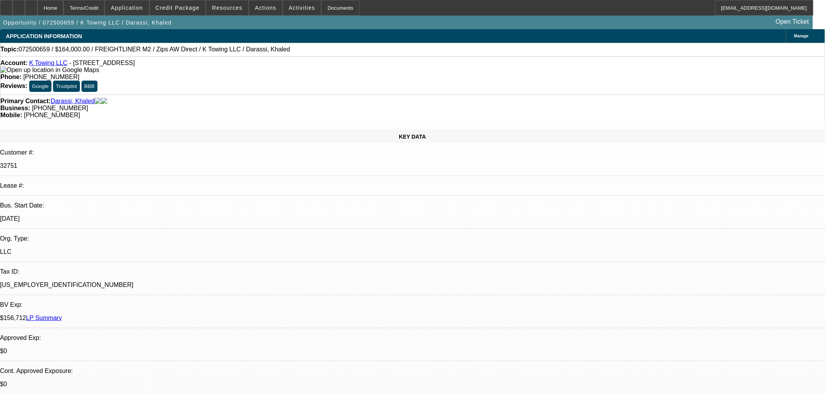
select select "0"
select select "2"
select select "0"
select select "1"
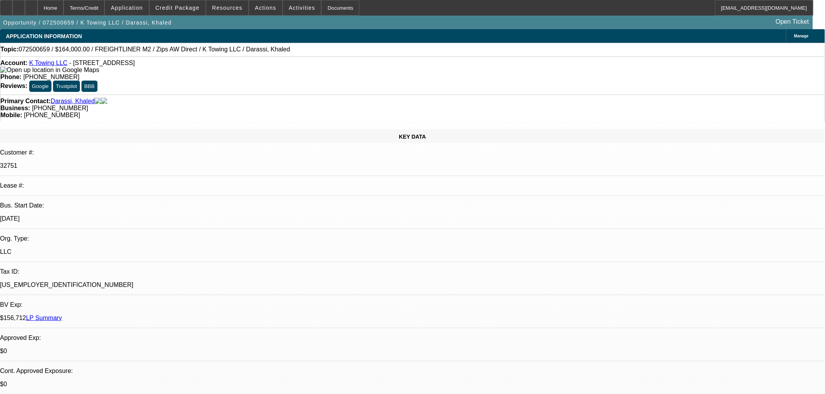
select select "0.15"
select select "2"
select select "0"
select select "6"
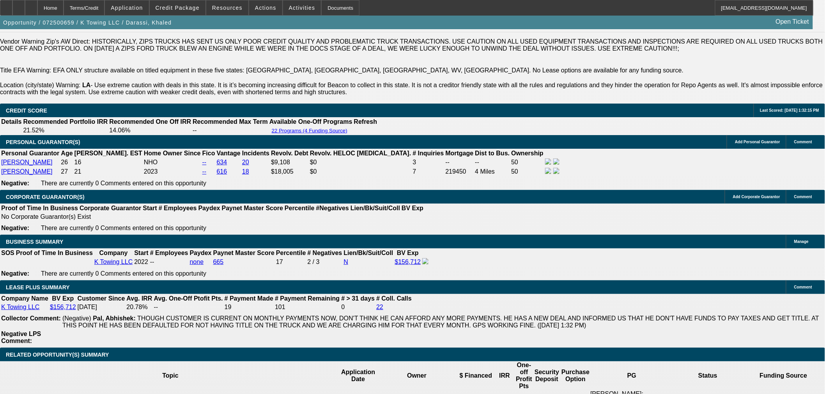
scroll to position [1212, 0]
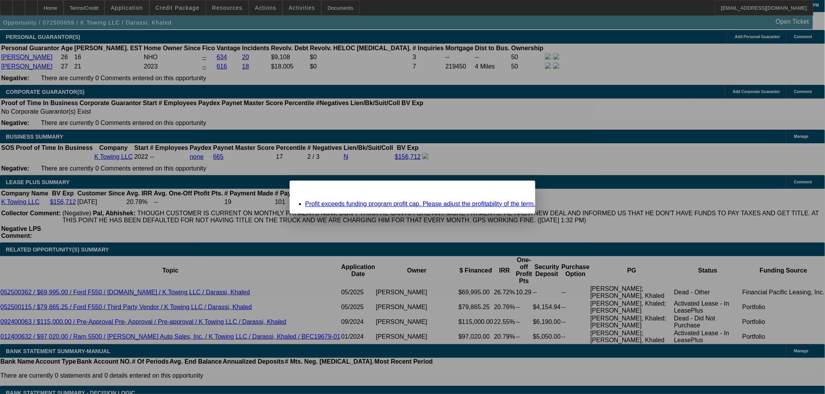
scroll to position [0, 0]
click at [520, 190] on span "Close" at bounding box center [525, 187] width 11 height 4
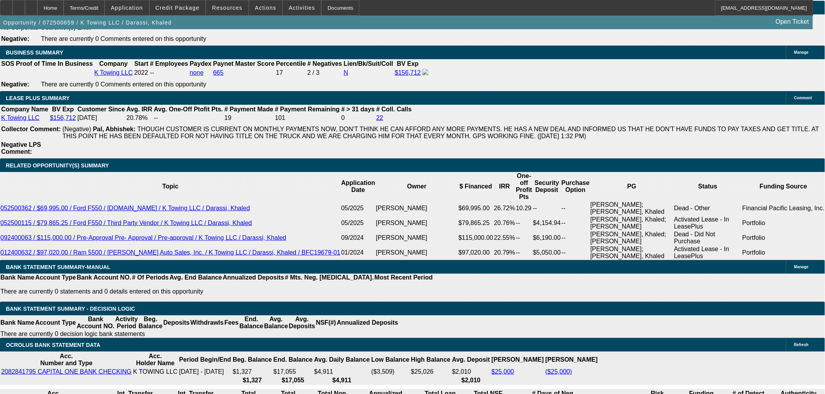
scroll to position [1256, 0]
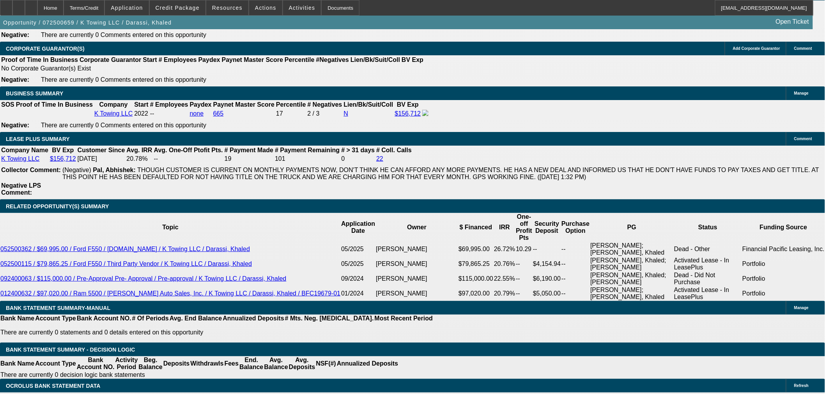
drag, startPoint x: 178, startPoint y: 207, endPoint x: 177, endPoint y: 212, distance: 5.1
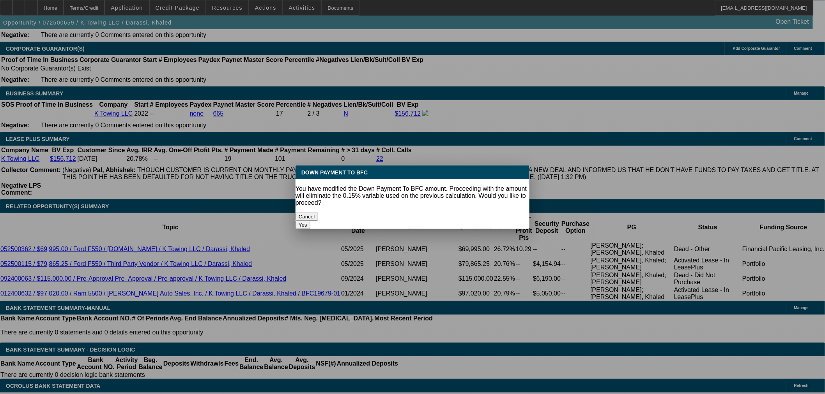
type input "$0.00"
click at [118, 150] on body "Home Terms/Credit Application Credit Package Resources Actions Activities Docum…" at bounding box center [412, 325] width 825 height 3162
click at [310, 221] on button "Yes" at bounding box center [302, 225] width 15 height 8
select select "0"
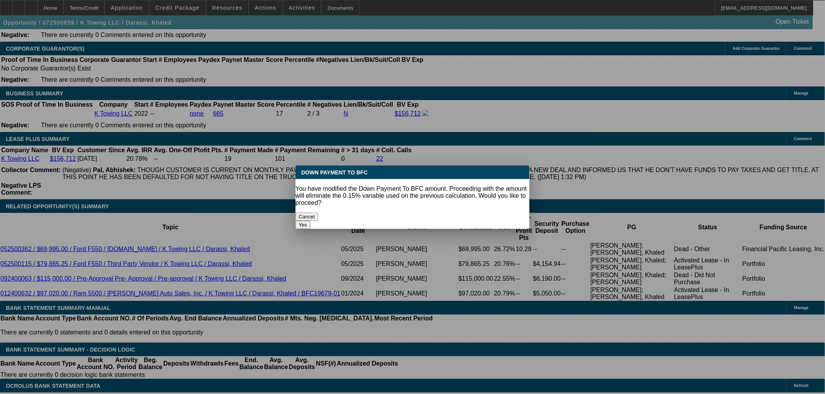
type input "UNKNOWN"
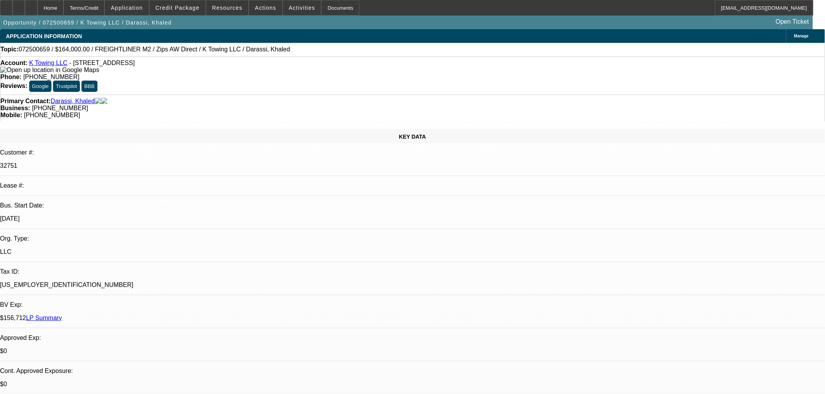
scroll to position [1256, 0]
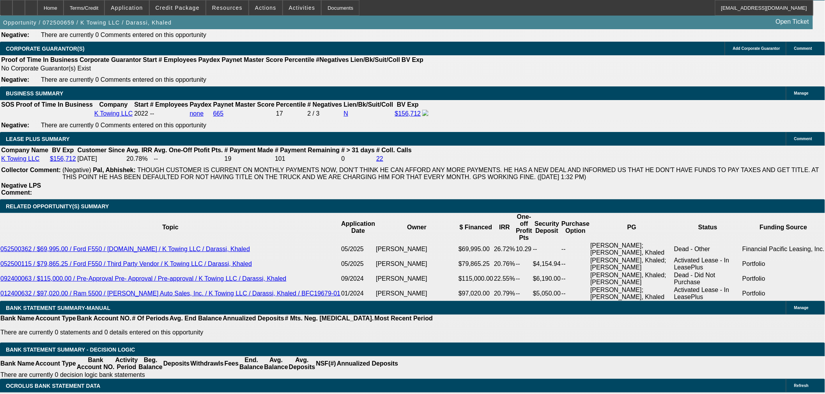
type input "$3,429.75"
type input "$6,859.50"
type input "19."
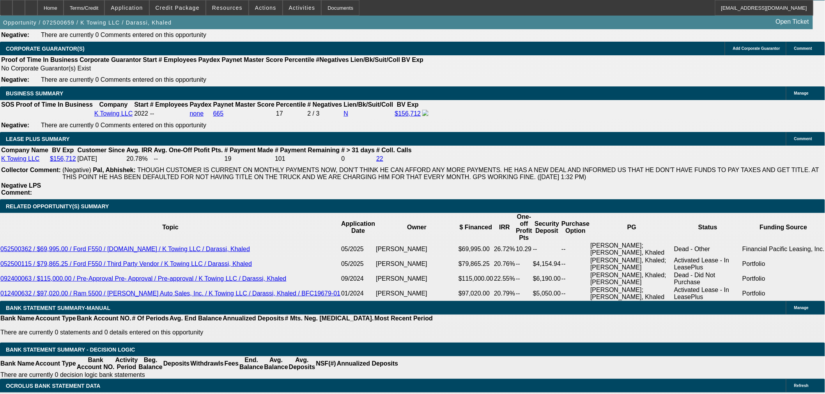
type input "$3,372.27"
type input "$6,744.54"
type input "19"
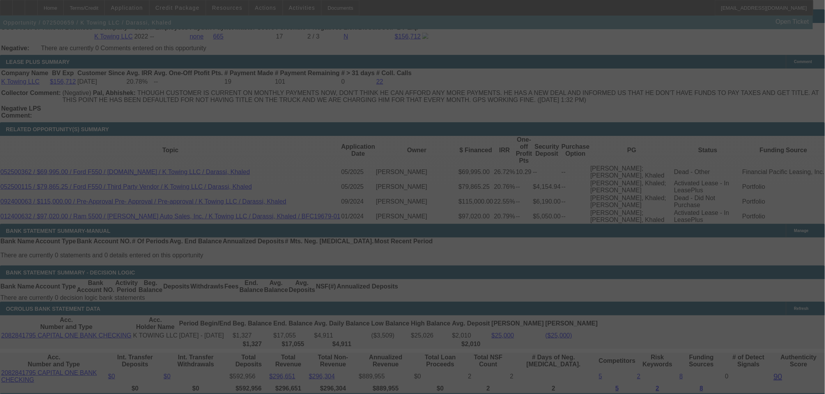
scroll to position [1342, 0]
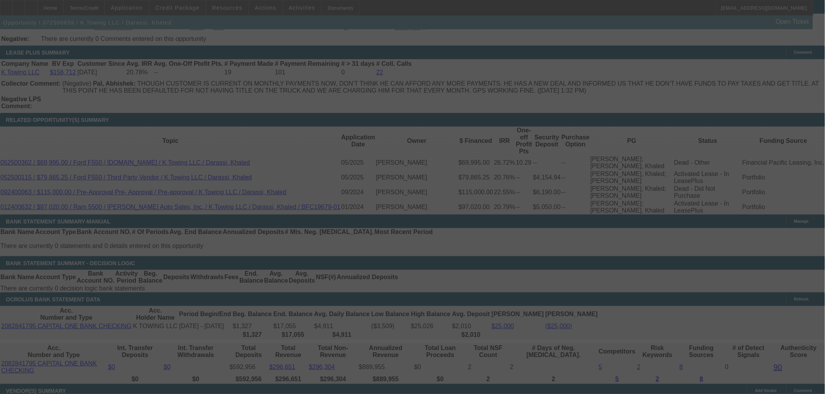
select select "0"
select select "2"
select select "0"
select select "6"
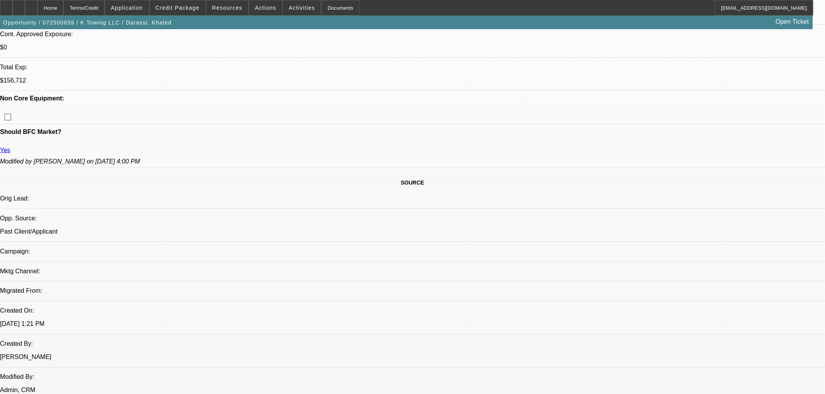
scroll to position [260, 0]
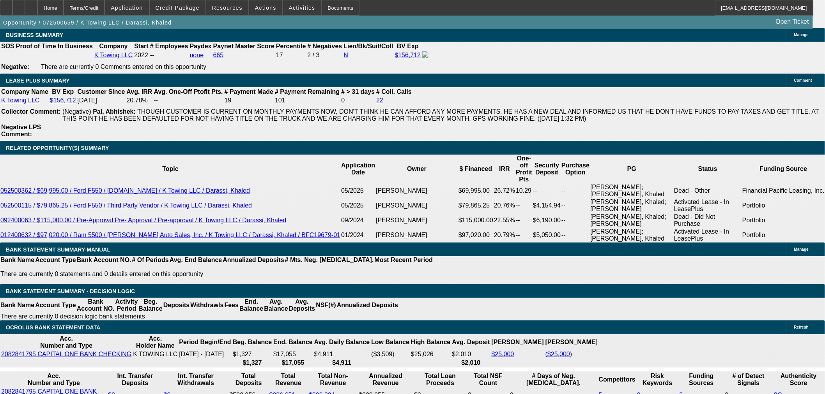
scroll to position [1299, 0]
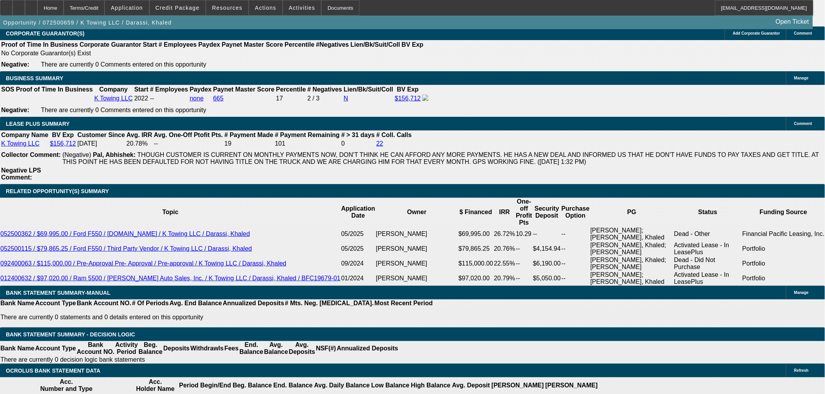
scroll to position [1256, 0]
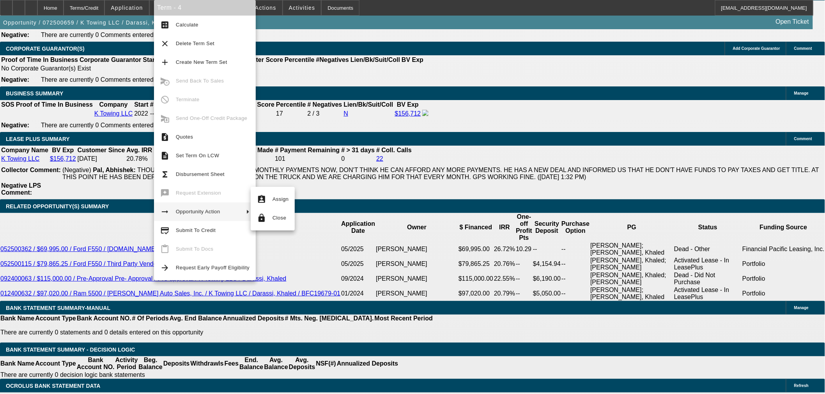
drag, startPoint x: 127, startPoint y: 188, endPoint x: 140, endPoint y: 184, distance: 13.9
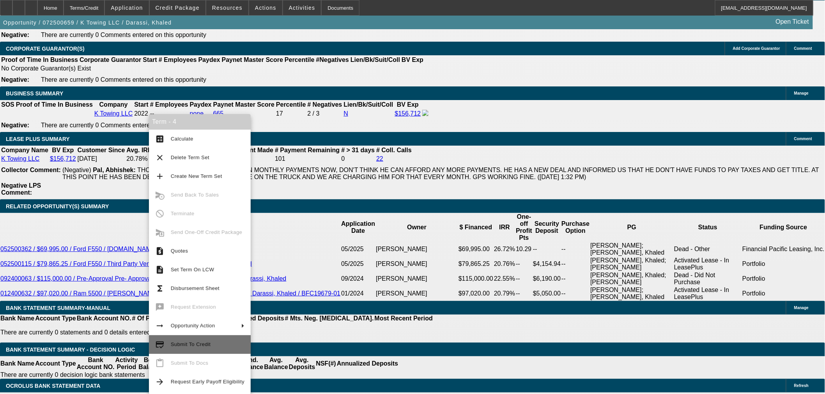
click at [200, 349] on span "Submit To Credit" at bounding box center [208, 344] width 74 height 9
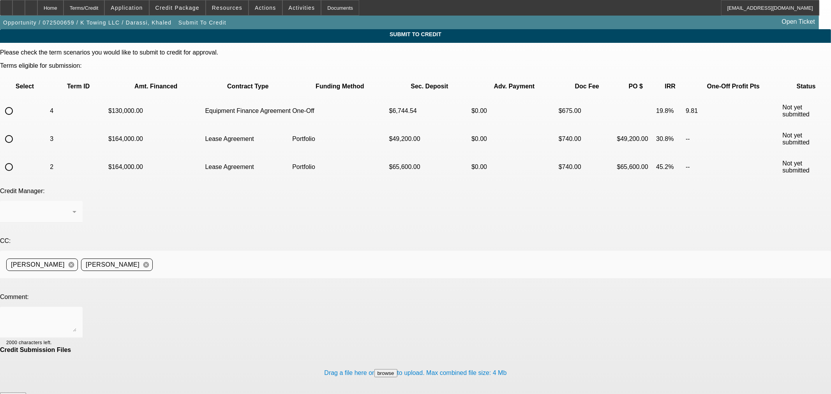
click at [17, 103] on input "radio" at bounding box center [9, 111] width 16 height 16
radio input "true"
click at [76, 313] on textarea at bounding box center [41, 322] width 70 height 19
type textarea "Can we try Channel?"
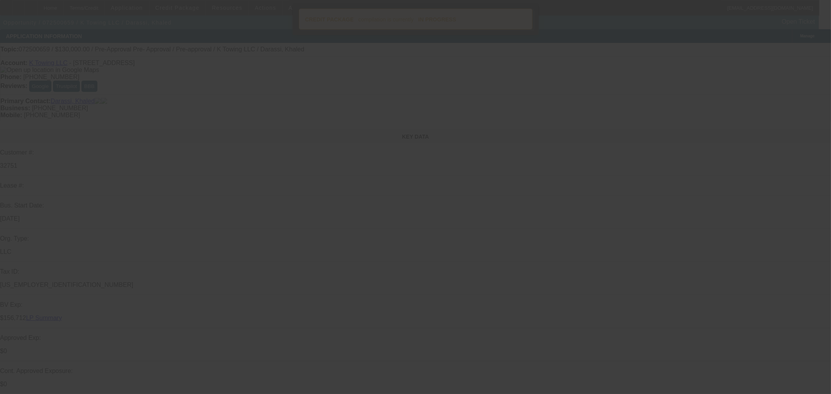
select select "0"
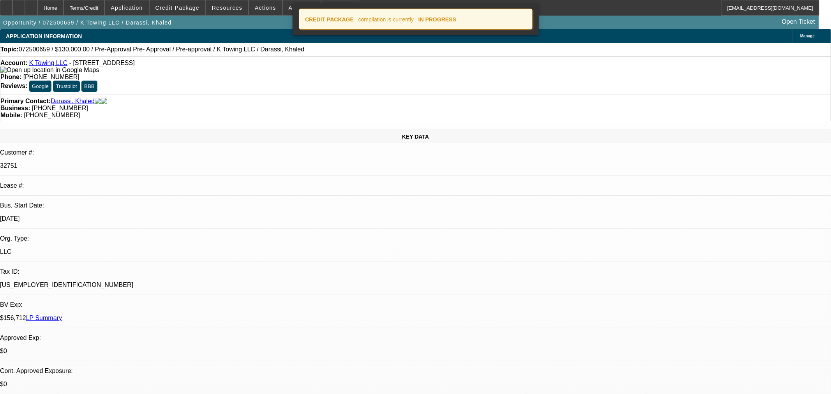
select select "2"
select select "0"
select select "6"
select select "0"
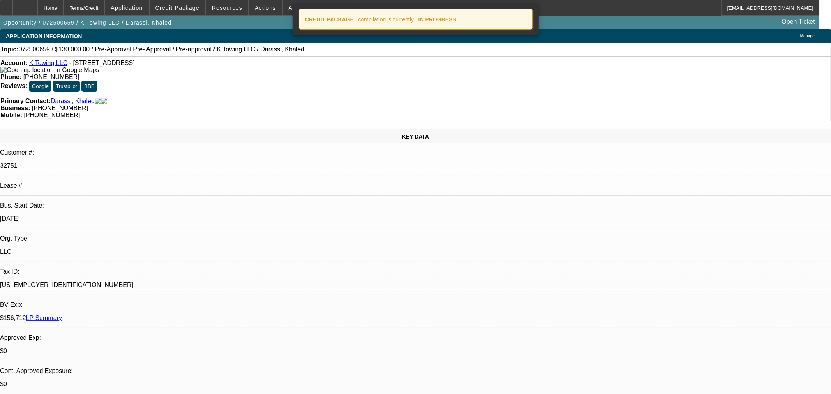
select select "0"
select select "2"
select select "0"
select select "1"
select select "0"
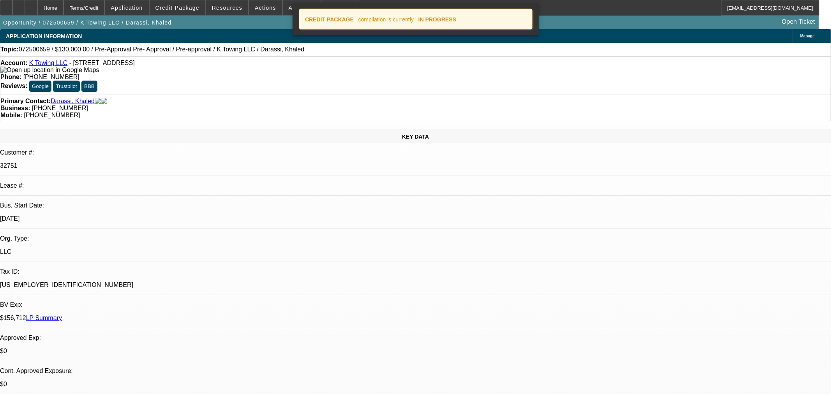
select select "0"
select select "2"
select select "0"
select select "1"
select select "0.15"
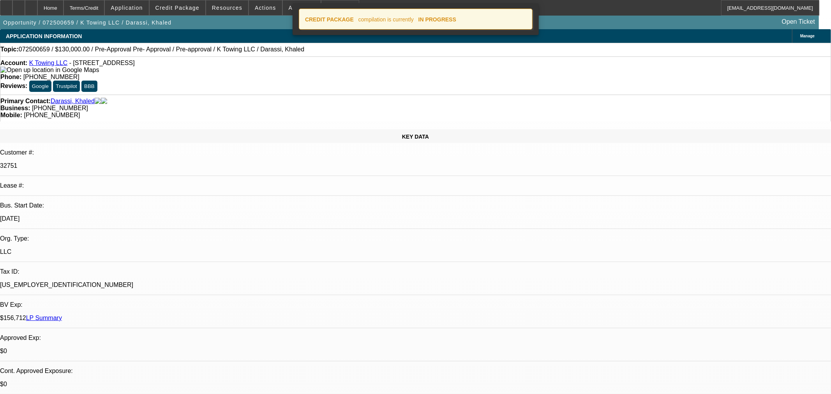
select select "2"
select select "0"
select select "6"
